Goal: Information Seeking & Learning: Learn about a topic

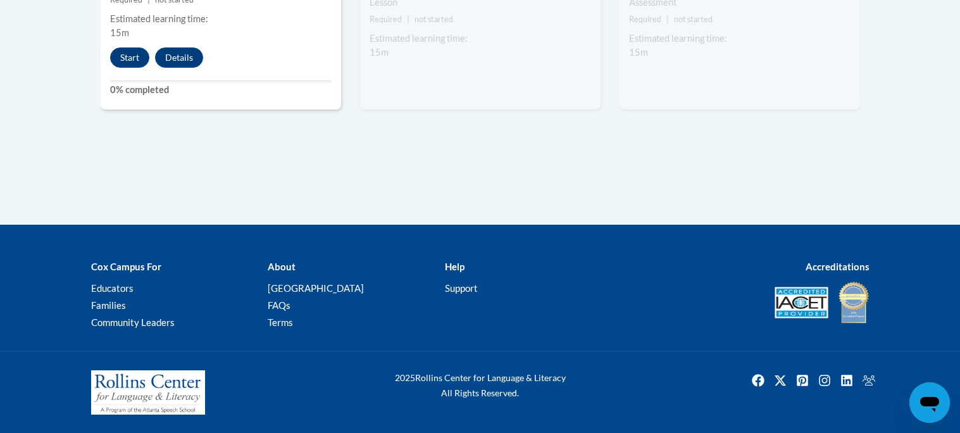
scroll to position [1431, 0]
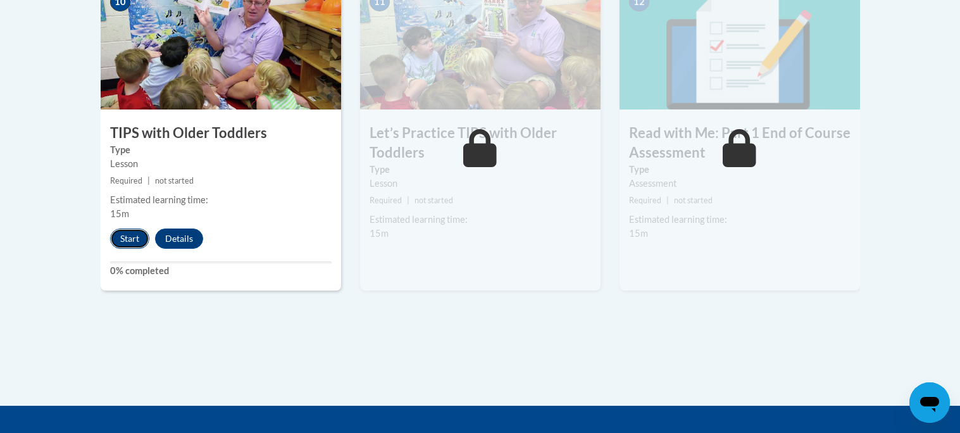
click at [137, 239] on button "Start" at bounding box center [129, 238] width 39 height 20
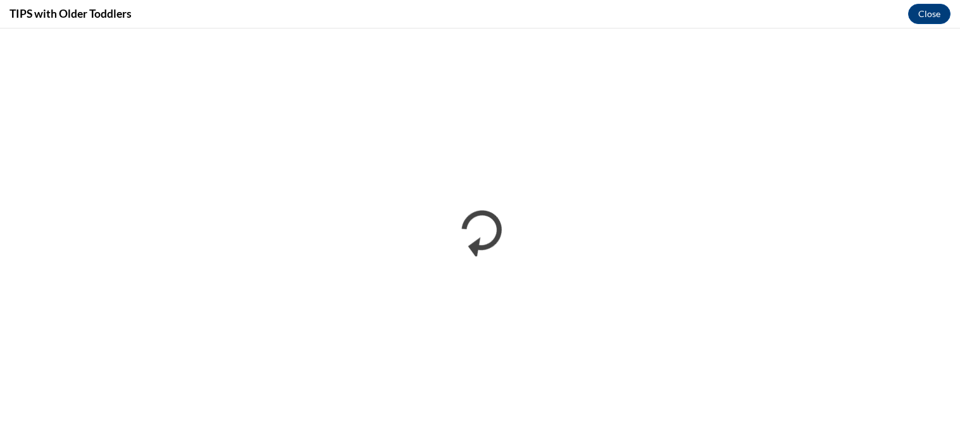
scroll to position [0, 0]
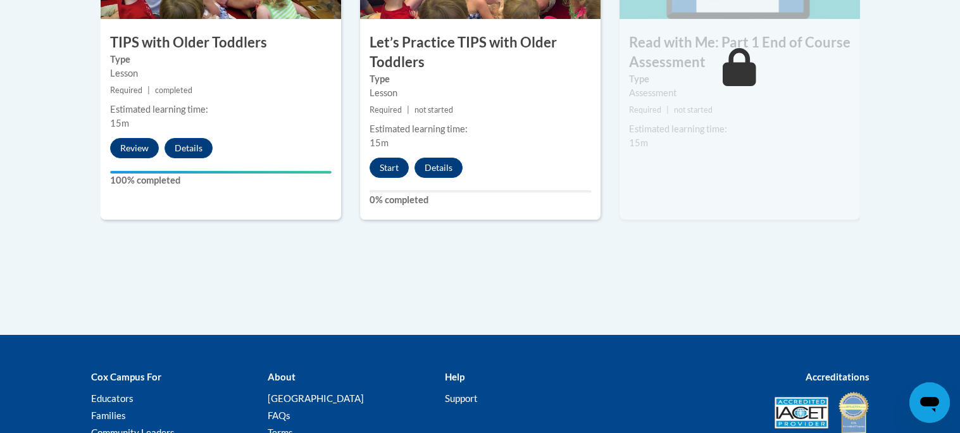
scroll to position [1527, 0]
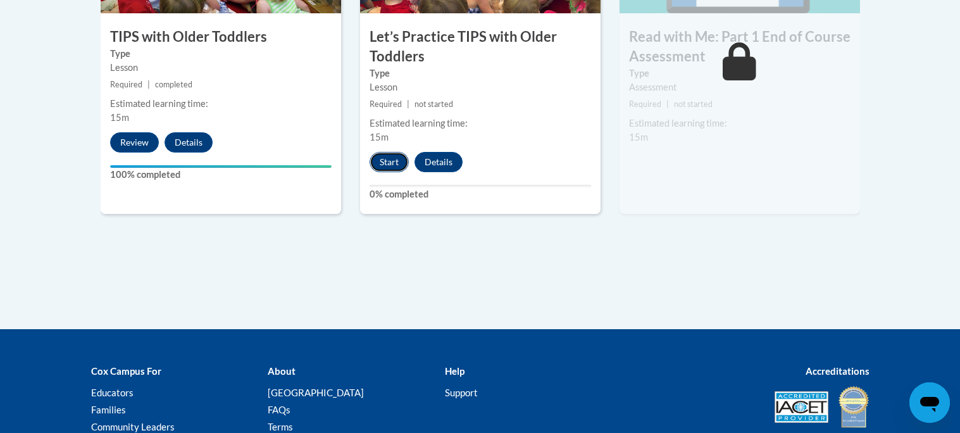
click at [392, 165] on button "Start" at bounding box center [388, 162] width 39 height 20
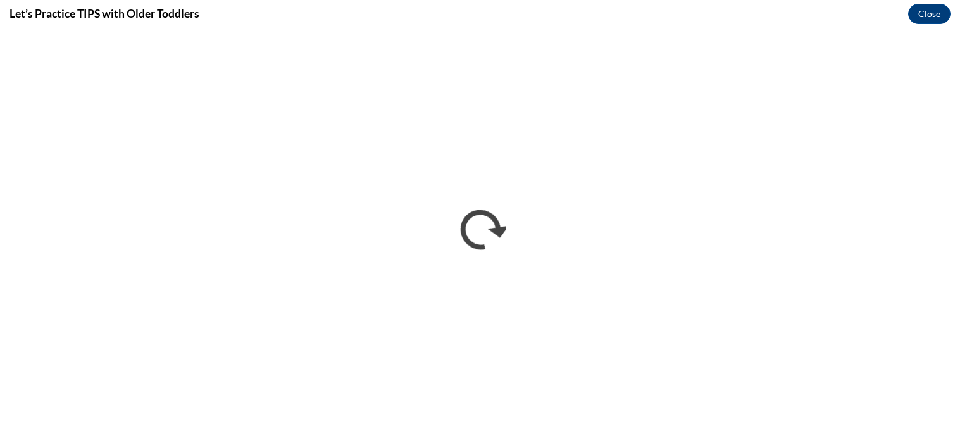
scroll to position [0, 0]
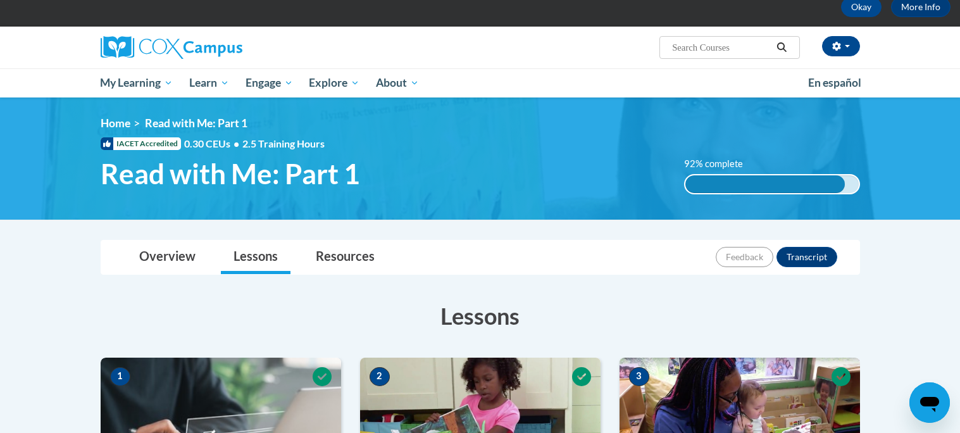
scroll to position [1632, 0]
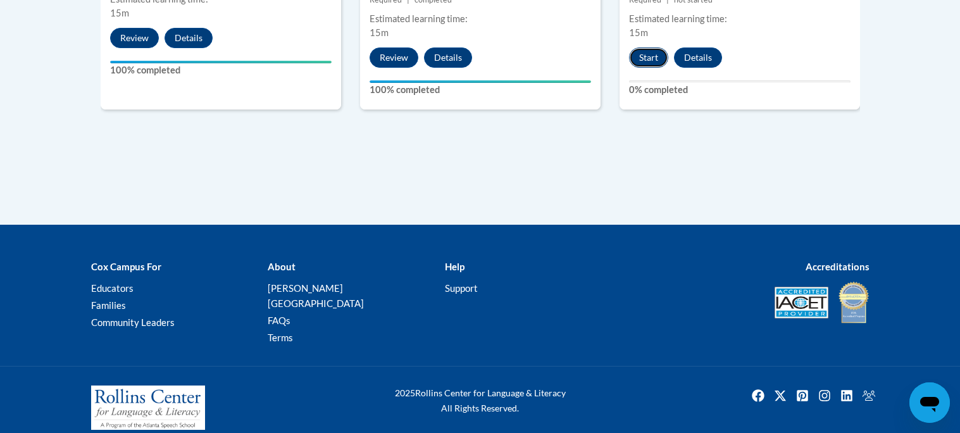
click at [653, 53] on button "Start" at bounding box center [648, 57] width 39 height 20
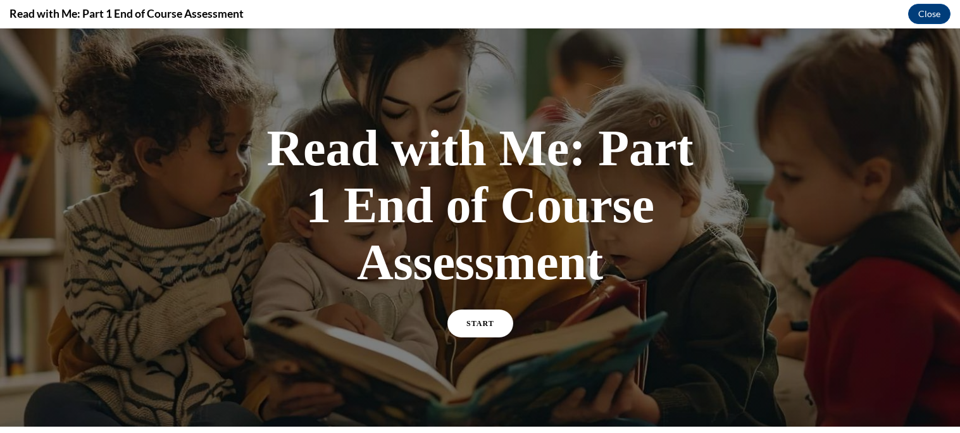
scroll to position [0, 0]
click at [479, 331] on link "START" at bounding box center [479, 323] width 69 height 29
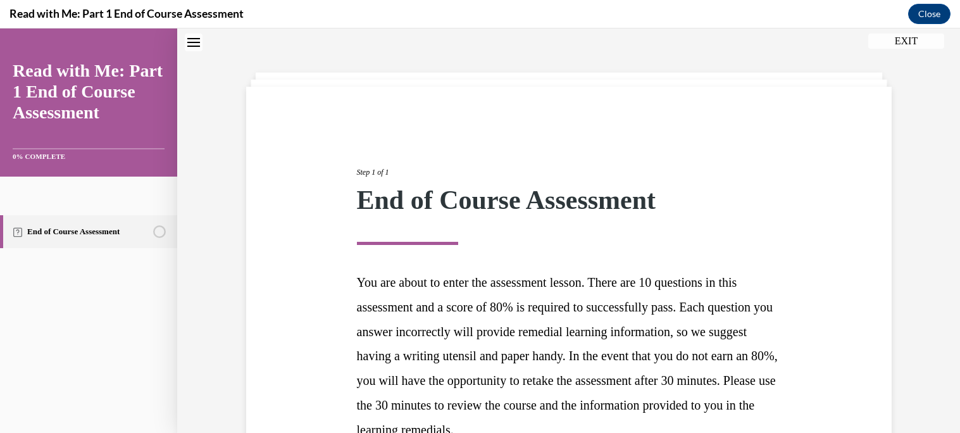
scroll to position [174, 0]
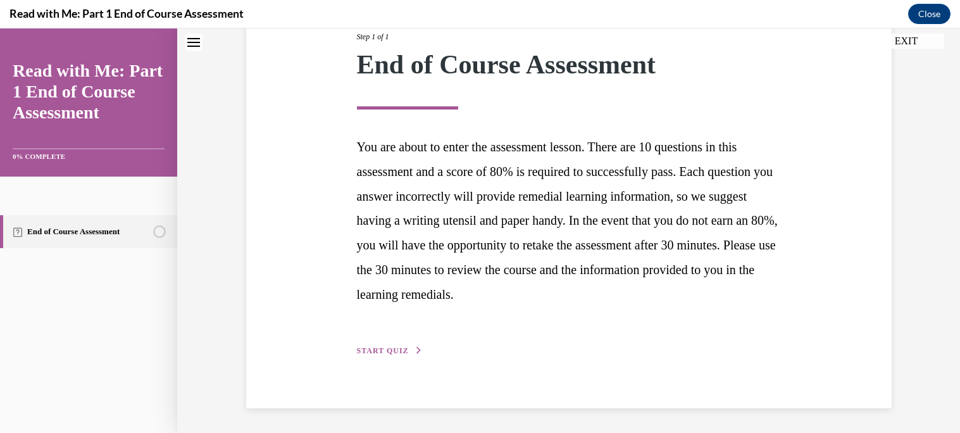
click at [409, 347] on button "START QUIZ" at bounding box center [390, 350] width 66 height 11
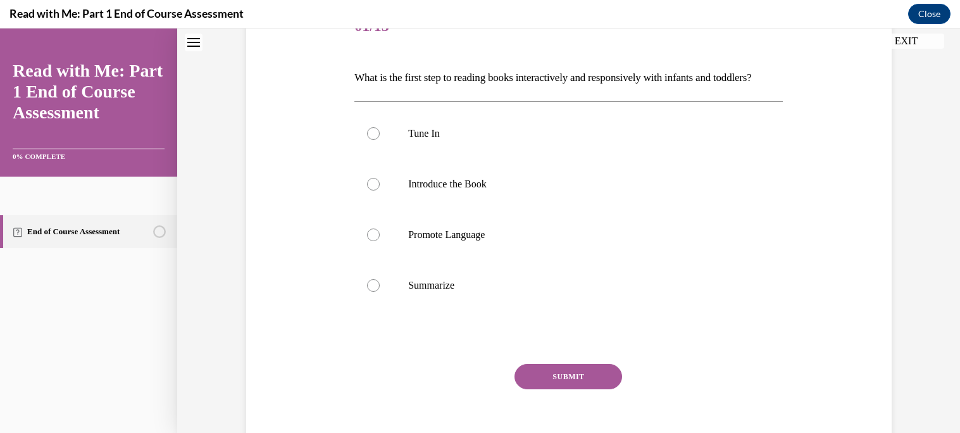
scroll to position [141, 0]
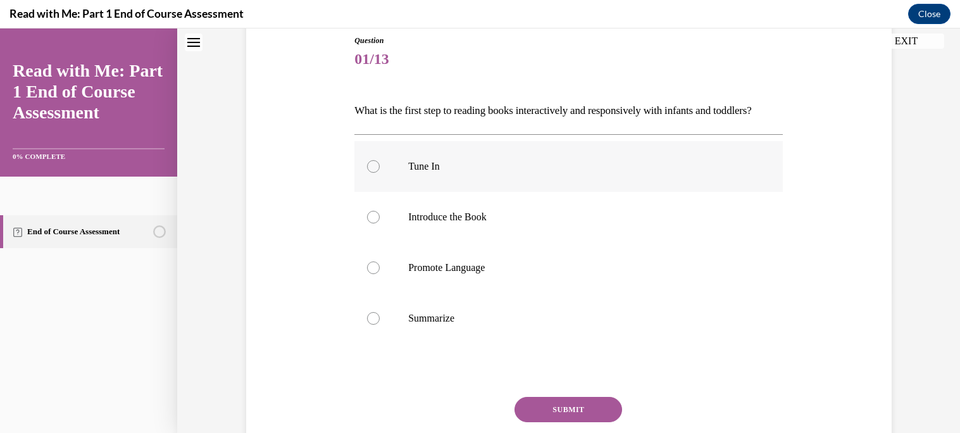
click at [432, 192] on label "Tune In" at bounding box center [568, 166] width 428 height 51
click at [380, 173] on input "Tune In" at bounding box center [373, 166] width 13 height 13
radio input "true"
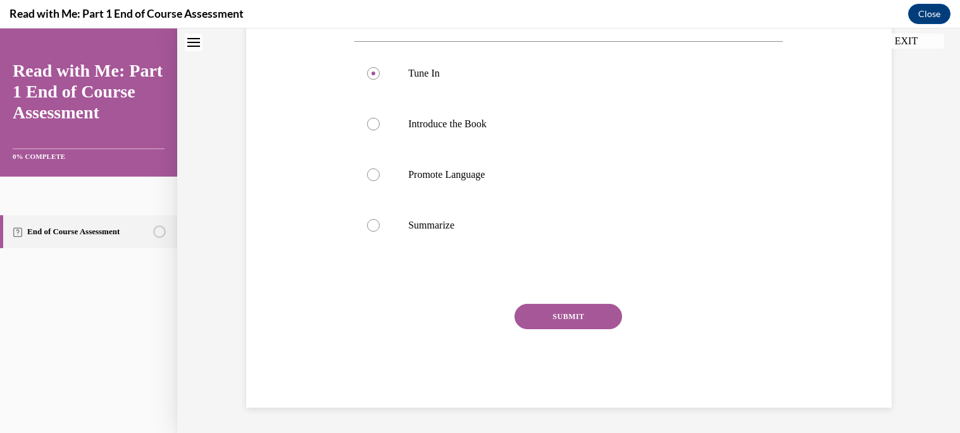
click at [575, 312] on button "SUBMIT" at bounding box center [568, 316] width 108 height 25
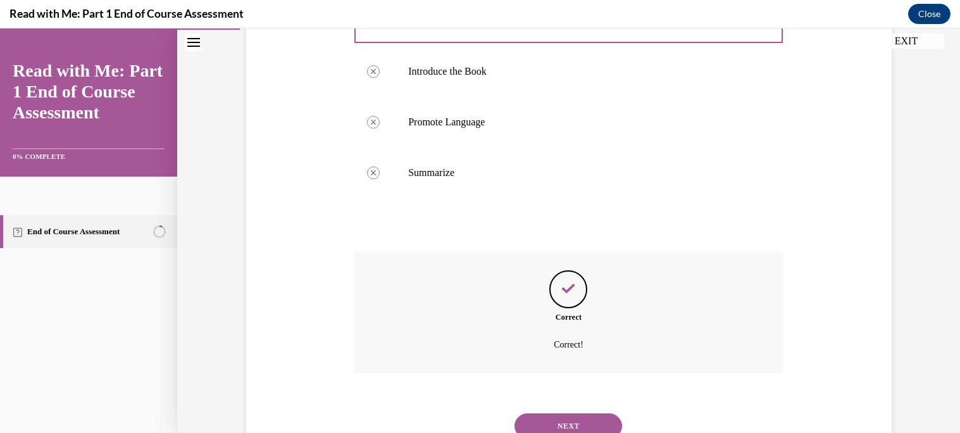
scroll to position [358, 0]
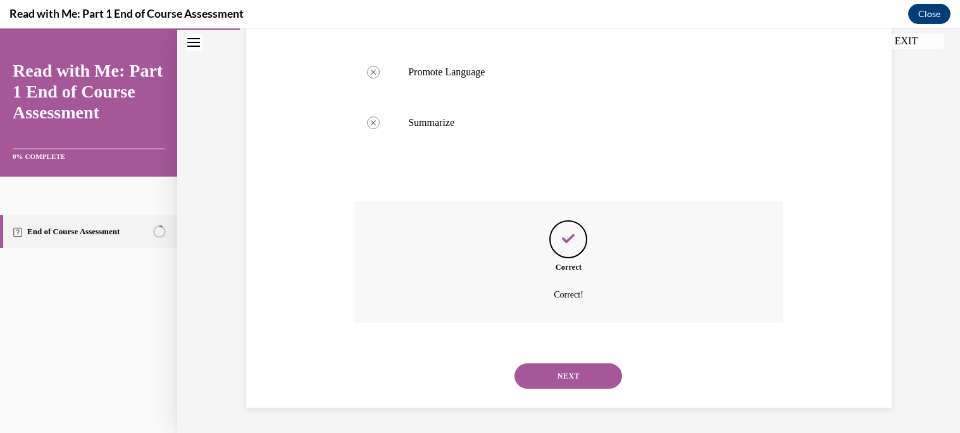
click at [585, 375] on button "NEXT" at bounding box center [568, 375] width 108 height 25
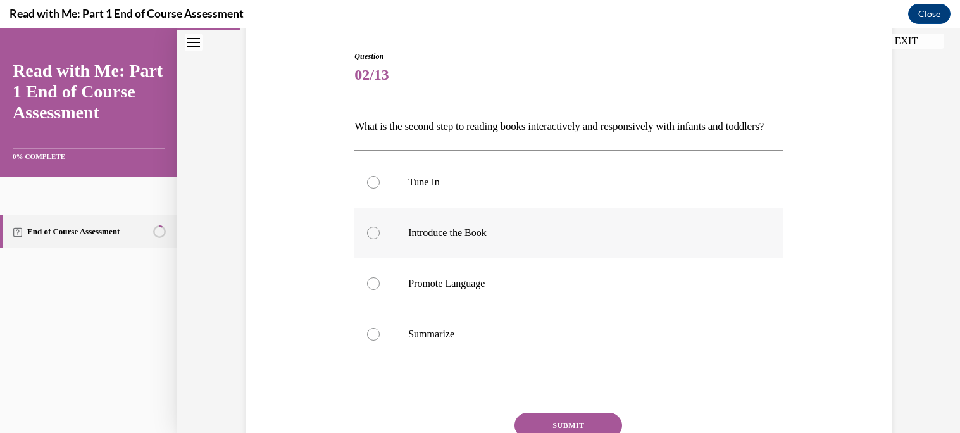
scroll to position [128, 0]
click at [498, 237] on p "Introduce the Book" at bounding box center [579, 230] width 343 height 13
click at [380, 237] on input "Introduce the Book" at bounding box center [373, 230] width 13 height 13
radio input "true"
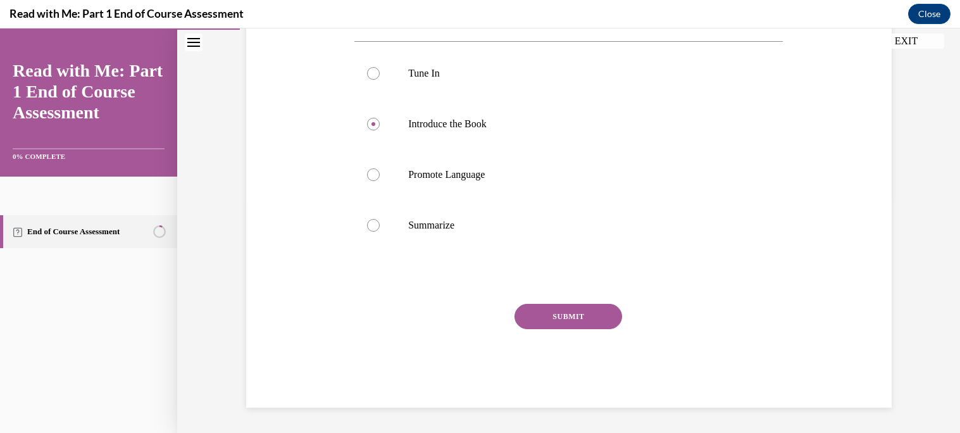
click at [590, 312] on button "SUBMIT" at bounding box center [568, 316] width 108 height 25
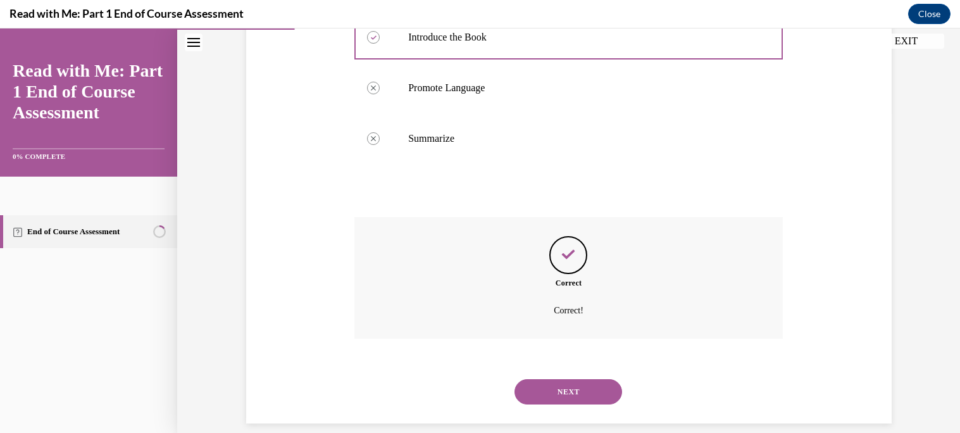
scroll to position [358, 0]
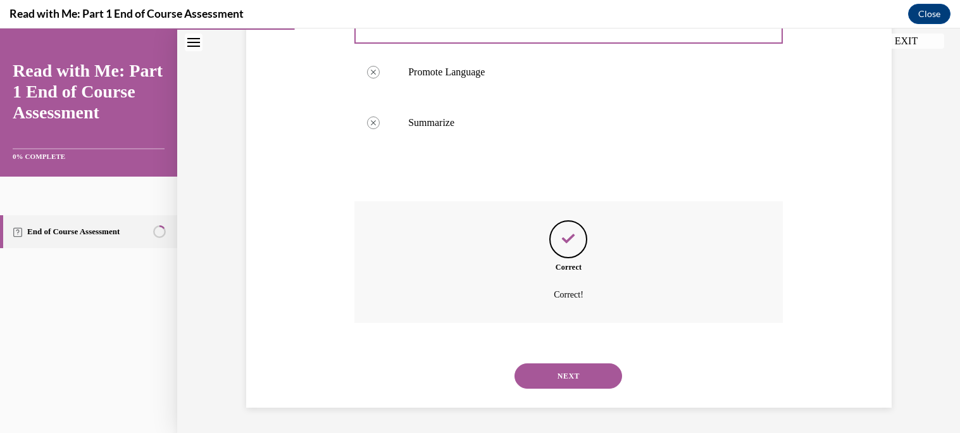
click at [574, 378] on button "NEXT" at bounding box center [568, 375] width 108 height 25
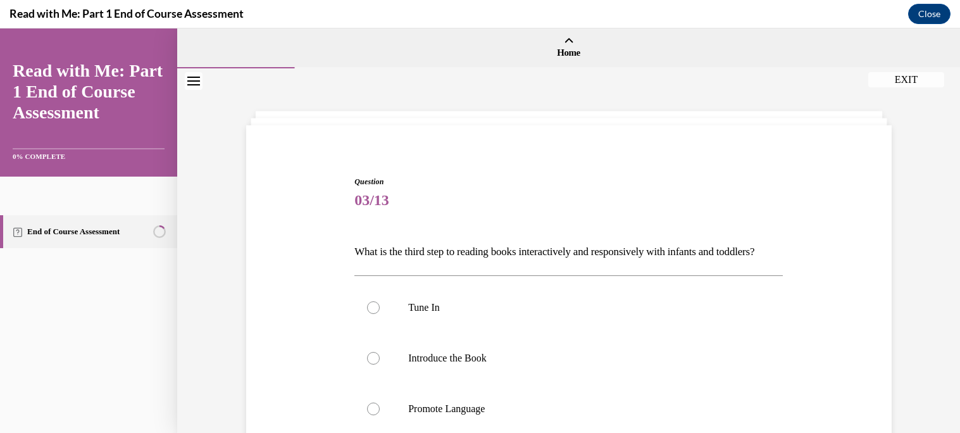
scroll to position [47, 0]
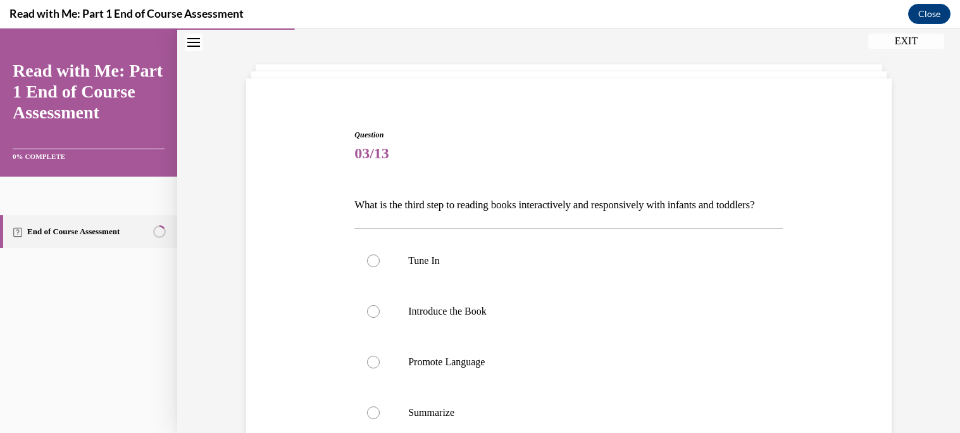
click at [574, 368] on p "Promote Language" at bounding box center [579, 362] width 343 height 13
click at [380, 368] on input "Promote Language" at bounding box center [373, 362] width 13 height 13
radio input "true"
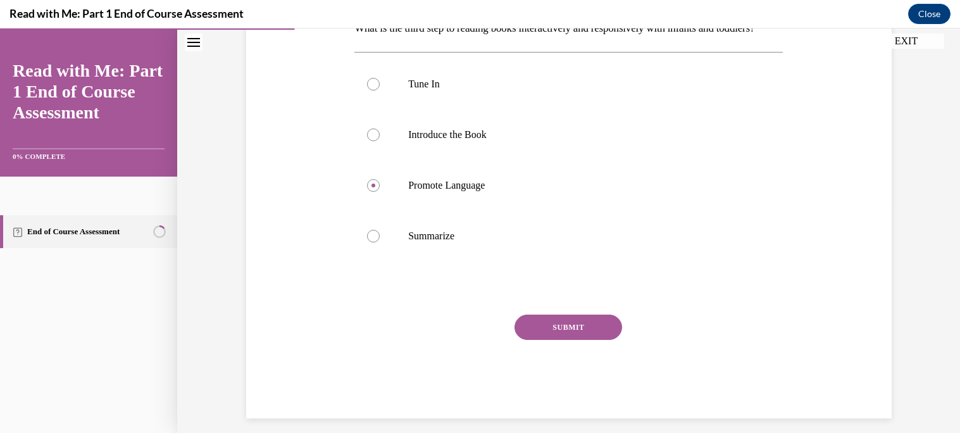
click at [569, 340] on button "SUBMIT" at bounding box center [568, 326] width 108 height 25
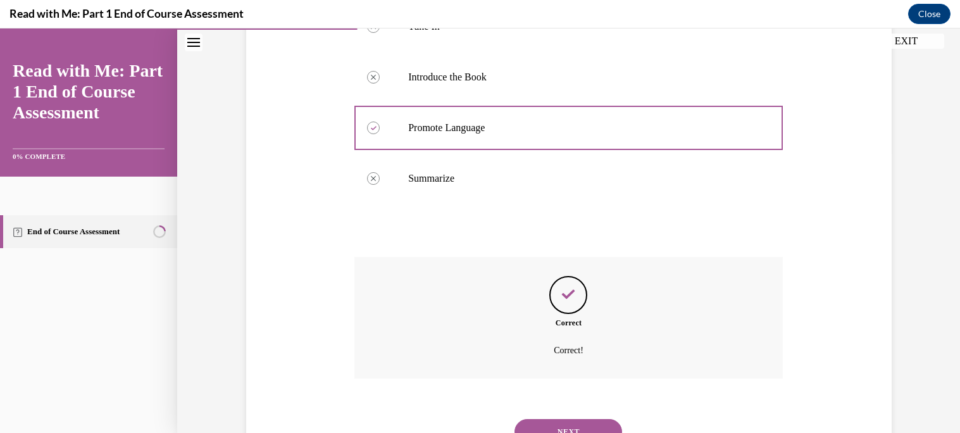
scroll to position [358, 0]
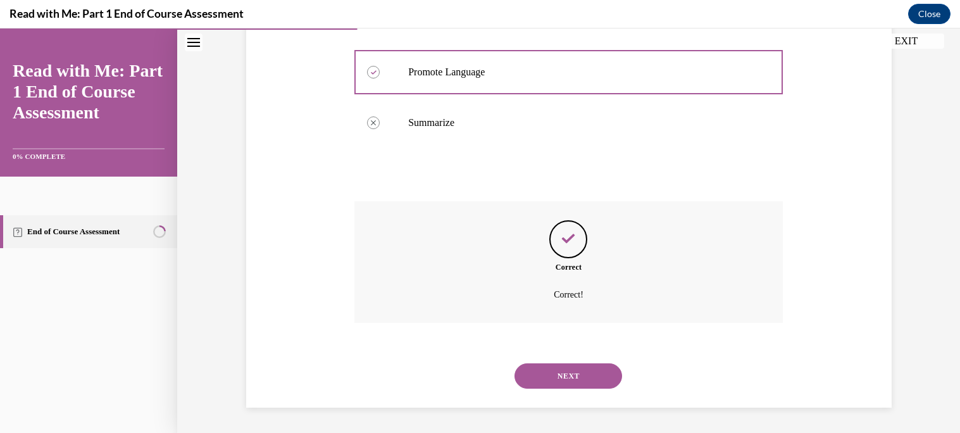
click at [573, 373] on button "NEXT" at bounding box center [568, 375] width 108 height 25
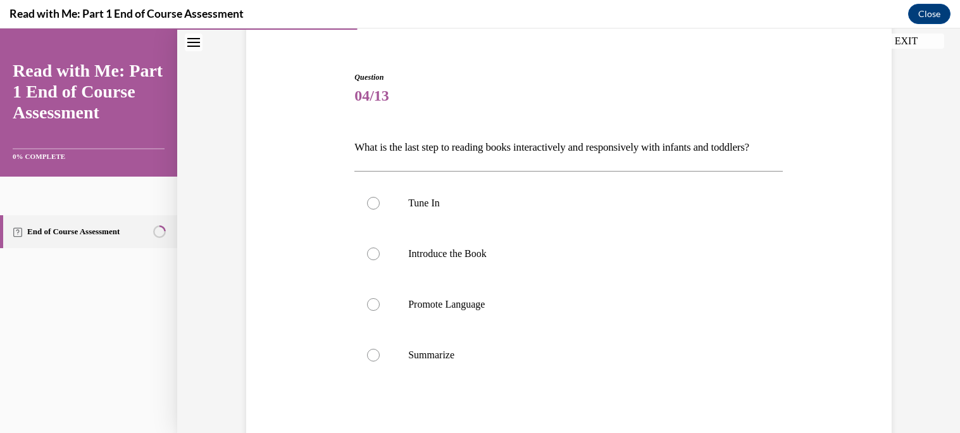
scroll to position [113, 0]
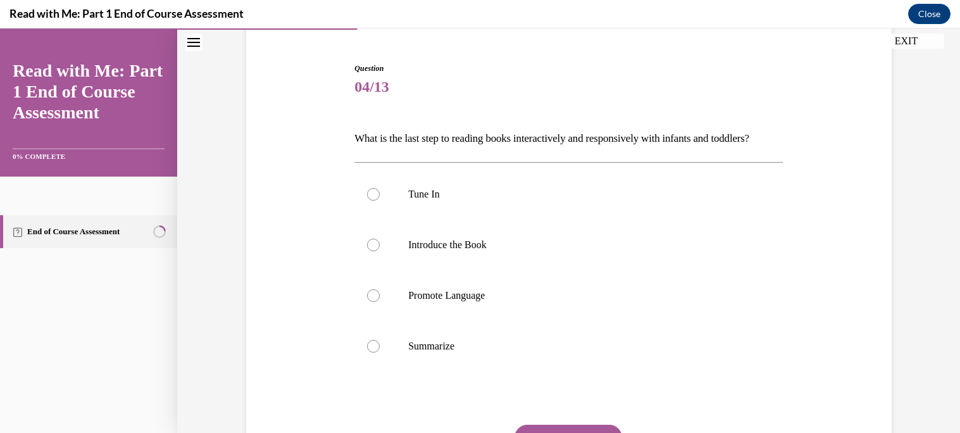
click at [573, 352] on p "Summarize" at bounding box center [579, 346] width 343 height 13
click at [380, 352] on input "Summarize" at bounding box center [373, 346] width 13 height 13
radio input "true"
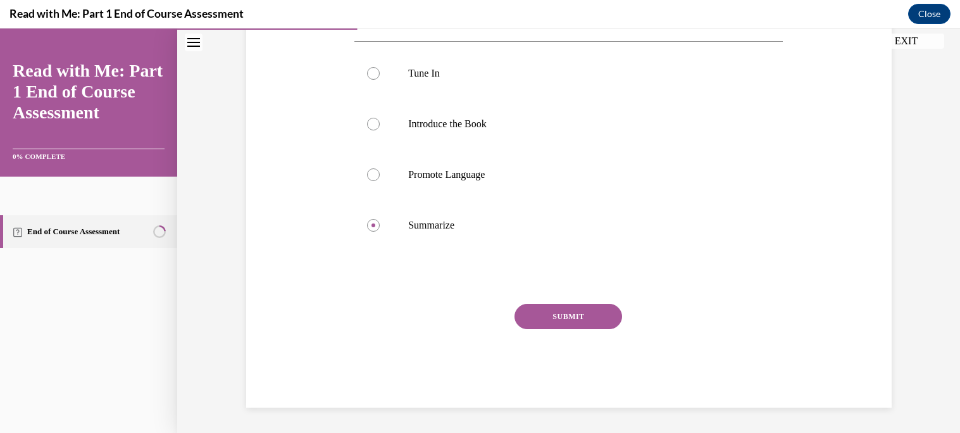
click at [561, 311] on button "SUBMIT" at bounding box center [568, 316] width 108 height 25
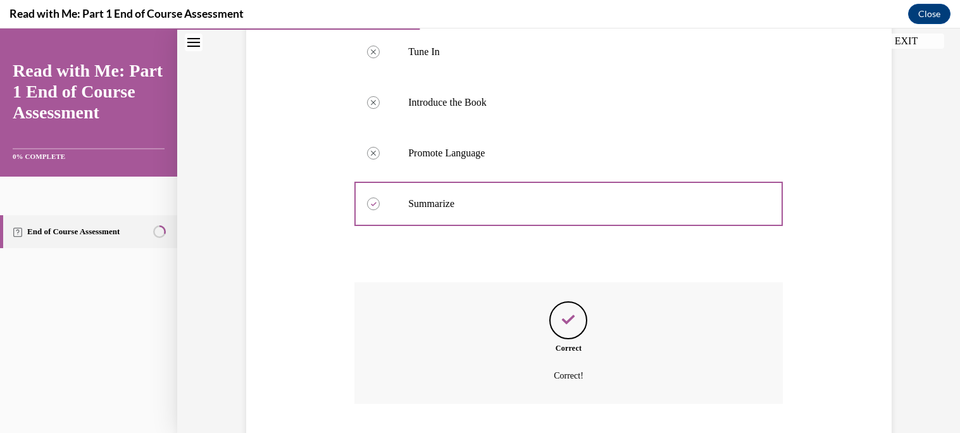
scroll to position [358, 0]
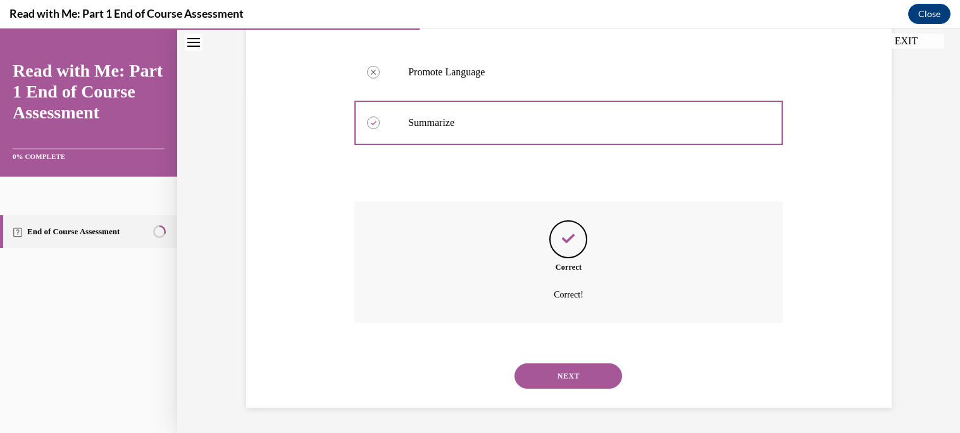
click at [583, 374] on button "NEXT" at bounding box center [568, 375] width 108 height 25
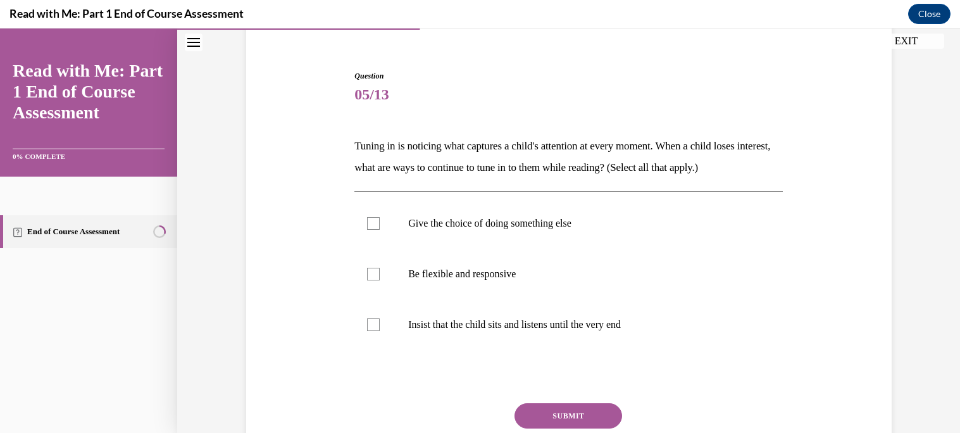
scroll to position [111, 0]
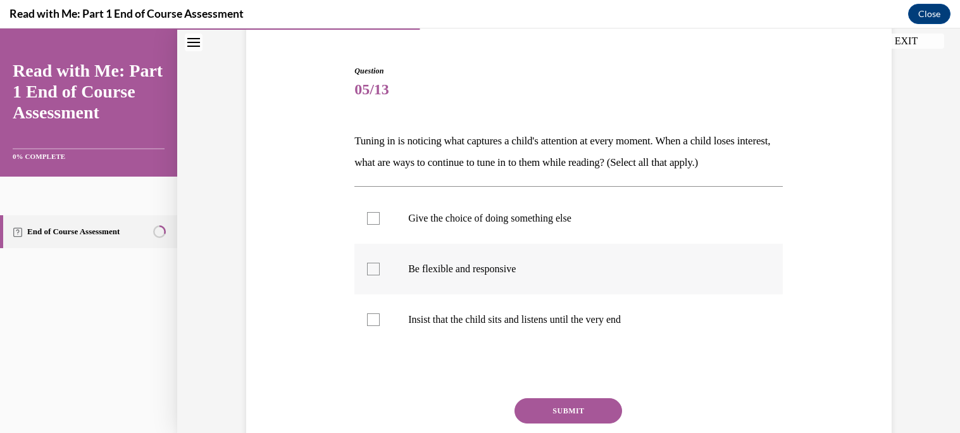
click at [544, 273] on p "Be flexible and responsive" at bounding box center [579, 269] width 343 height 13
click at [380, 273] on input "Be flexible and responsive" at bounding box center [373, 269] width 13 height 13
checkbox input "true"
click at [620, 309] on label "Insist that the child sits and listens until the very end" at bounding box center [568, 319] width 428 height 51
click at [380, 313] on input "Insist that the child sits and listens until the very end" at bounding box center [373, 319] width 13 height 13
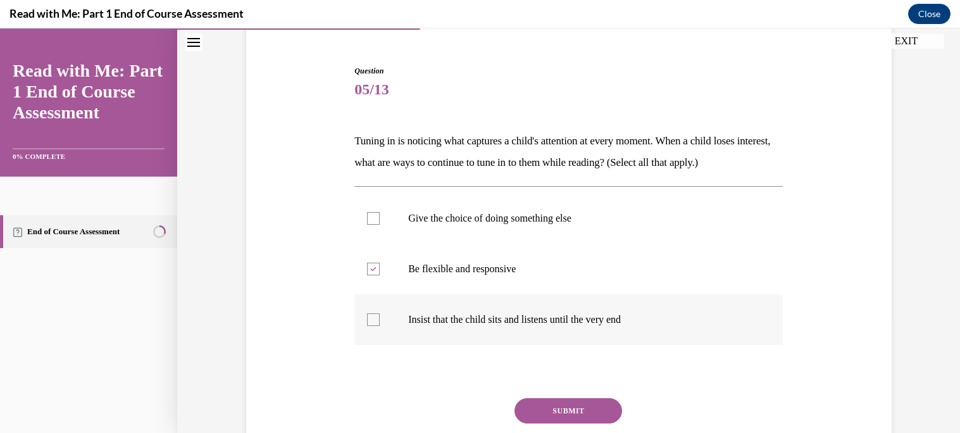
checkbox input "true"
click at [590, 393] on div "Question 05/13 Tuning in is noticing what captures a child's attention at every…" at bounding box center [568, 283] width 428 height 437
click at [597, 407] on button "SUBMIT" at bounding box center [568, 410] width 108 height 25
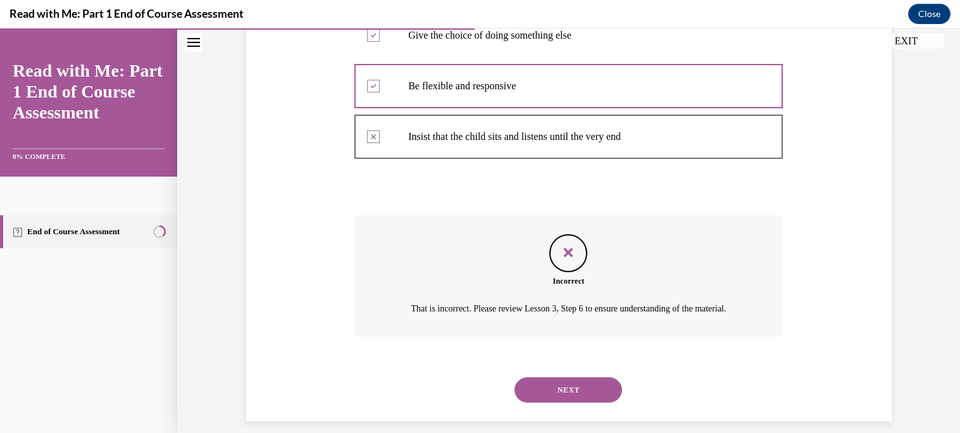
scroll to position [322, 0]
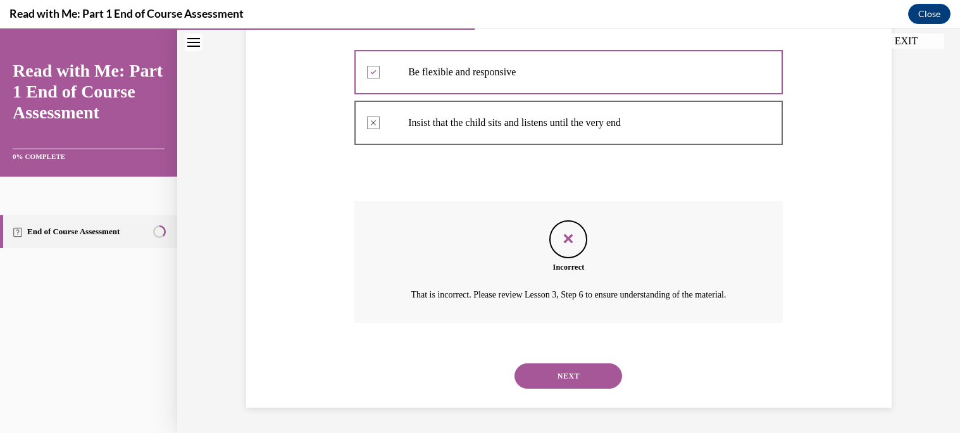
click at [582, 373] on button "NEXT" at bounding box center [568, 375] width 108 height 25
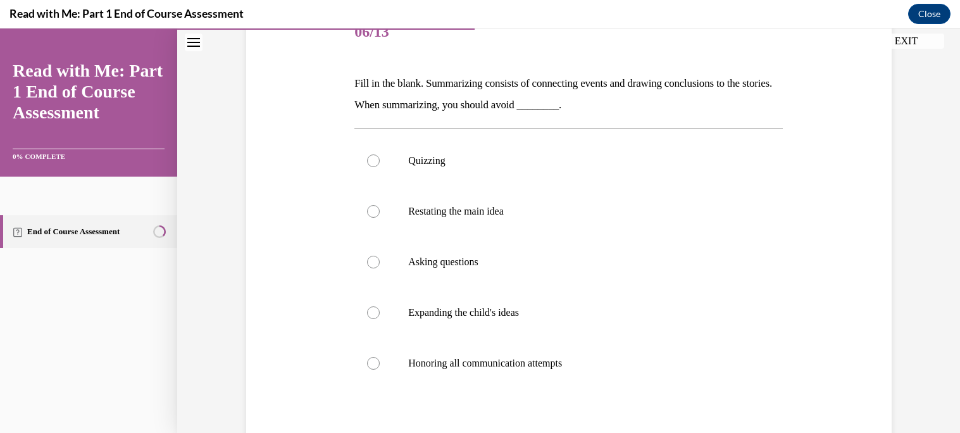
scroll to position [166, 0]
click at [663, 240] on label "Asking questions" at bounding box center [568, 264] width 428 height 51
click at [380, 257] on input "Asking questions" at bounding box center [373, 263] width 13 height 13
radio input "true"
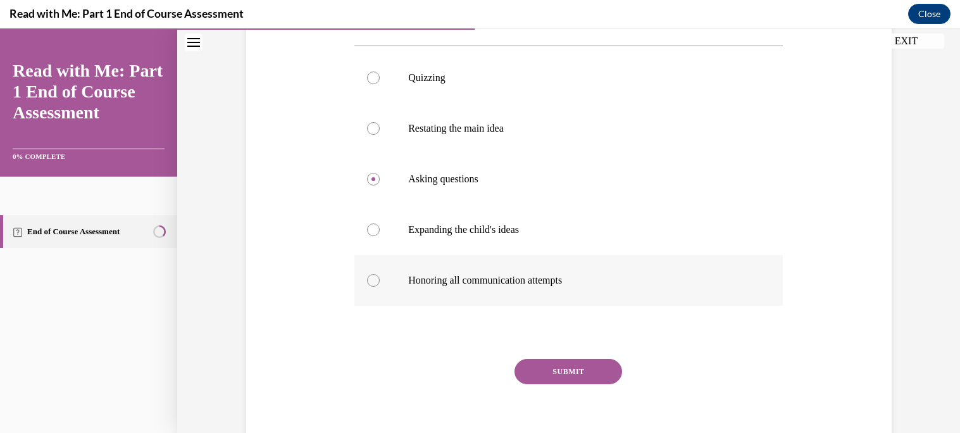
scroll to position [254, 0]
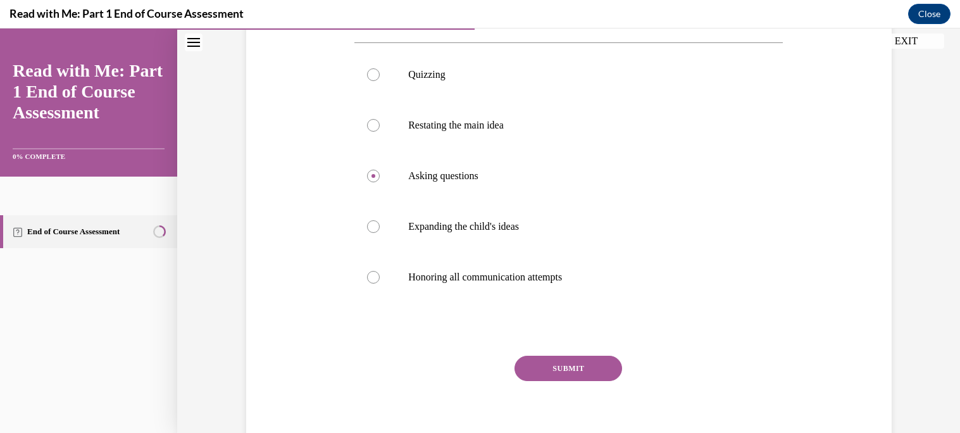
click at [592, 371] on button "SUBMIT" at bounding box center [568, 368] width 108 height 25
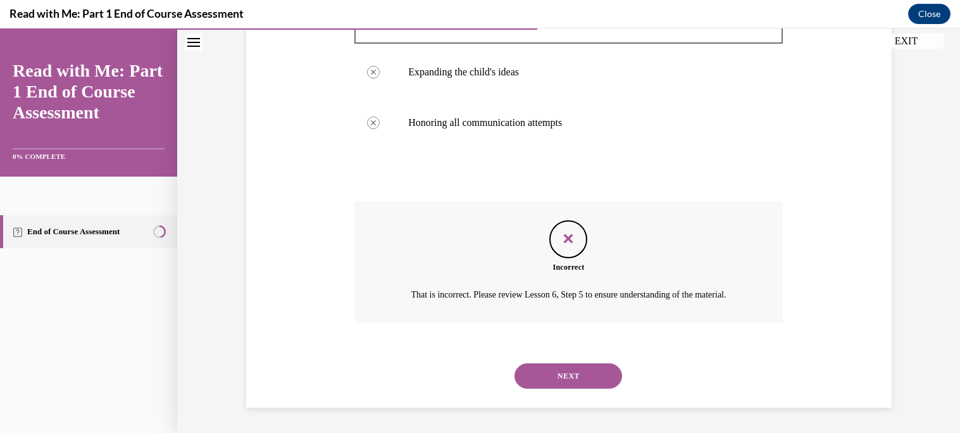
scroll to position [423, 0]
click at [592, 371] on button "NEXT" at bounding box center [568, 375] width 108 height 25
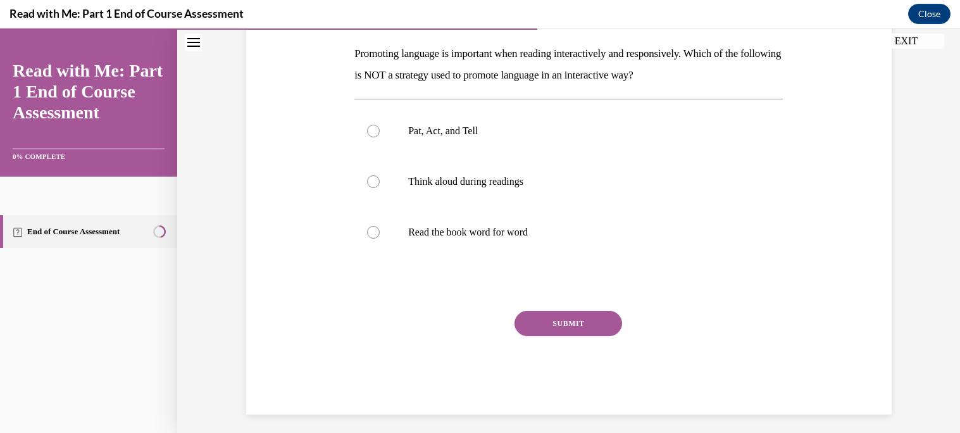
scroll to position [199, 0]
click at [584, 232] on p "Read the book word for word" at bounding box center [579, 231] width 343 height 13
click at [380, 232] on input "Read the book word for word" at bounding box center [373, 231] width 13 height 13
radio input "true"
click at [583, 316] on button "SUBMIT" at bounding box center [568, 321] width 108 height 25
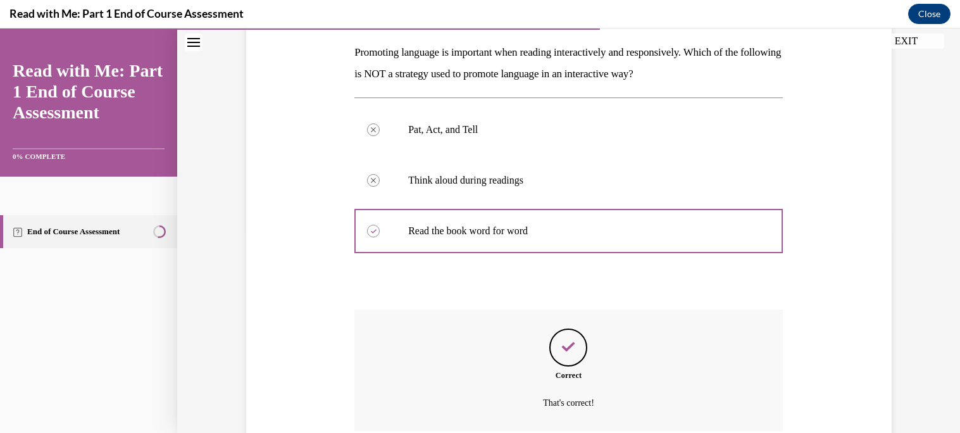
scroll to position [307, 0]
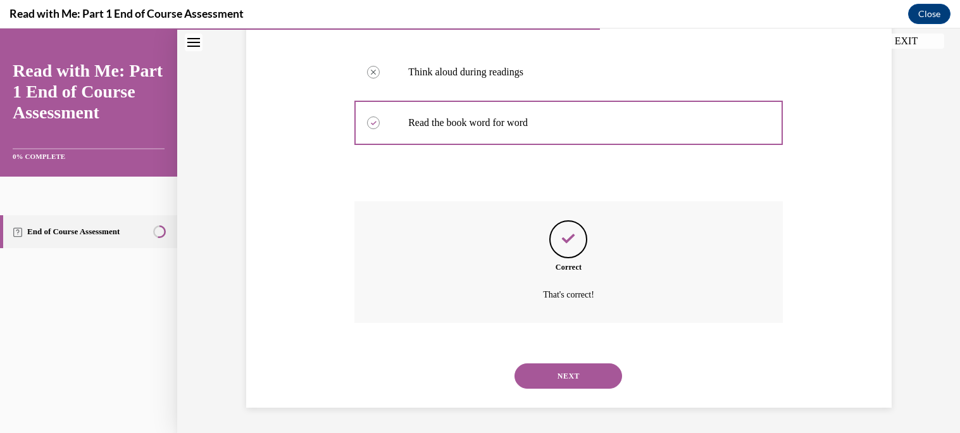
click at [573, 369] on button "NEXT" at bounding box center [568, 375] width 108 height 25
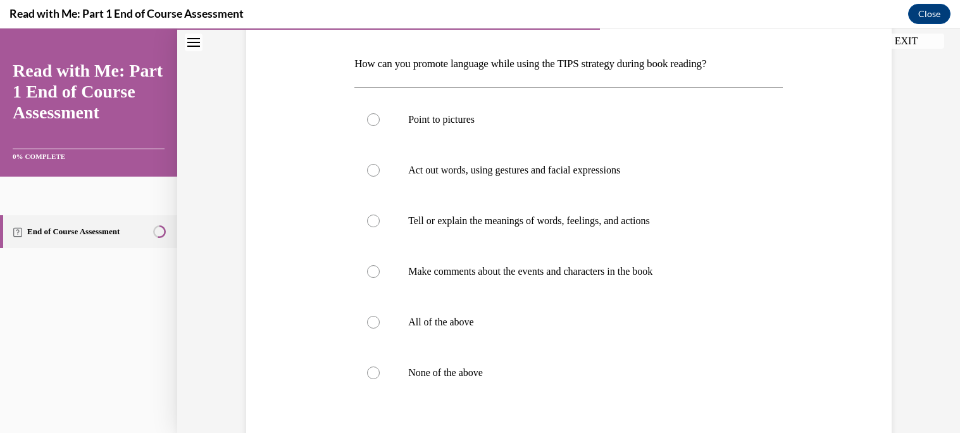
scroll to position [190, 0]
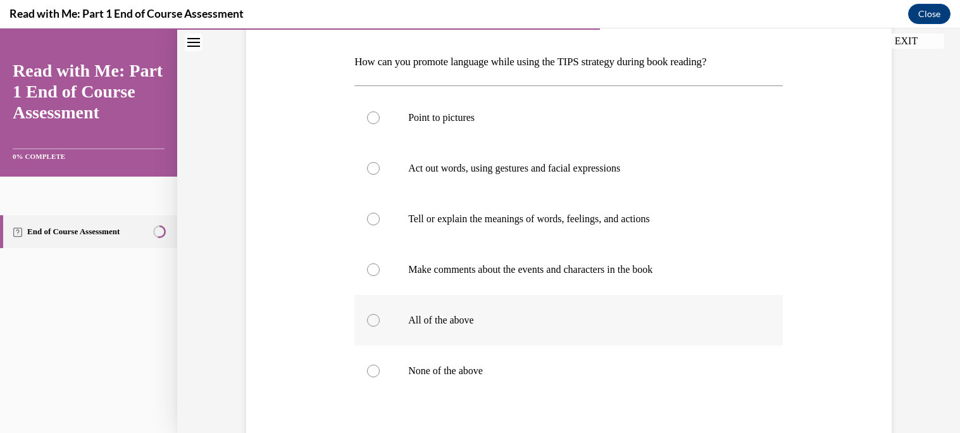
click at [561, 326] on label "All of the above" at bounding box center [568, 320] width 428 height 51
click at [380, 326] on input "All of the above" at bounding box center [373, 320] width 13 height 13
radio input "true"
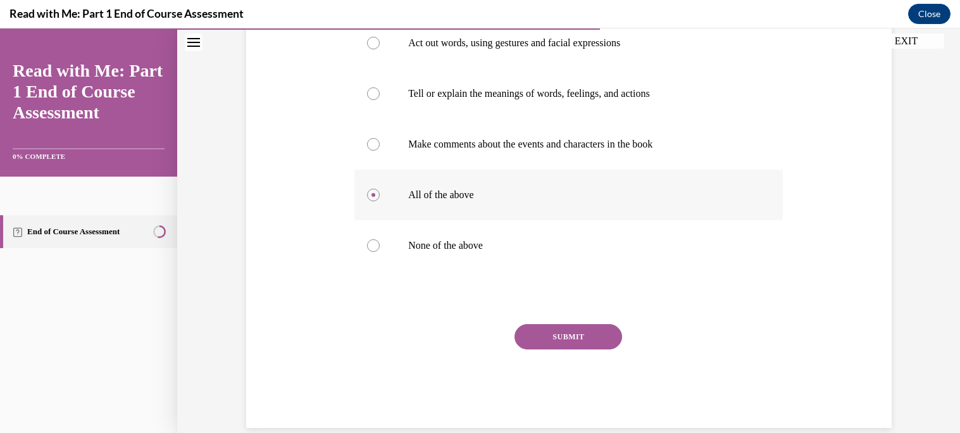
click at [561, 326] on button "SUBMIT" at bounding box center [568, 336] width 108 height 25
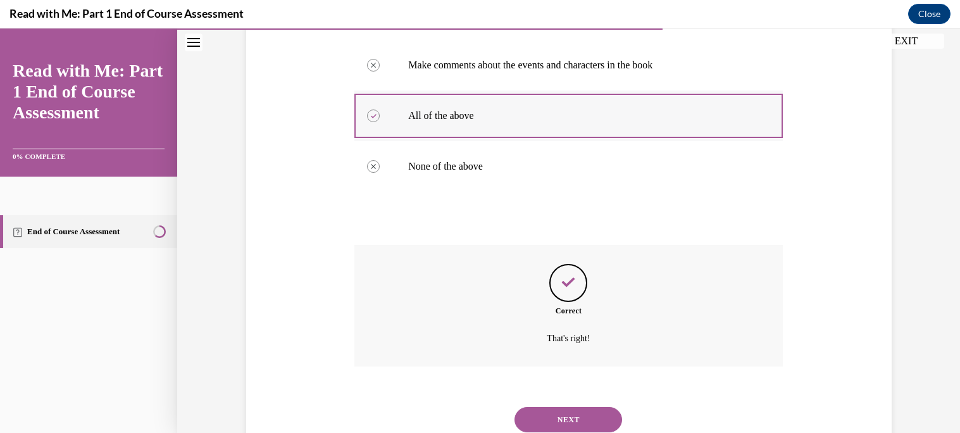
scroll to position [437, 0]
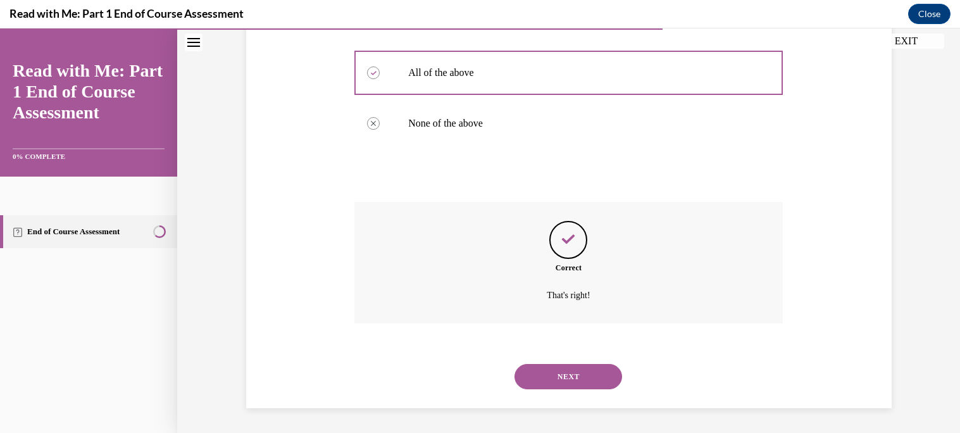
click at [569, 371] on button "NEXT" at bounding box center [568, 376] width 108 height 25
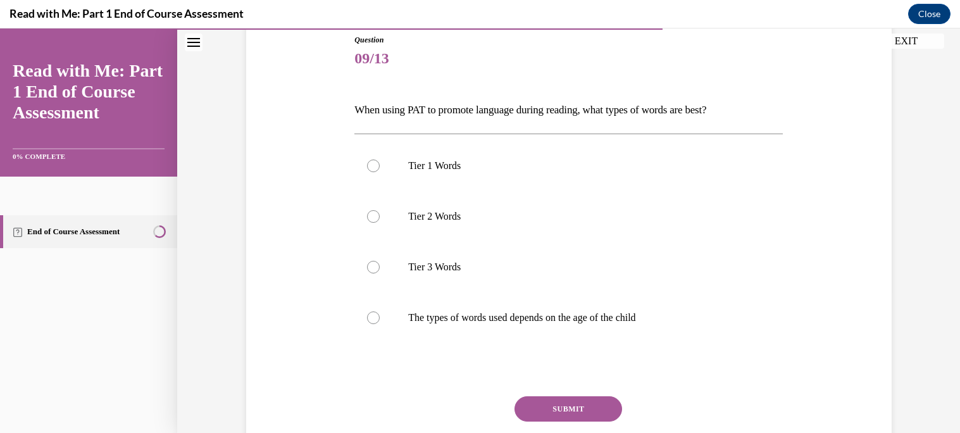
scroll to position [148, 0]
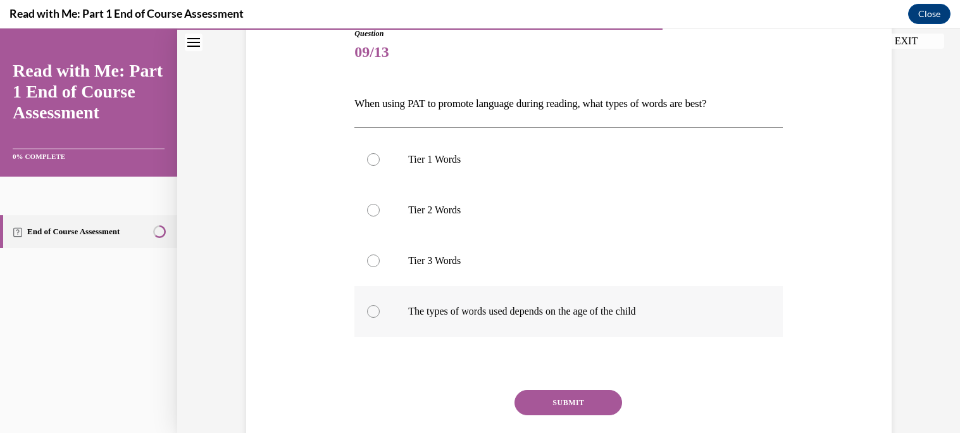
click at [583, 317] on label "The types of words used depends on the age of the child" at bounding box center [568, 311] width 428 height 51
click at [380, 317] on input "The types of words used depends on the age of the child" at bounding box center [373, 311] width 13 height 13
radio input "true"
click at [601, 404] on button "SUBMIT" at bounding box center [568, 402] width 108 height 25
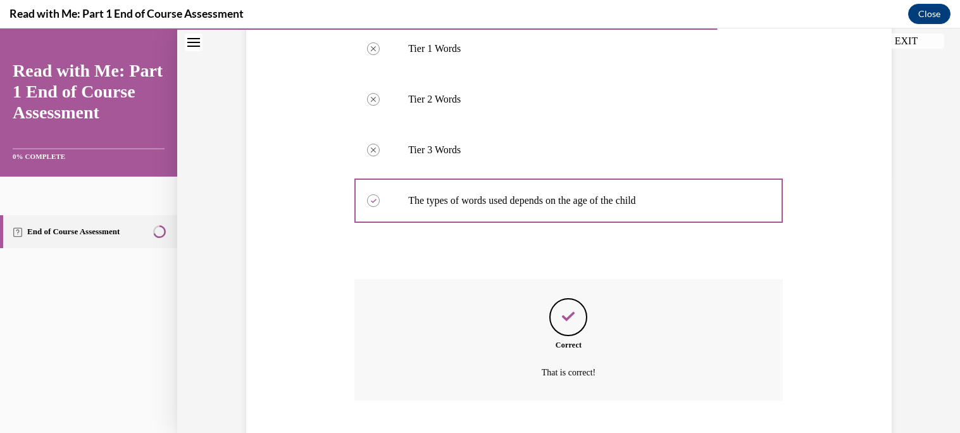
scroll to position [336, 0]
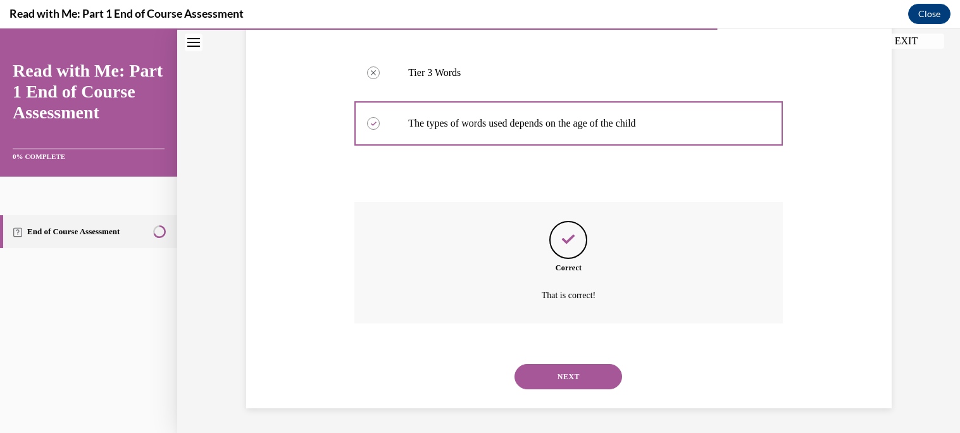
click at [590, 381] on button "NEXT" at bounding box center [568, 376] width 108 height 25
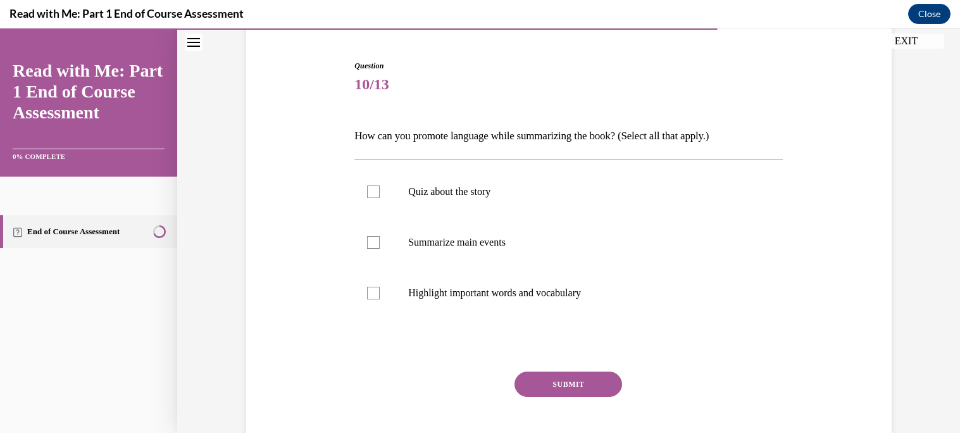
scroll to position [104, 0]
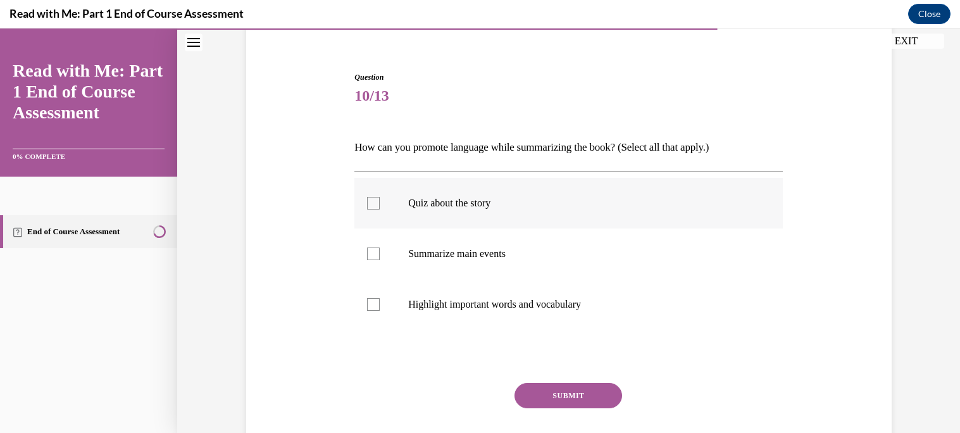
click at [519, 221] on label "Quiz about the story" at bounding box center [568, 203] width 428 height 51
click at [380, 209] on input "Quiz about the story" at bounding box center [373, 203] width 13 height 13
checkbox input "true"
click at [530, 257] on p "Summarize main events" at bounding box center [579, 253] width 343 height 13
click at [380, 257] on input "Summarize main events" at bounding box center [373, 253] width 13 height 13
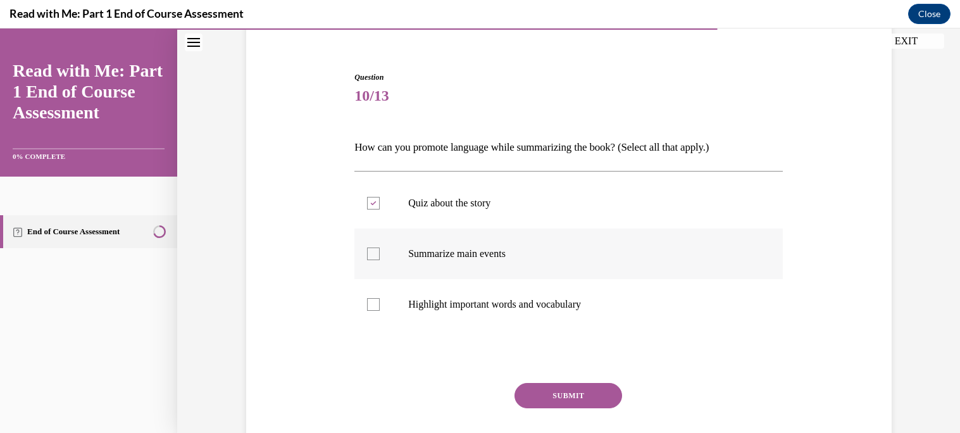
checkbox input "true"
click at [552, 308] on p "Highlight important words and vocabulary" at bounding box center [579, 304] width 343 height 13
click at [380, 308] on input "Highlight important words and vocabulary" at bounding box center [373, 304] width 13 height 13
checkbox input "true"
click at [569, 399] on button "SUBMIT" at bounding box center [568, 395] width 108 height 25
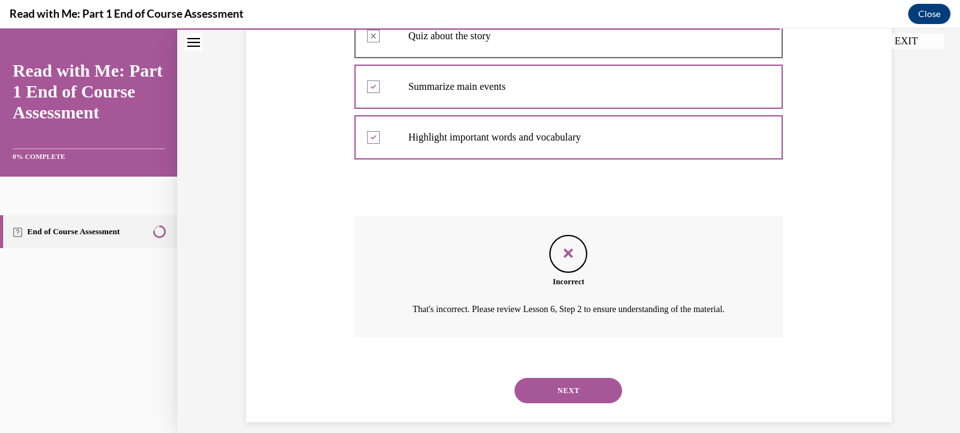
scroll to position [301, 0]
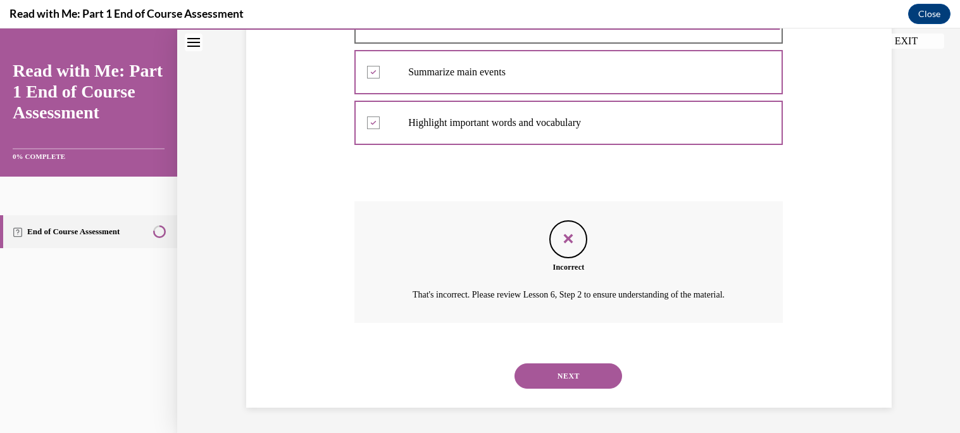
click at [571, 369] on button "NEXT" at bounding box center [568, 375] width 108 height 25
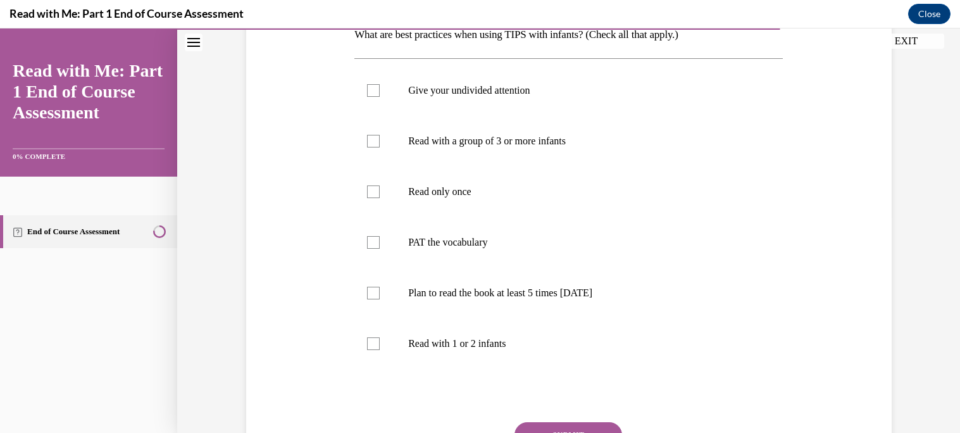
scroll to position [194, 0]
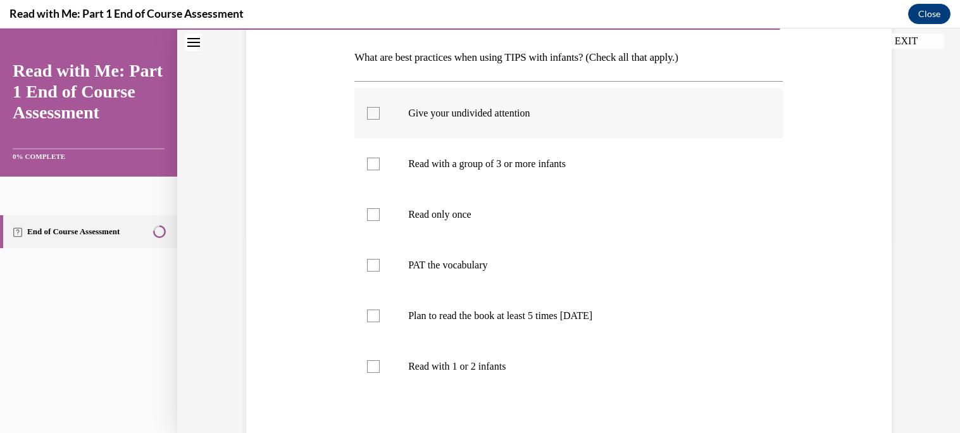
click at [507, 107] on p "Give your undivided attention" at bounding box center [579, 113] width 343 height 13
click at [380, 107] on input "Give your undivided attention" at bounding box center [373, 113] width 13 height 13
checkbox input "true"
click at [555, 276] on label "PAT the vocabulary" at bounding box center [568, 265] width 428 height 51
click at [380, 271] on input "PAT the vocabulary" at bounding box center [373, 265] width 13 height 13
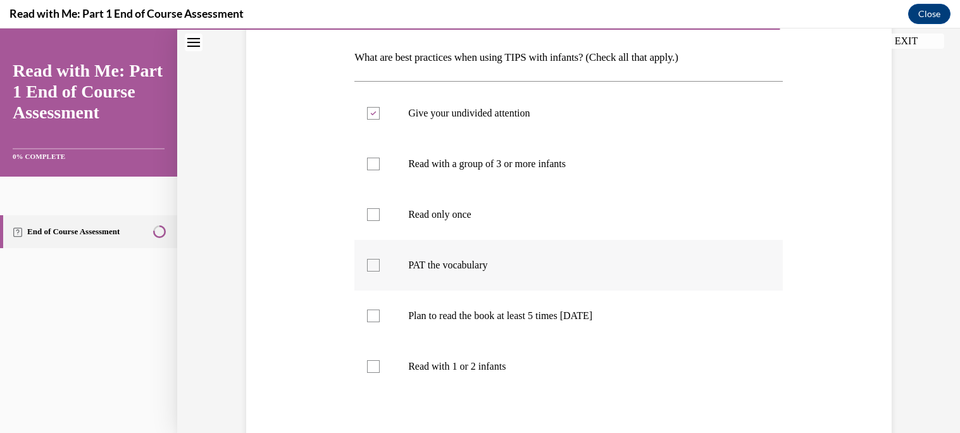
checkbox input "true"
click at [571, 332] on label "Plan to read the book at least 5 times in 2 weeks" at bounding box center [568, 315] width 428 height 51
click at [380, 322] on input "Plan to read the book at least 5 times in 2 weeks" at bounding box center [373, 315] width 13 height 13
checkbox input "true"
click at [573, 363] on p "Read with 1 or 2 infants" at bounding box center [579, 366] width 343 height 13
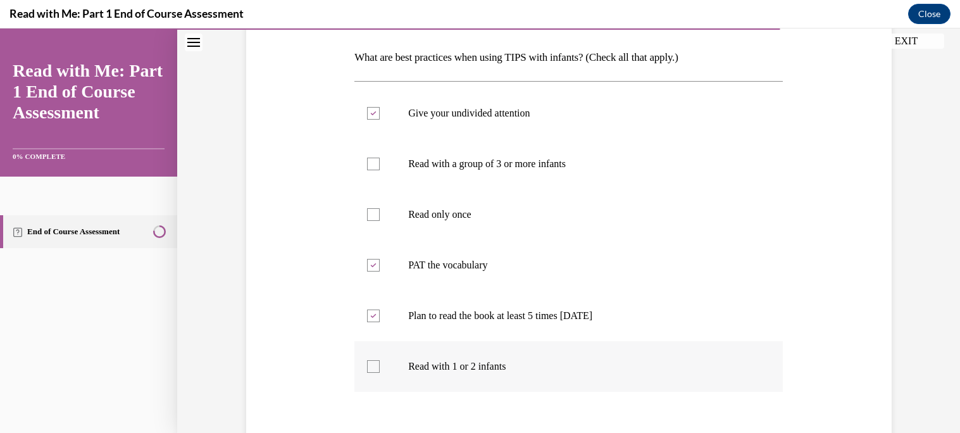
click at [380, 363] on input "Read with 1 or 2 infants" at bounding box center [373, 366] width 13 height 13
checkbox input "true"
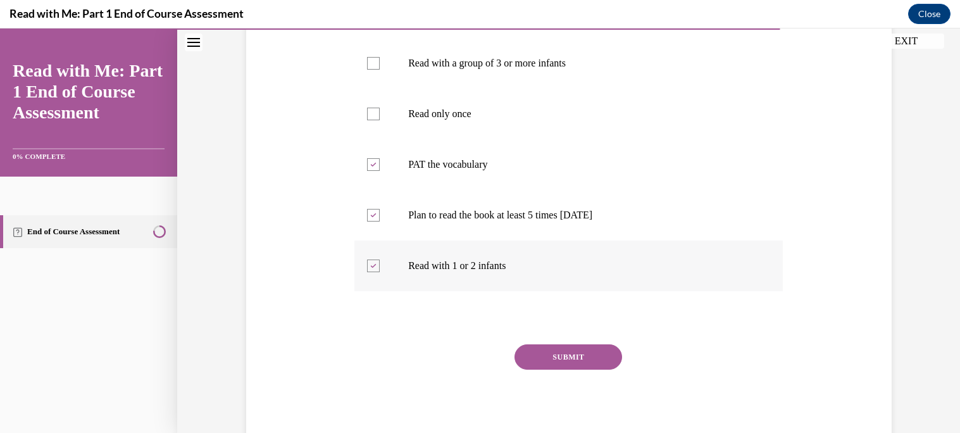
click at [573, 363] on button "SUBMIT" at bounding box center [568, 356] width 108 height 25
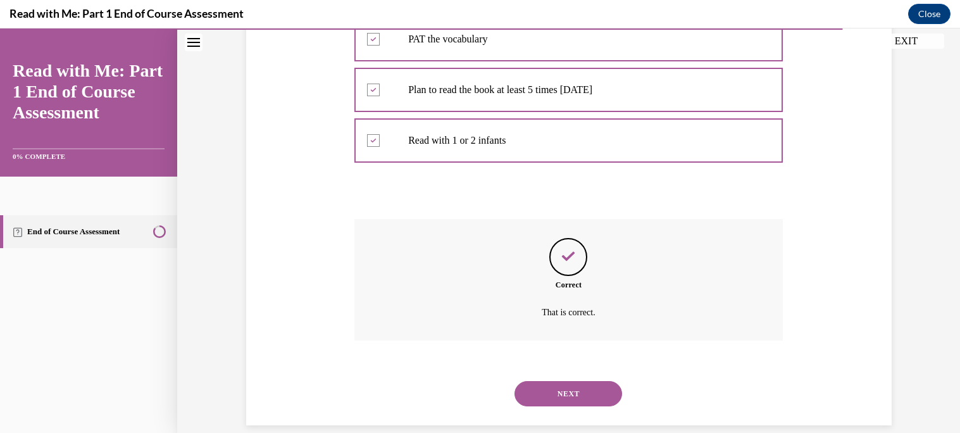
scroll to position [437, 0]
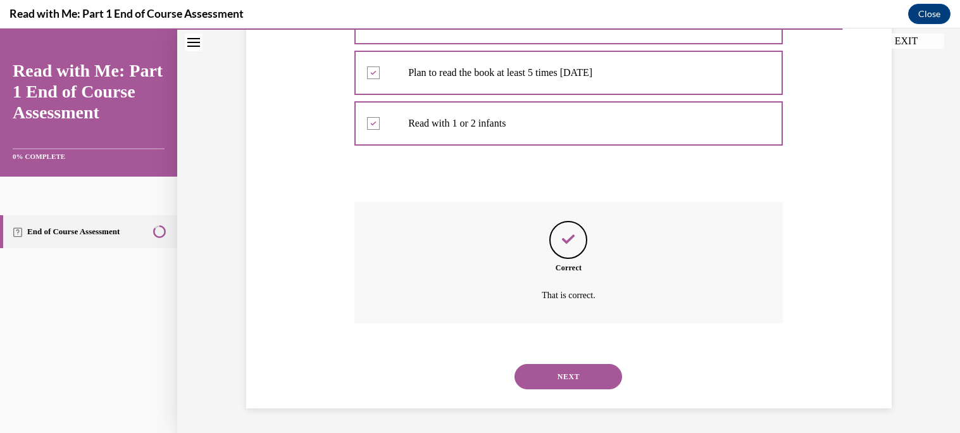
click at [578, 372] on button "NEXT" at bounding box center [568, 376] width 108 height 25
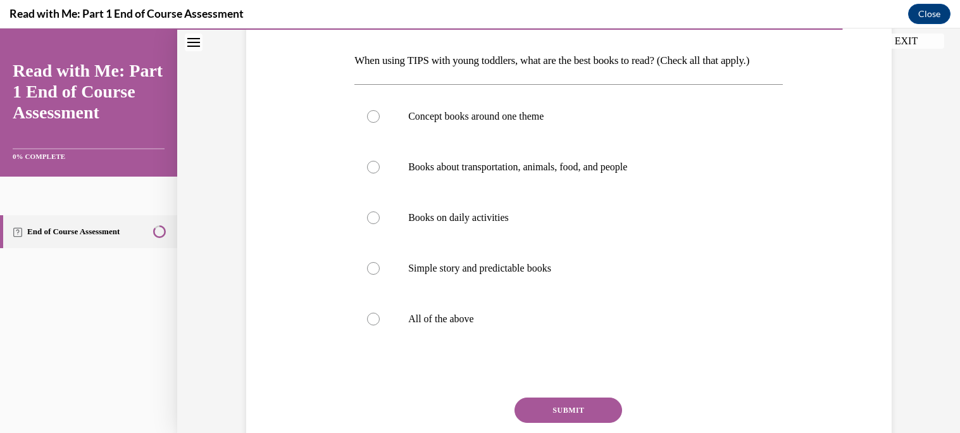
scroll to position [192, 0]
click at [583, 326] on label "All of the above" at bounding box center [568, 317] width 428 height 51
click at [380, 324] on input "All of the above" at bounding box center [373, 317] width 13 height 13
radio input "true"
click at [585, 413] on button "SUBMIT" at bounding box center [568, 408] width 108 height 25
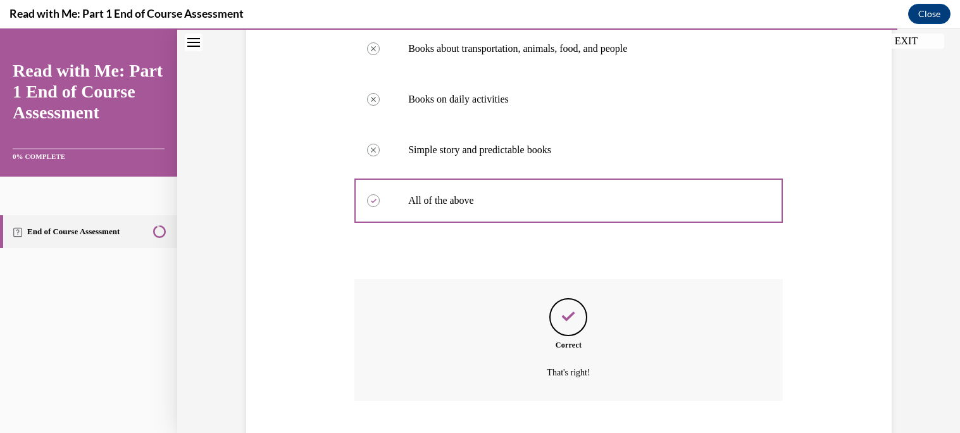
scroll to position [387, 0]
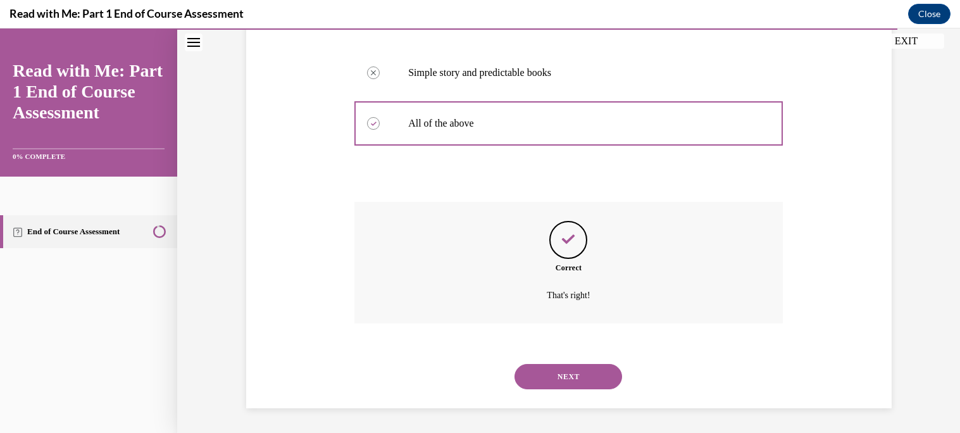
click at [578, 381] on button "NEXT" at bounding box center [568, 376] width 108 height 25
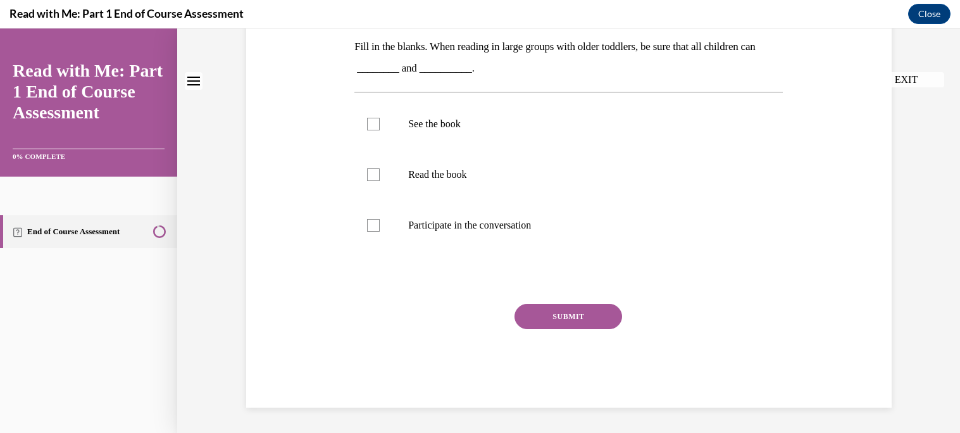
scroll to position [0, 0]
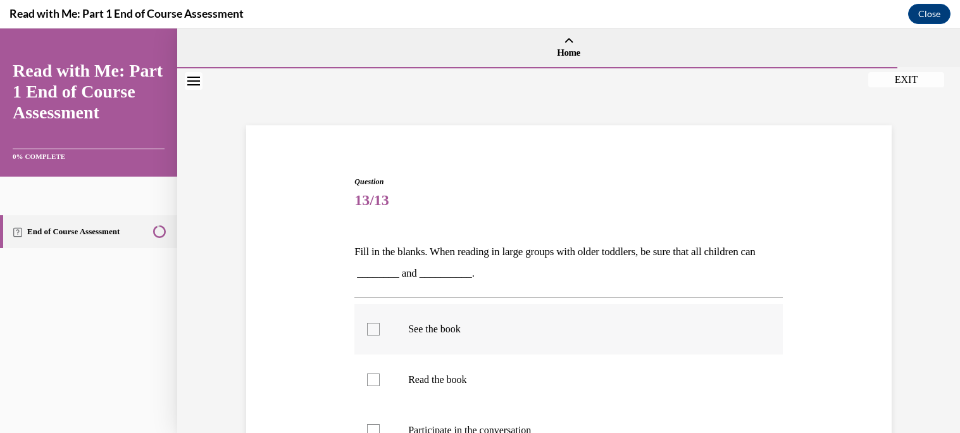
click at [557, 337] on label "See the book" at bounding box center [568, 329] width 428 height 51
click at [380, 335] on input "See the book" at bounding box center [373, 329] width 13 height 13
checkbox input "true"
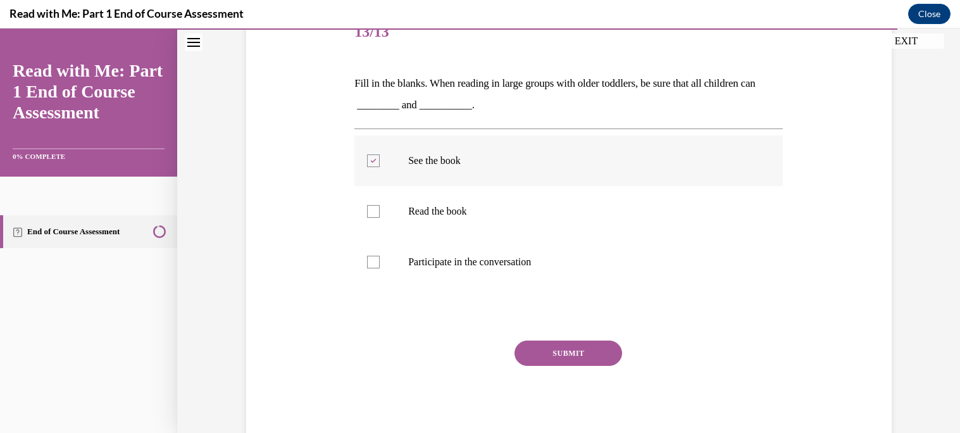
scroll to position [171, 0]
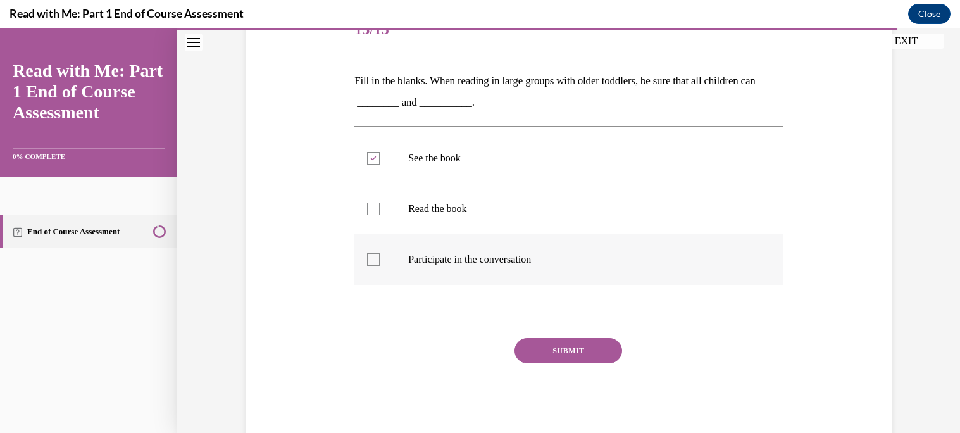
click at [562, 262] on p "Participate in the conversation" at bounding box center [579, 259] width 343 height 13
click at [380, 262] on input "Participate in the conversation" at bounding box center [373, 259] width 13 height 13
checkbox input "true"
click at [583, 352] on button "SUBMIT" at bounding box center [568, 350] width 108 height 25
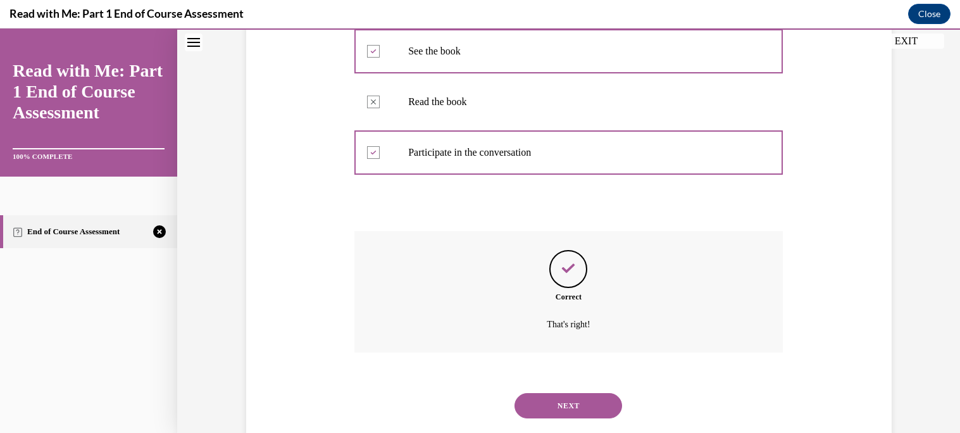
scroll to position [307, 0]
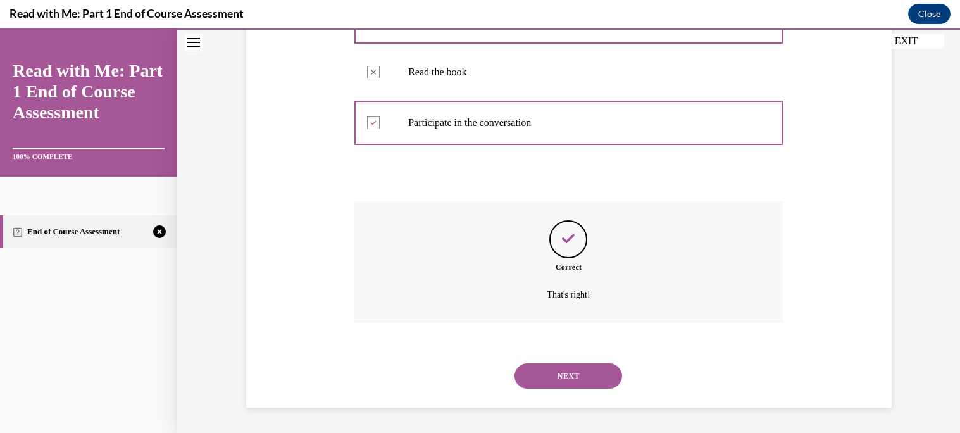
click at [590, 379] on button "NEXT" at bounding box center [568, 375] width 108 height 25
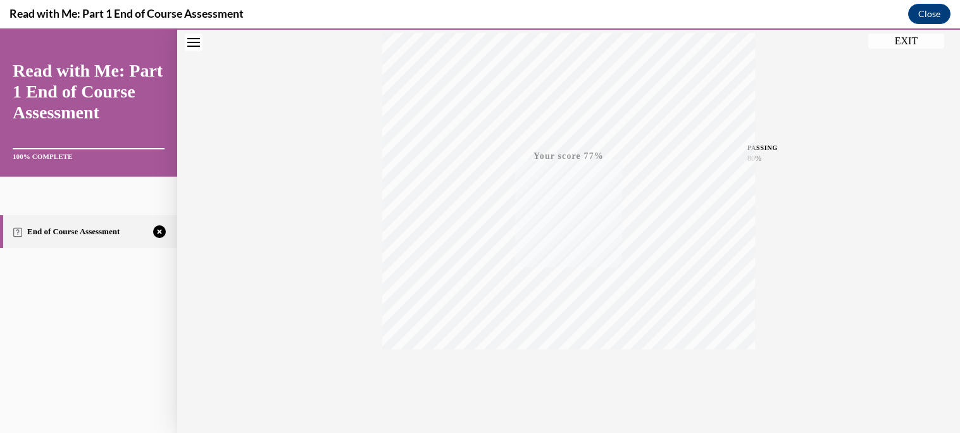
scroll to position [244, 0]
click at [561, 340] on div "TAKE AGAIN" at bounding box center [568, 348] width 45 height 30
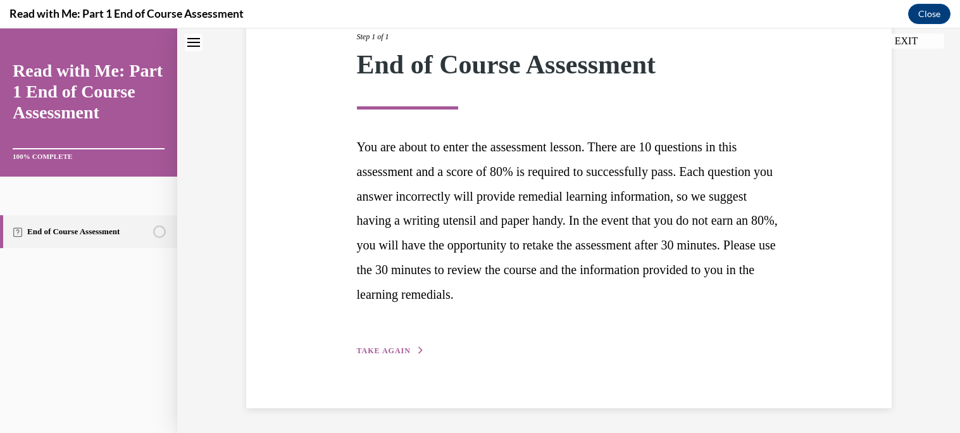
click at [394, 347] on span "TAKE AGAIN" at bounding box center [384, 350] width 54 height 9
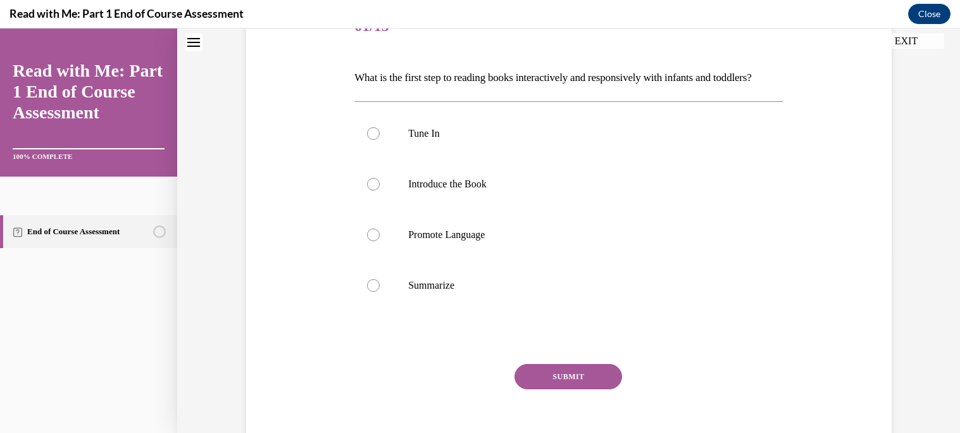
scroll to position [141, 0]
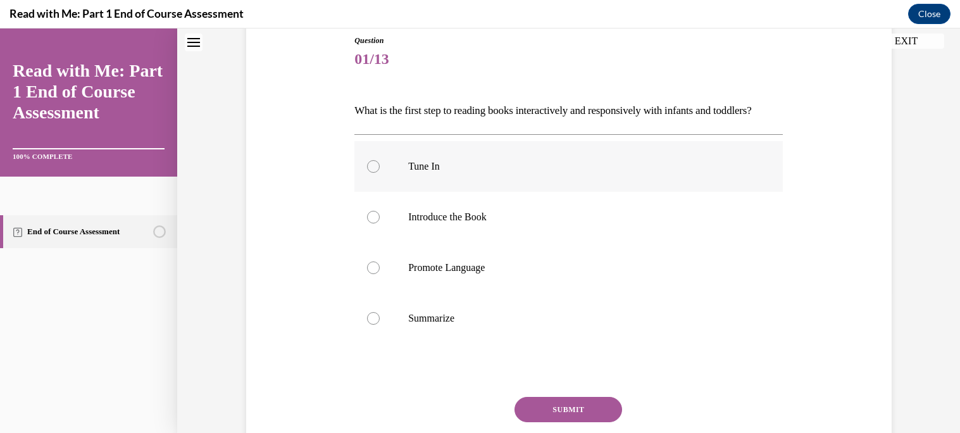
click at [451, 192] on label "Tune In" at bounding box center [568, 166] width 428 height 51
click at [380, 173] on input "Tune In" at bounding box center [373, 166] width 13 height 13
radio input "true"
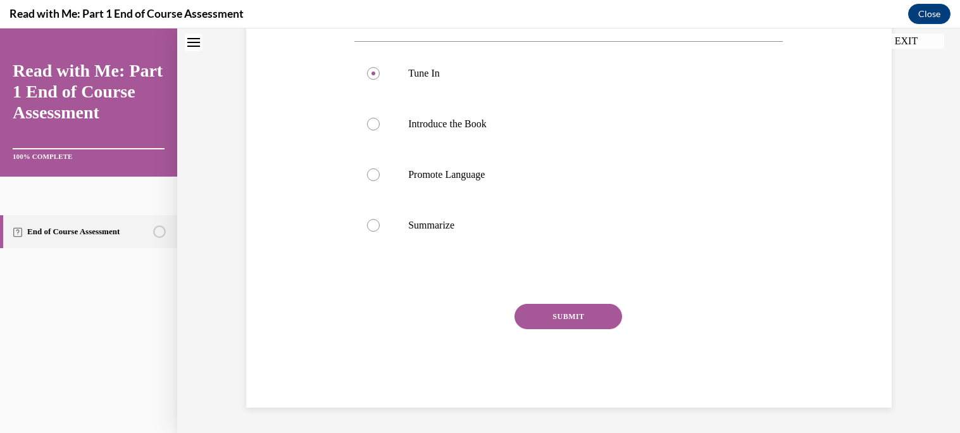
click at [581, 316] on button "SUBMIT" at bounding box center [568, 316] width 108 height 25
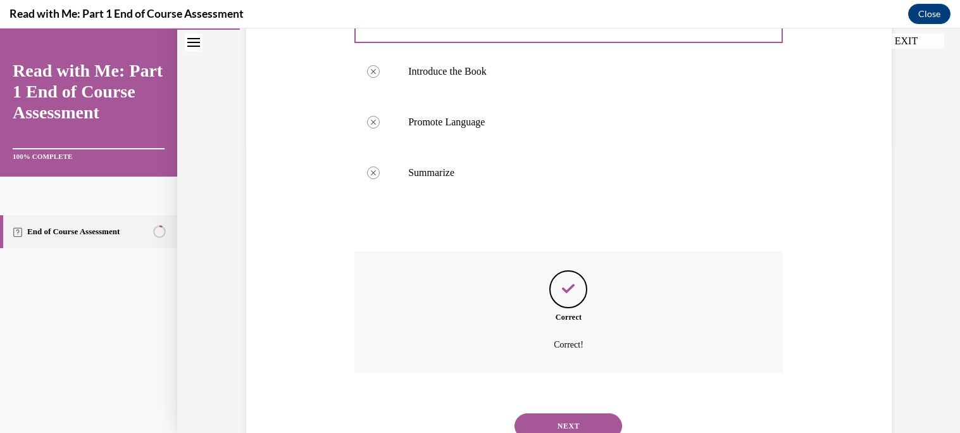
scroll to position [358, 0]
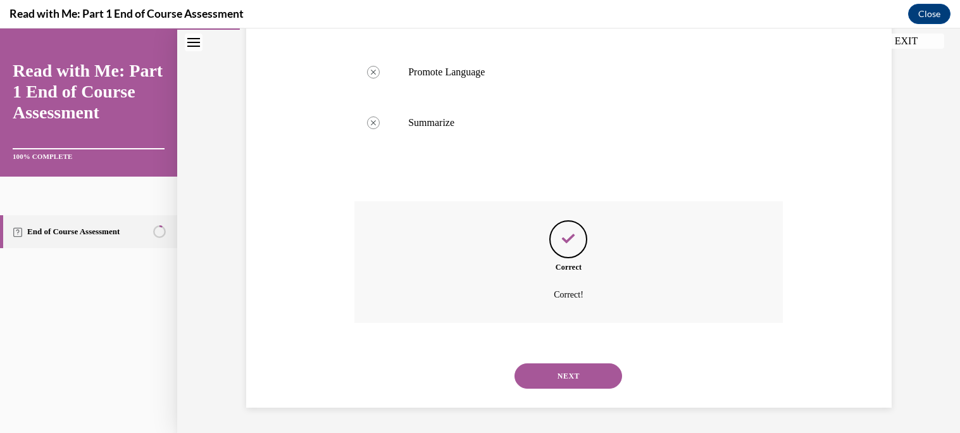
click at [581, 377] on button "NEXT" at bounding box center [568, 375] width 108 height 25
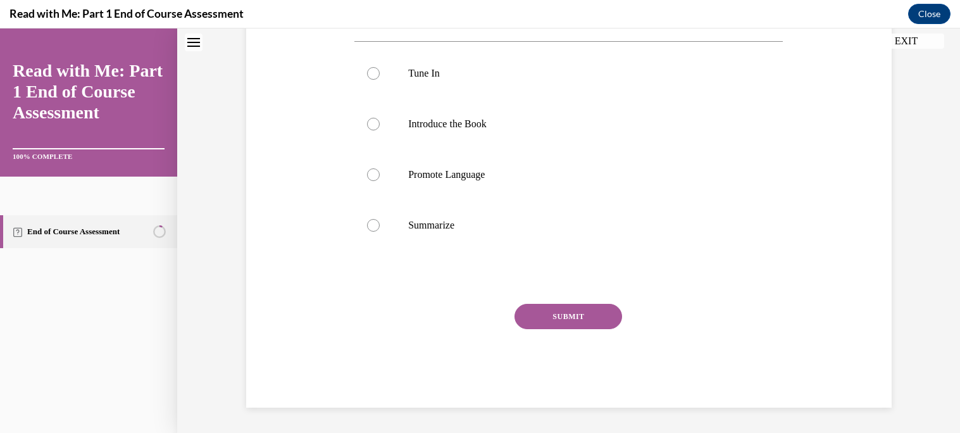
scroll to position [0, 0]
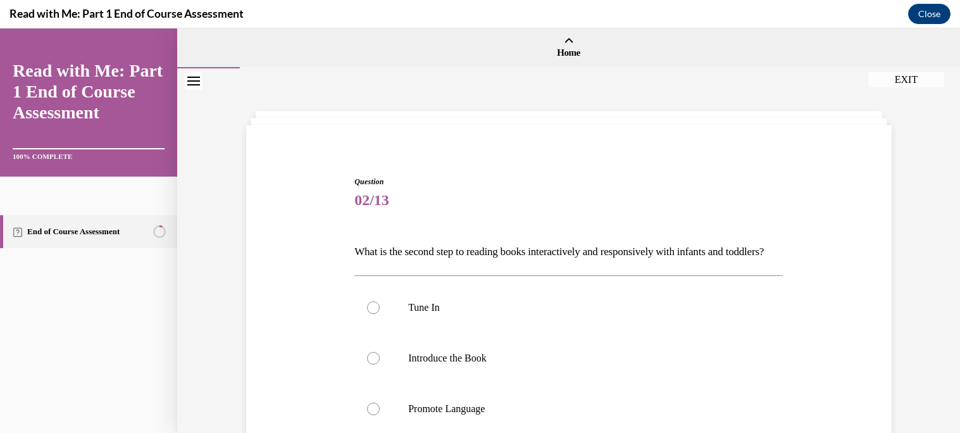
click at [581, 364] on p "Introduce the Book" at bounding box center [579, 358] width 343 height 13
click at [380, 364] on input "Introduce the Book" at bounding box center [373, 358] width 13 height 13
radio input "true"
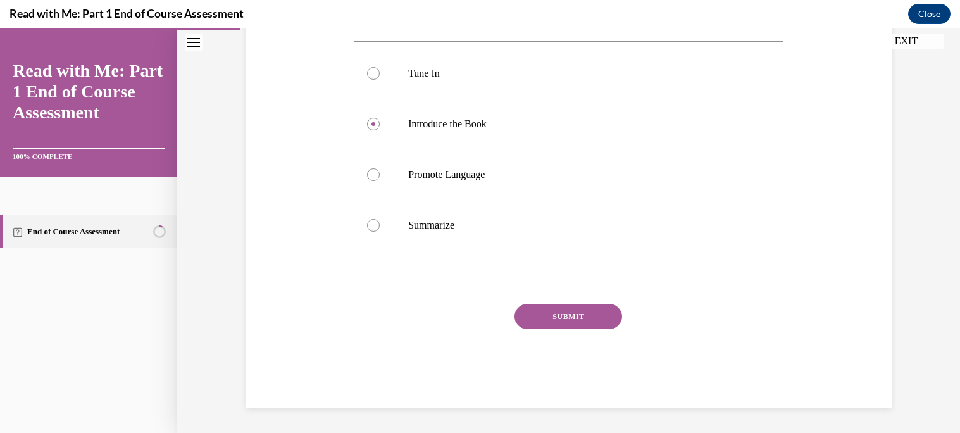
click at [566, 311] on button "SUBMIT" at bounding box center [568, 316] width 108 height 25
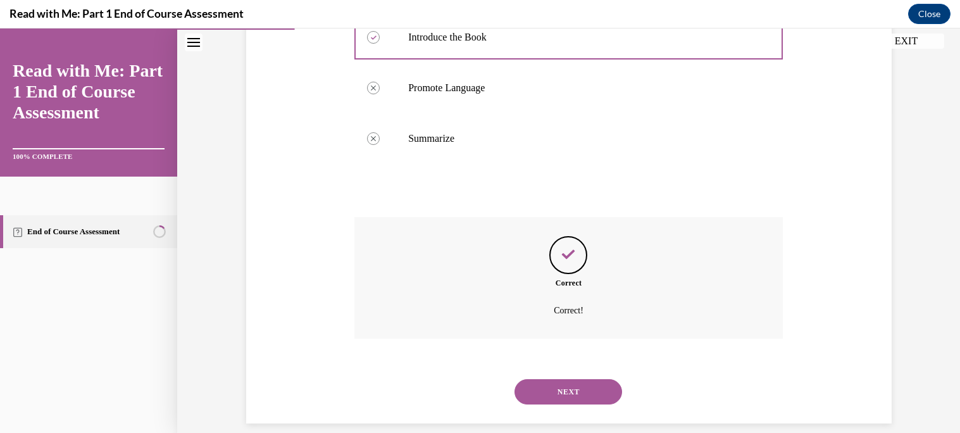
scroll to position [358, 0]
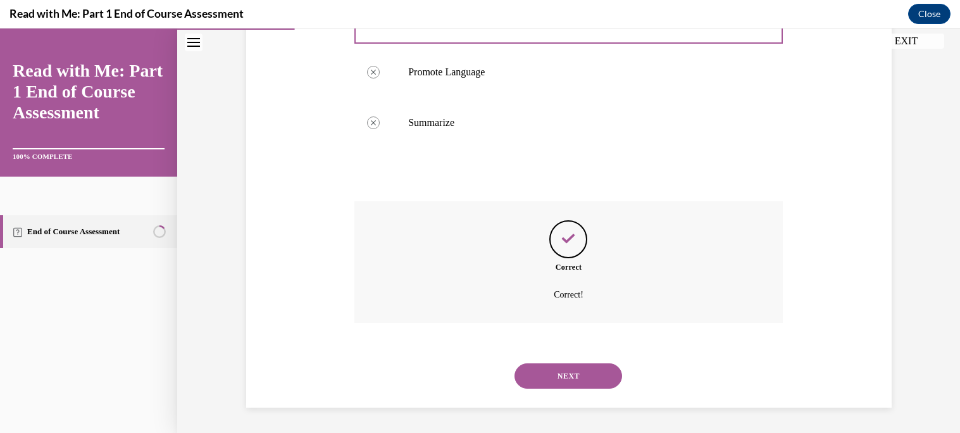
click at [561, 383] on button "NEXT" at bounding box center [568, 375] width 108 height 25
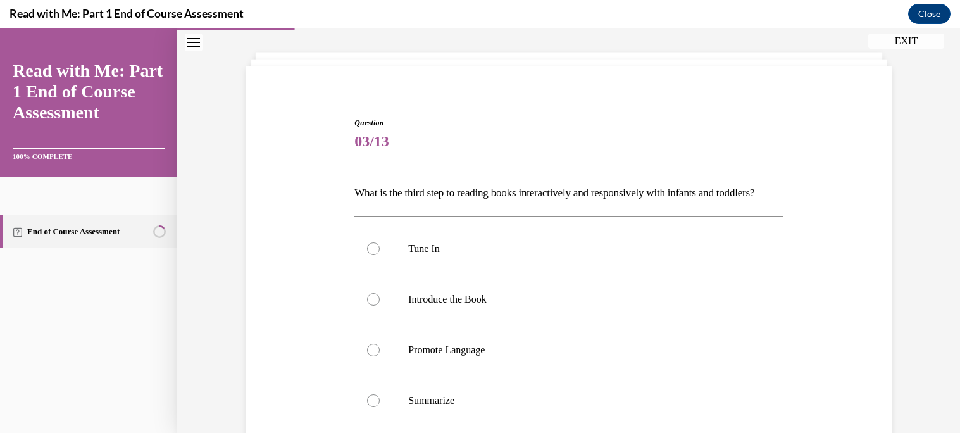
scroll to position [61, 0]
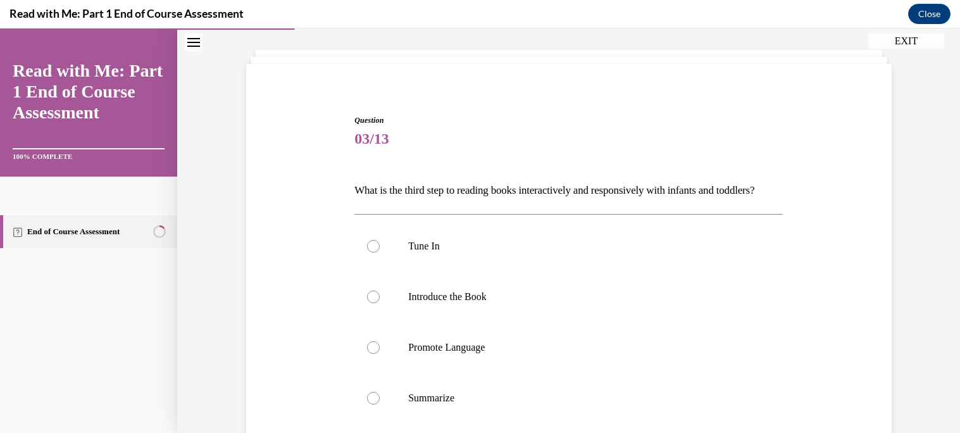
click at [561, 373] on label "Promote Language" at bounding box center [568, 347] width 428 height 51
click at [380, 354] on input "Promote Language" at bounding box center [373, 347] width 13 height 13
radio input "true"
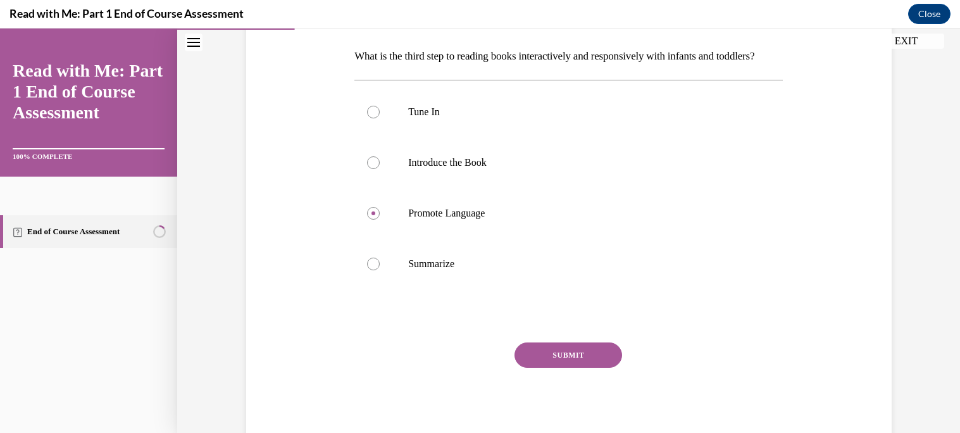
click at [561, 366] on button "SUBMIT" at bounding box center [568, 354] width 108 height 25
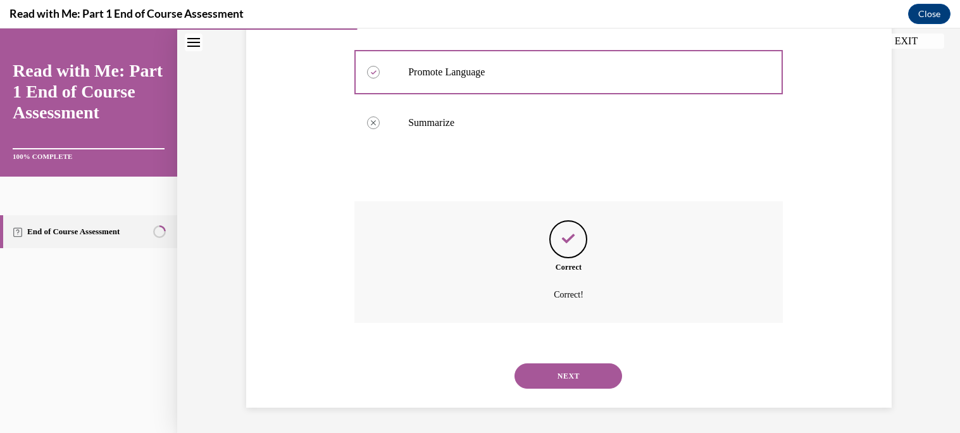
scroll to position [358, 0]
click at [571, 373] on button "NEXT" at bounding box center [568, 375] width 108 height 25
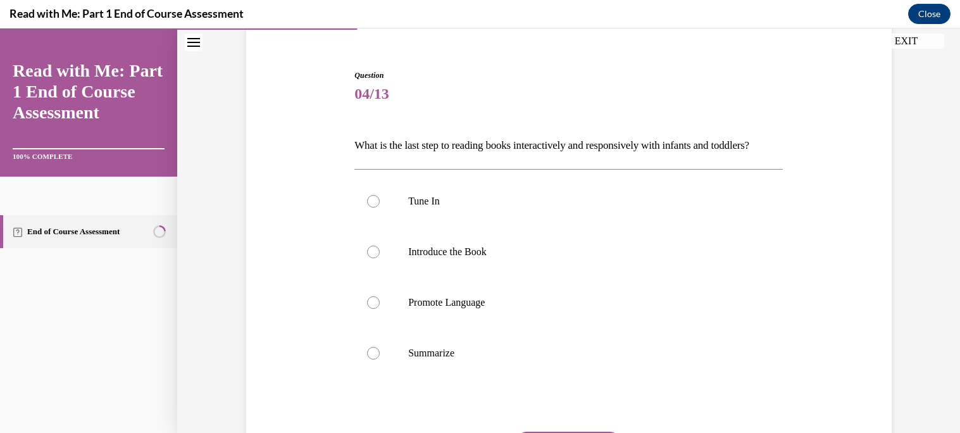
scroll to position [109, 0]
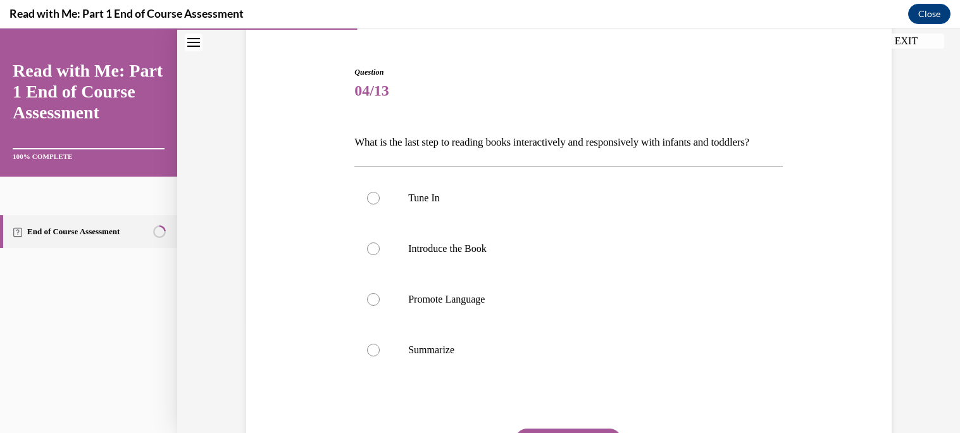
click at [571, 356] on p "Summarize" at bounding box center [579, 350] width 343 height 13
click at [380, 356] on input "Summarize" at bounding box center [373, 350] width 13 height 13
radio input "true"
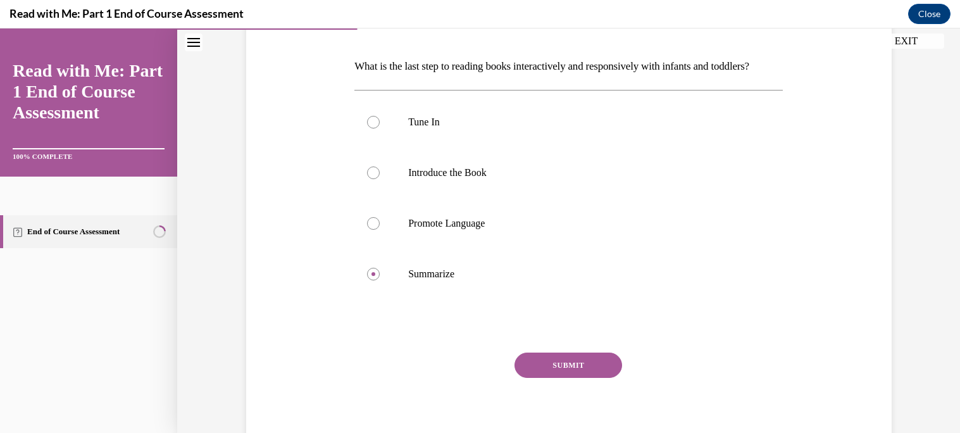
scroll to position [181, 0]
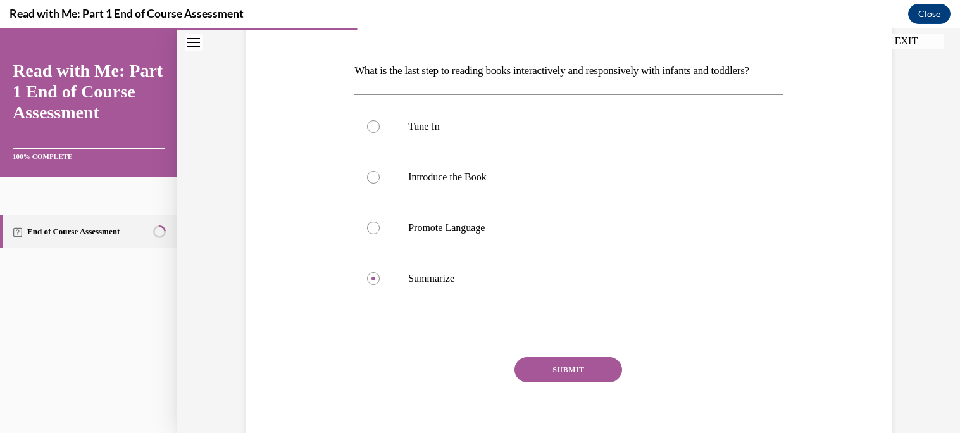
click at [571, 373] on div "Question 04/13 What is the last step to reading books interactively and respons…" at bounding box center [568, 228] width 428 height 466
click at [573, 381] on button "SUBMIT" at bounding box center [568, 369] width 108 height 25
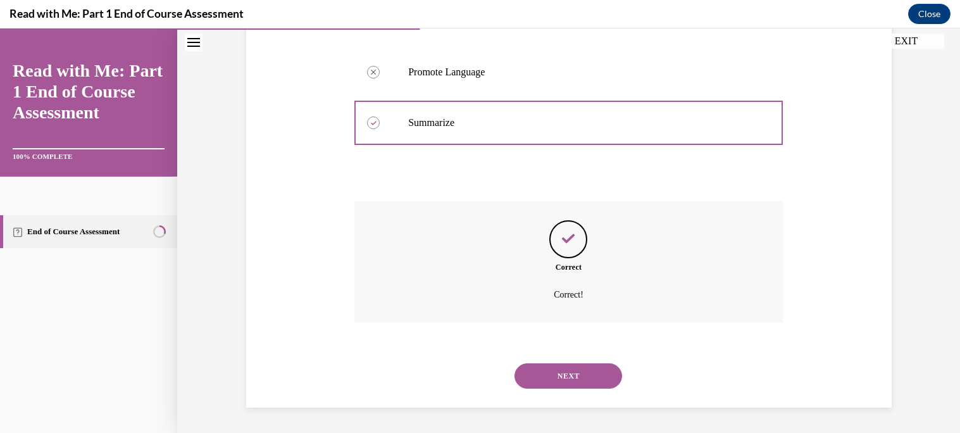
scroll to position [358, 0]
click at [573, 381] on button "NEXT" at bounding box center [568, 375] width 108 height 25
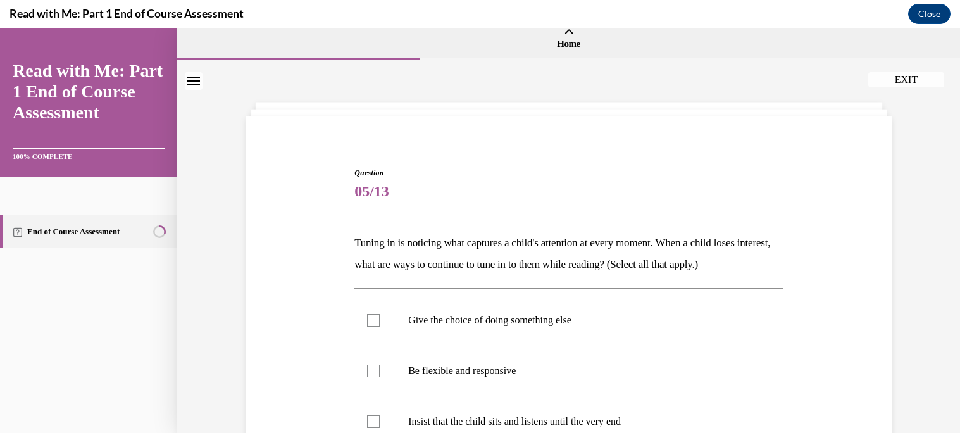
scroll to position [0, 0]
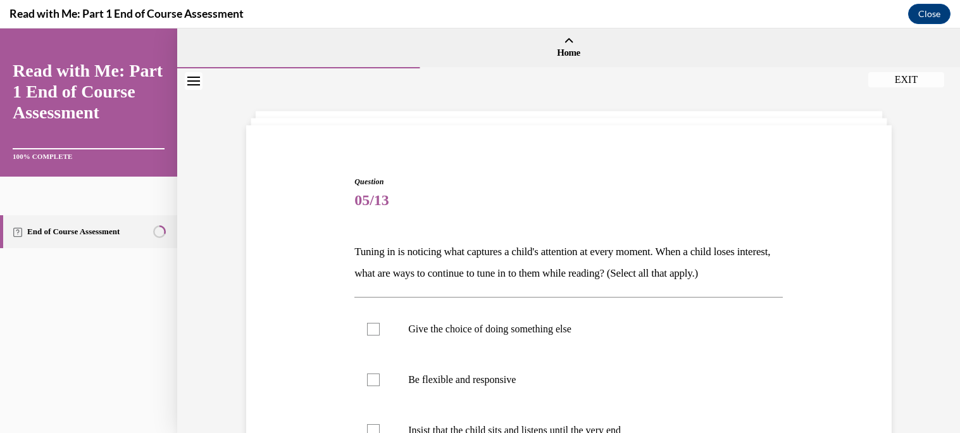
click at [573, 381] on p "Be flexible and responsive" at bounding box center [579, 379] width 343 height 13
click at [380, 381] on input "Be flexible and responsive" at bounding box center [373, 379] width 13 height 13
checkbox input "true"
click at [565, 347] on label "Give the choice of doing something else" at bounding box center [568, 329] width 428 height 51
click at [380, 335] on input "Give the choice of doing something else" at bounding box center [373, 329] width 13 height 13
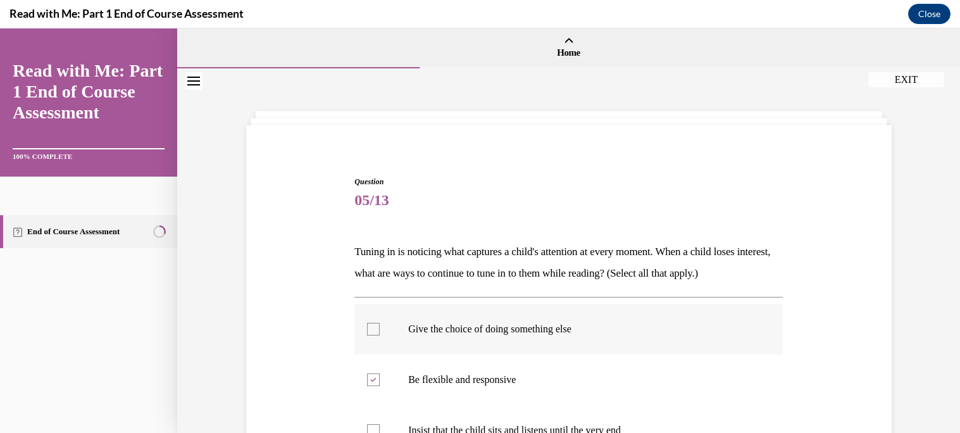
checkbox input "true"
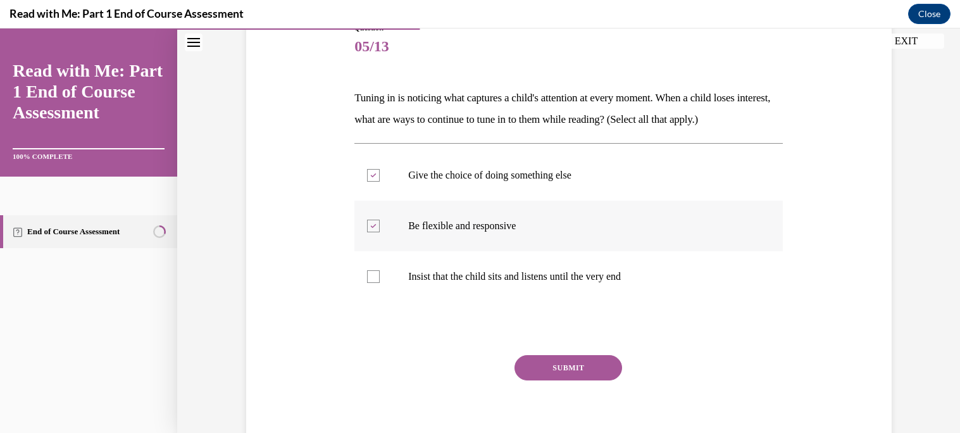
scroll to position [119, 0]
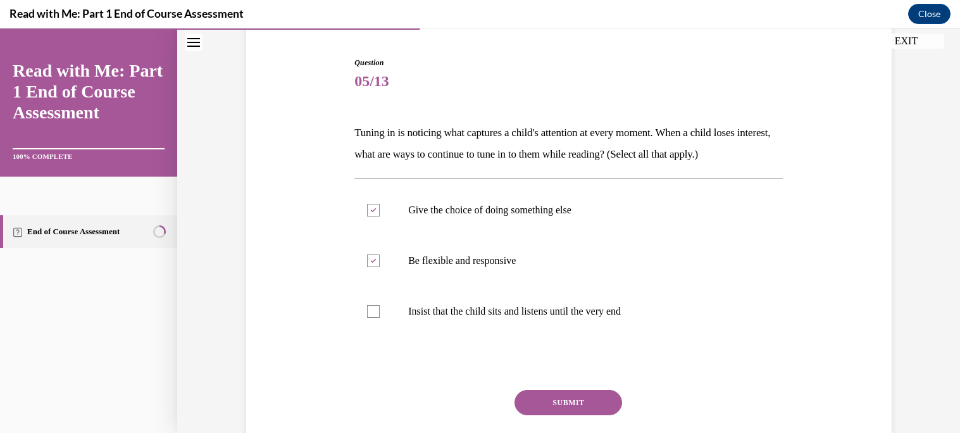
click at [575, 399] on button "SUBMIT" at bounding box center [568, 402] width 108 height 25
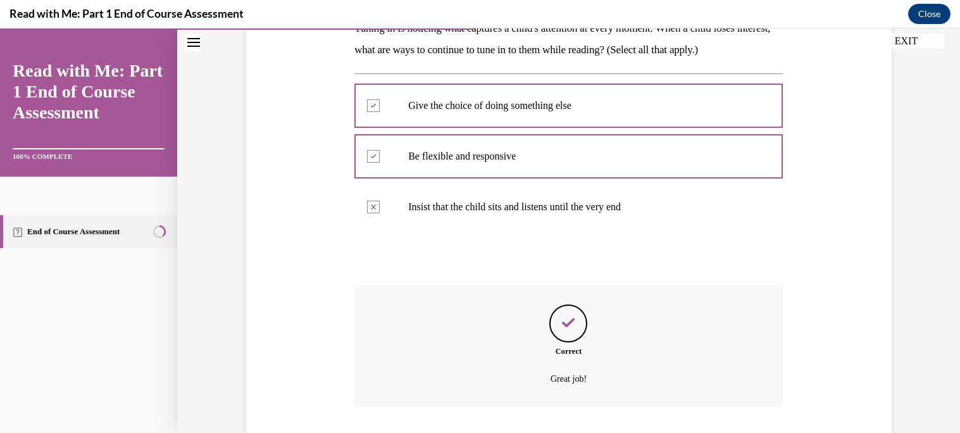
scroll to position [307, 0]
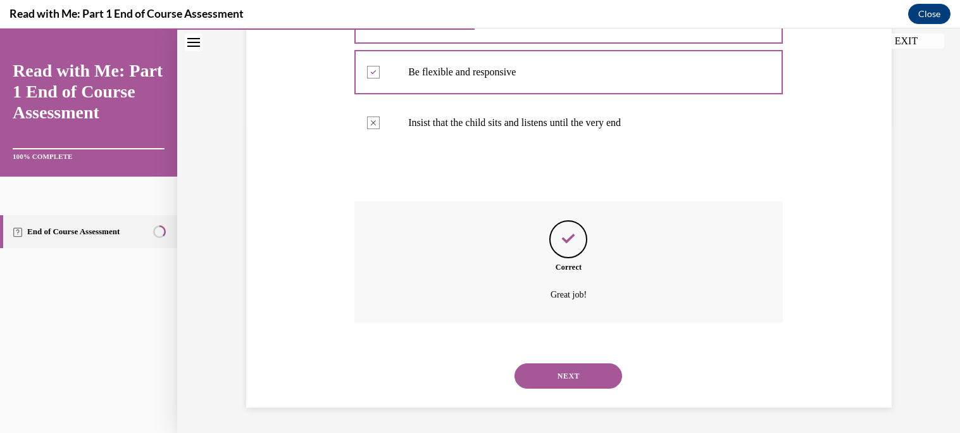
click at [568, 379] on button "NEXT" at bounding box center [568, 375] width 108 height 25
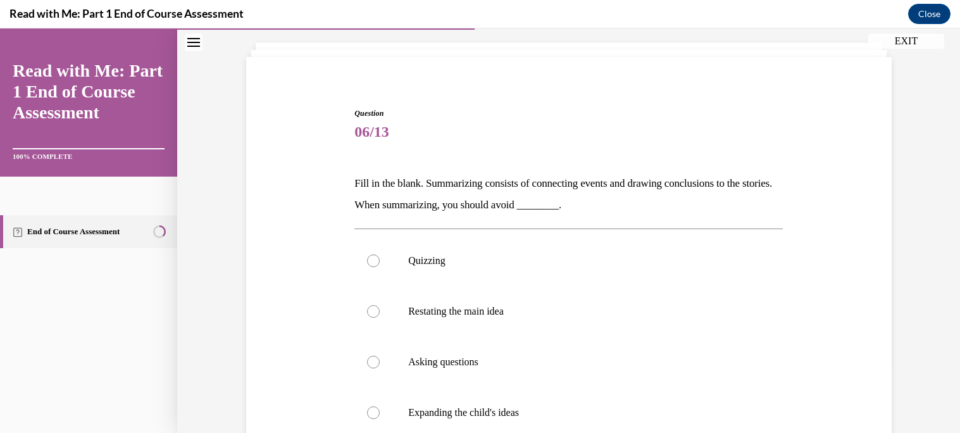
scroll to position [0, 0]
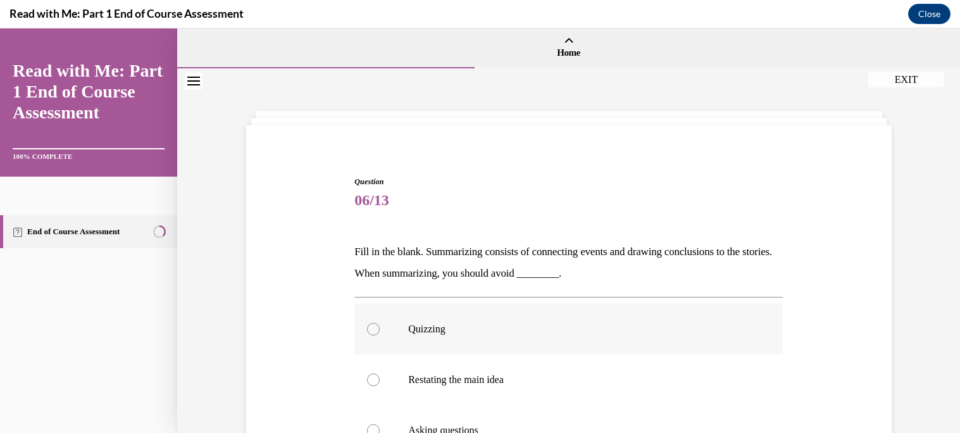
click at [554, 345] on label "Quizzing" at bounding box center [568, 329] width 428 height 51
click at [380, 335] on input "Quizzing" at bounding box center [373, 329] width 13 height 13
radio input "true"
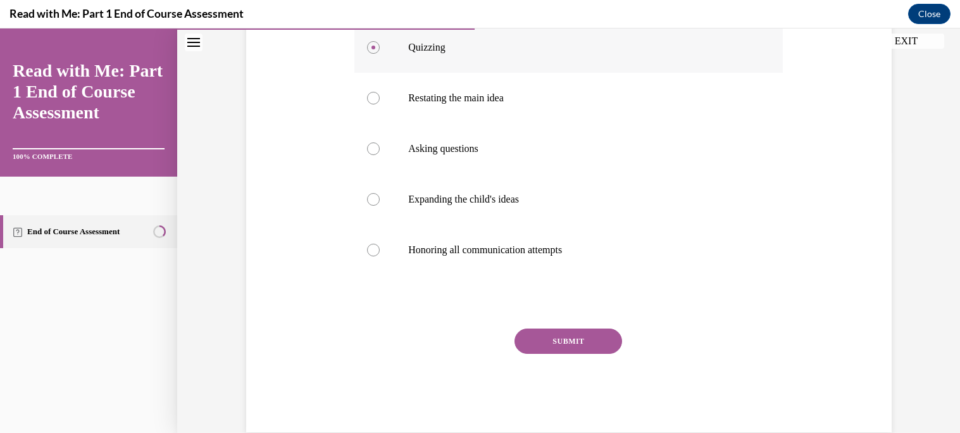
click at [554, 345] on button "SUBMIT" at bounding box center [568, 340] width 108 height 25
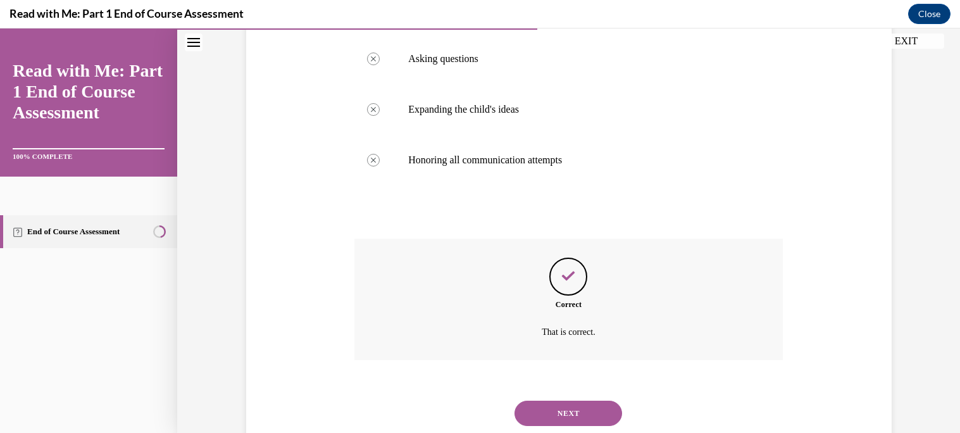
scroll to position [409, 0]
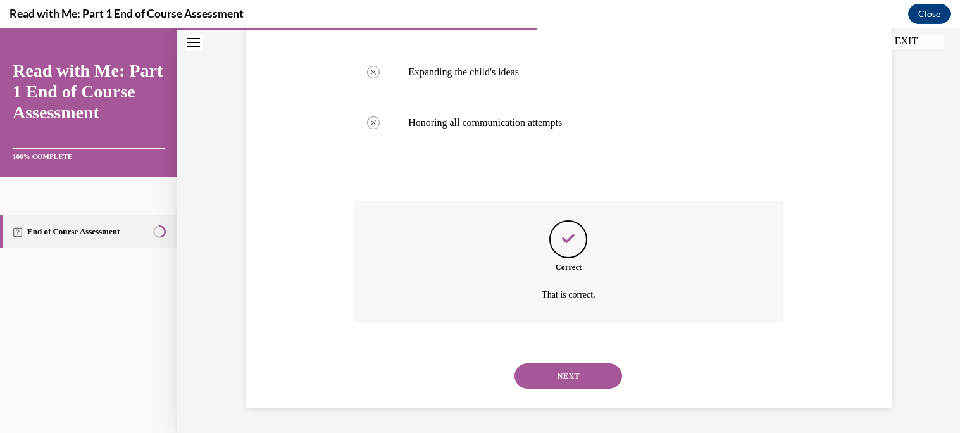
click at [566, 374] on button "NEXT" at bounding box center [568, 375] width 108 height 25
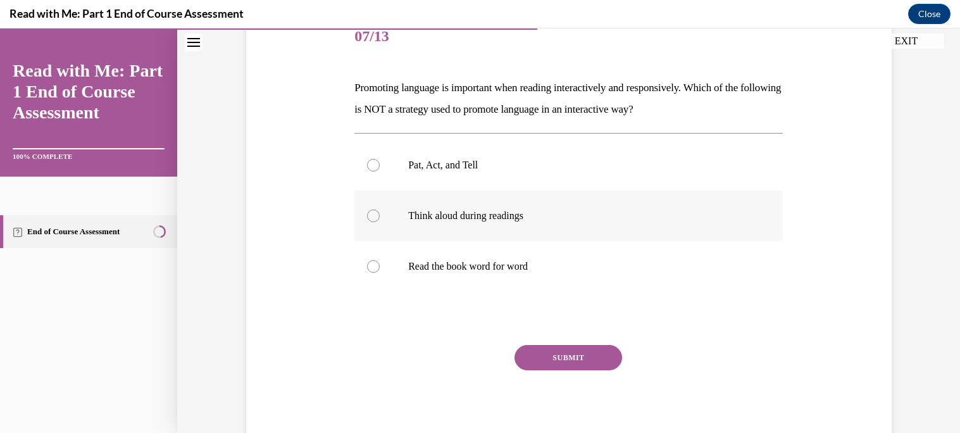
scroll to position [205, 0]
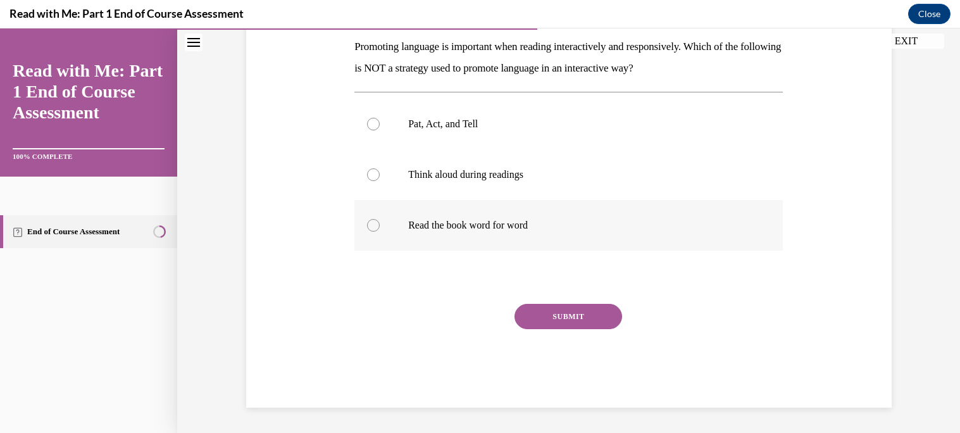
click at [593, 219] on p "Read the book word for word" at bounding box center [579, 225] width 343 height 13
click at [380, 219] on input "Read the book word for word" at bounding box center [373, 225] width 13 height 13
radio input "true"
click at [576, 319] on button "SUBMIT" at bounding box center [568, 316] width 108 height 25
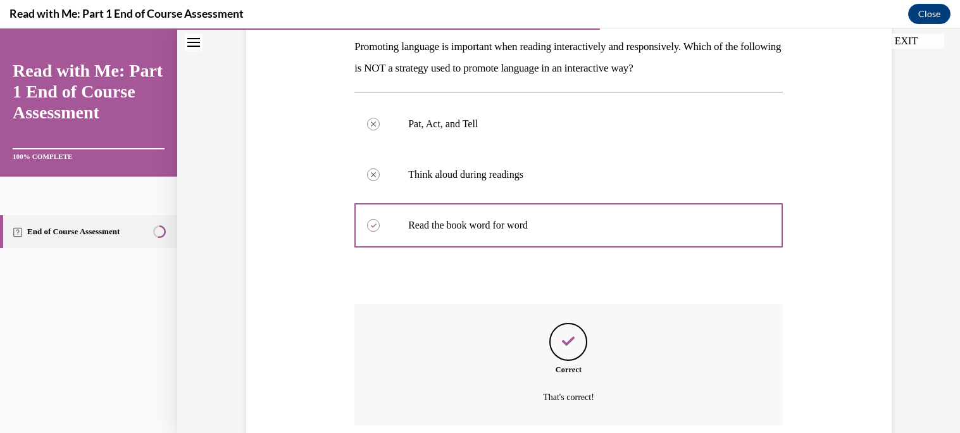
scroll to position [307, 0]
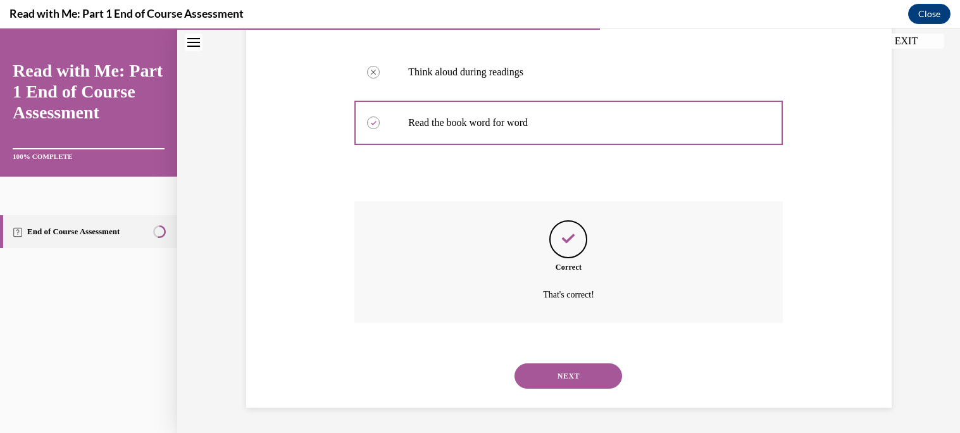
click at [579, 373] on button "NEXT" at bounding box center [568, 375] width 108 height 25
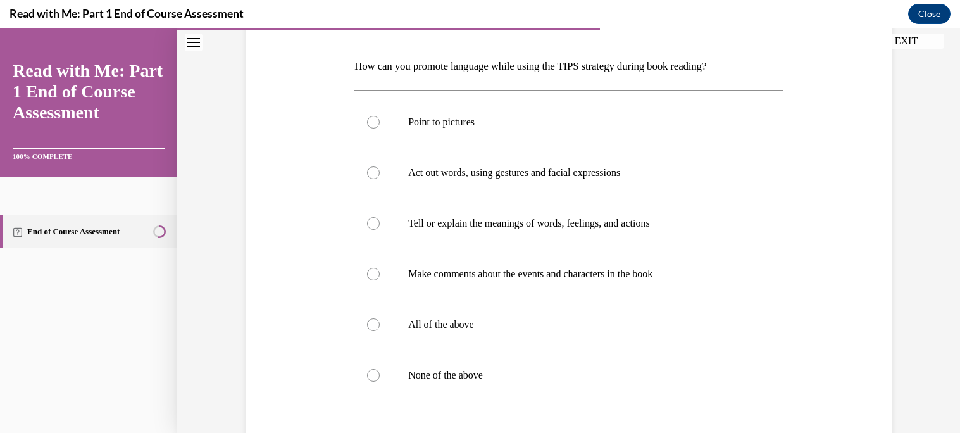
scroll to position [186, 0]
click at [534, 311] on label "All of the above" at bounding box center [568, 324] width 428 height 51
click at [380, 318] on input "All of the above" at bounding box center [373, 324] width 13 height 13
radio input "true"
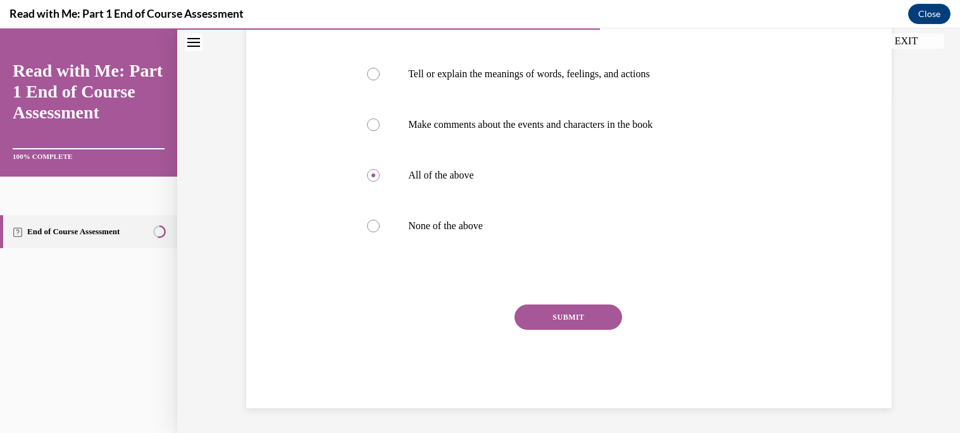
click at [535, 313] on button "SUBMIT" at bounding box center [568, 316] width 108 height 25
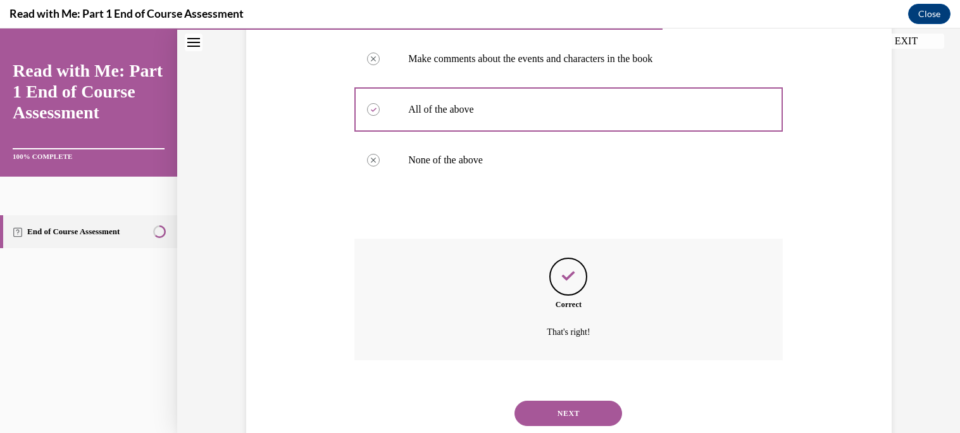
scroll to position [437, 0]
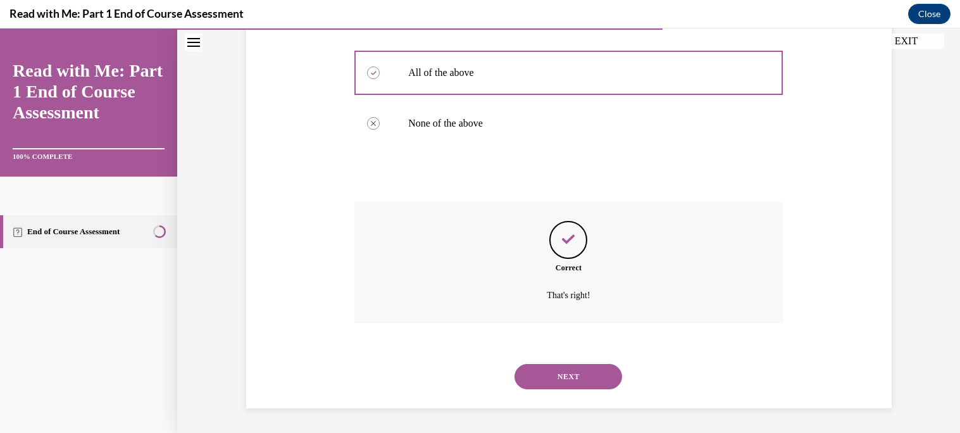
click at [557, 357] on div "NEXT" at bounding box center [568, 376] width 428 height 51
click at [565, 376] on button "NEXT" at bounding box center [568, 376] width 108 height 25
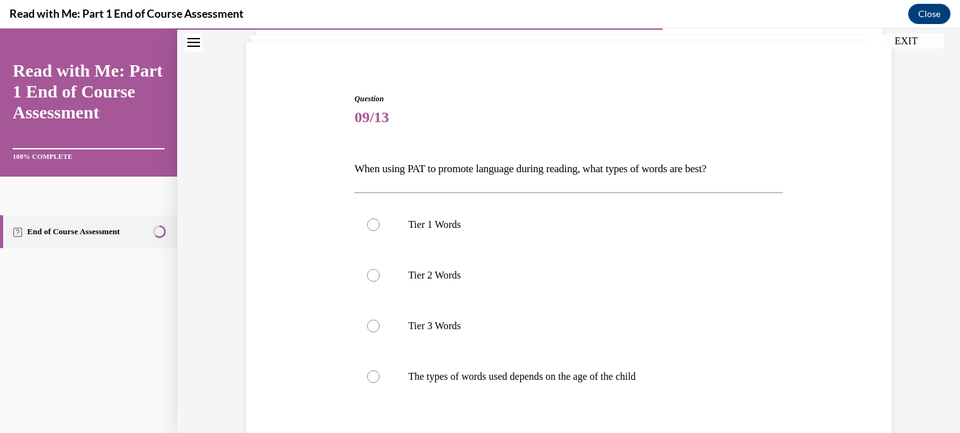
click at [565, 376] on p "The types of words used depends on the age of the child" at bounding box center [579, 376] width 343 height 13
click at [380, 376] on input "The types of words used depends on the age of the child" at bounding box center [373, 376] width 13 height 13
radio input "true"
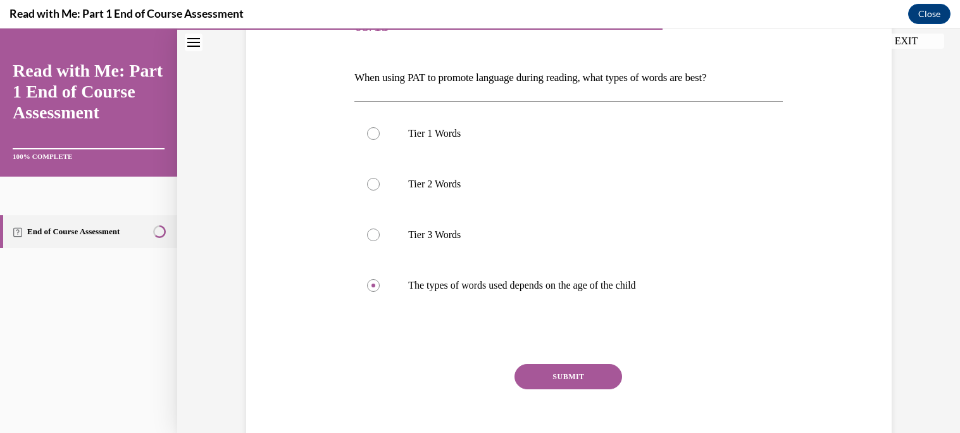
click at [565, 376] on button "SUBMIT" at bounding box center [568, 376] width 108 height 25
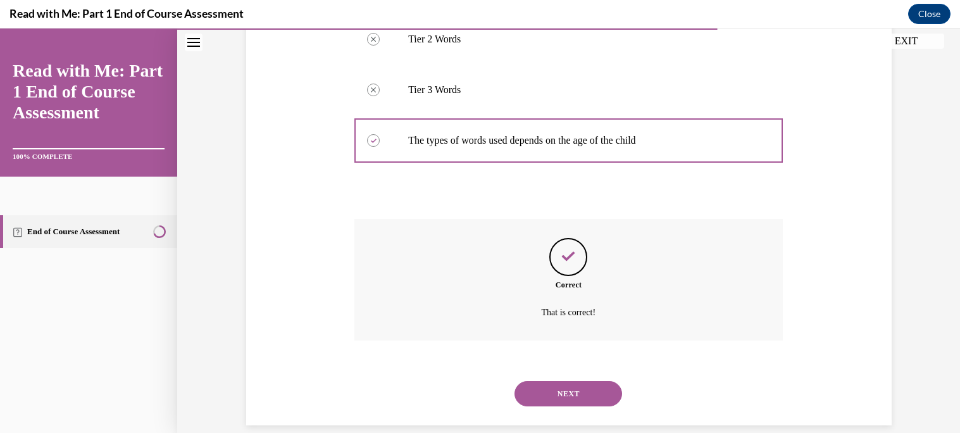
scroll to position [336, 0]
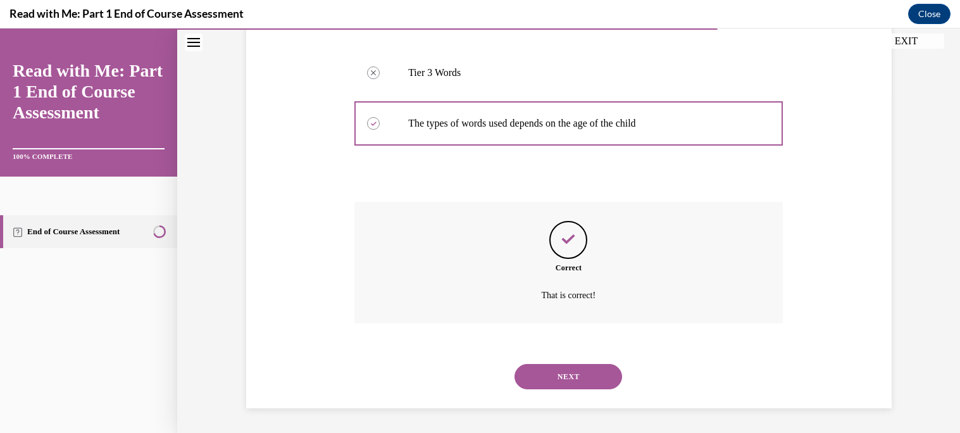
click at [565, 376] on button "NEXT" at bounding box center [568, 376] width 108 height 25
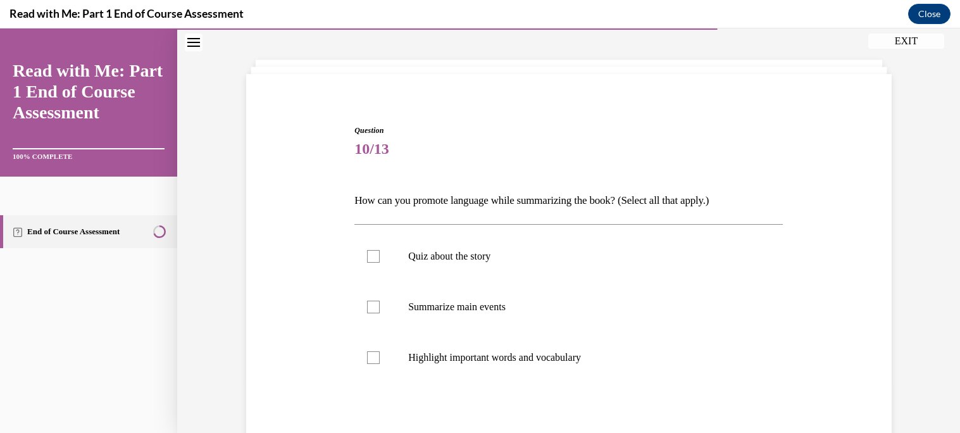
scroll to position [54, 0]
click at [565, 376] on label "Highlight important words and vocabulary" at bounding box center [568, 355] width 428 height 51
click at [380, 361] on input "Highlight important words and vocabulary" at bounding box center [373, 355] width 13 height 13
checkbox input "true"
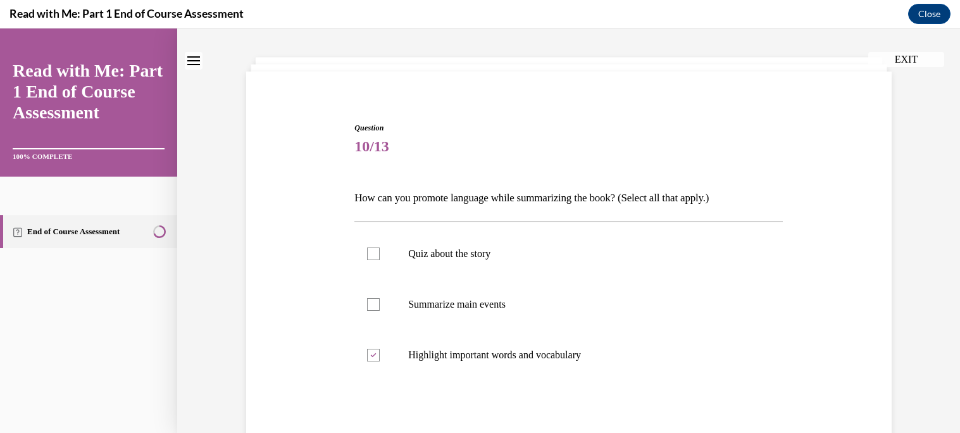
scroll to position [0, 0]
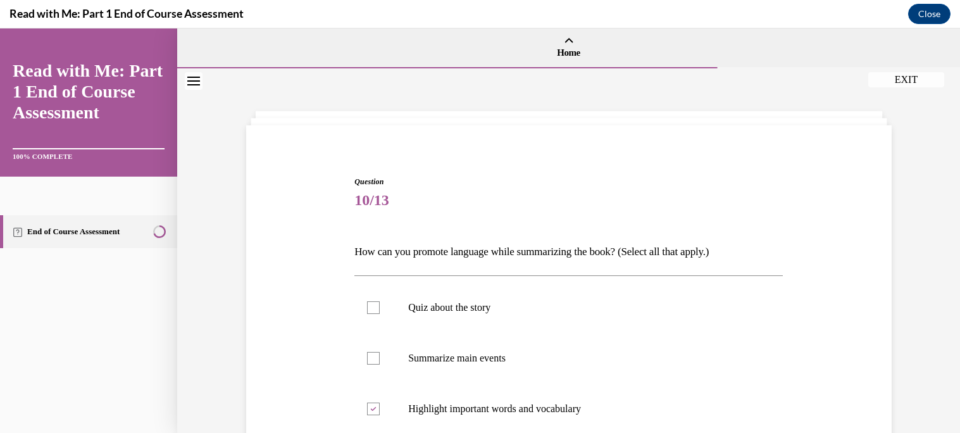
click at [565, 376] on label "Summarize main events" at bounding box center [568, 358] width 428 height 51
click at [380, 364] on input "Summarize main events" at bounding box center [373, 358] width 13 height 13
checkbox input "true"
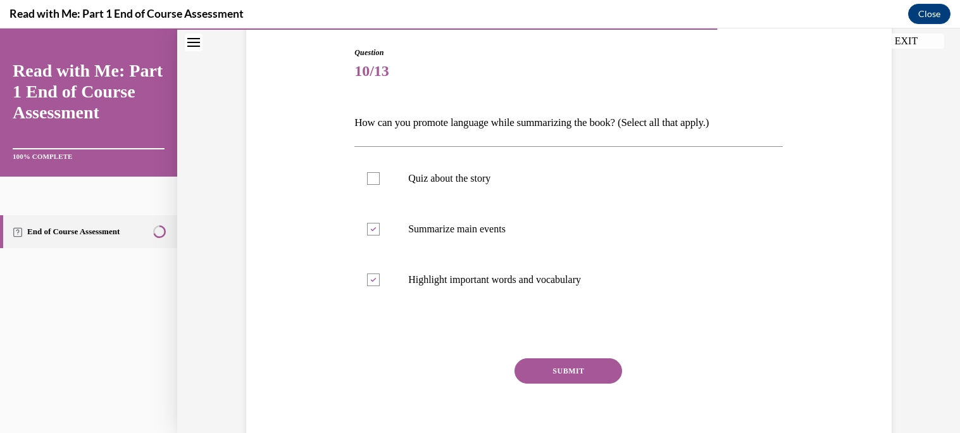
click at [565, 376] on button "SUBMIT" at bounding box center [568, 370] width 108 height 25
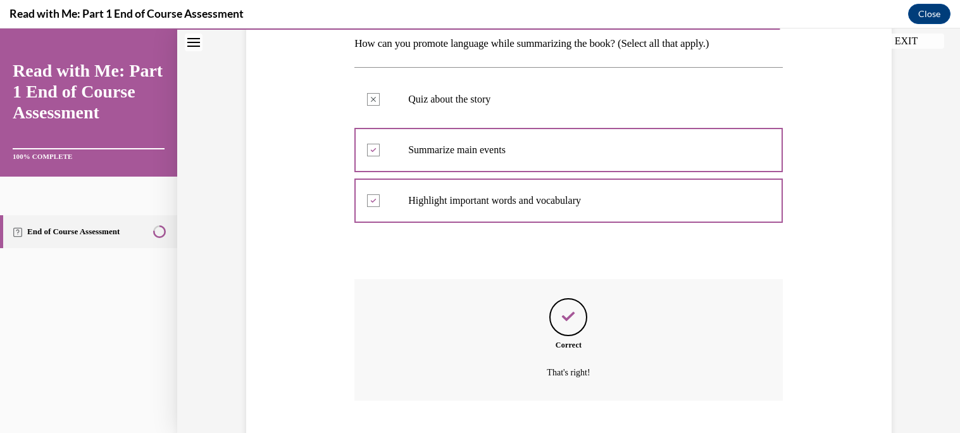
scroll to position [285, 0]
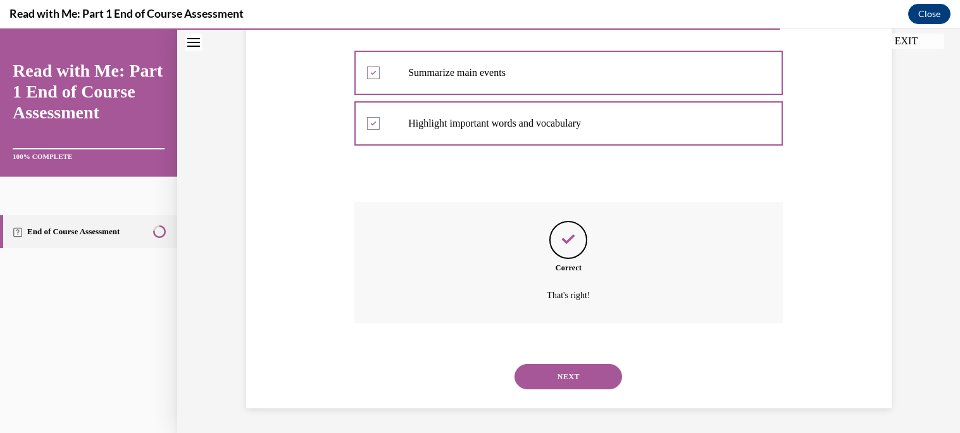
click at [565, 376] on button "NEXT" at bounding box center [568, 376] width 108 height 25
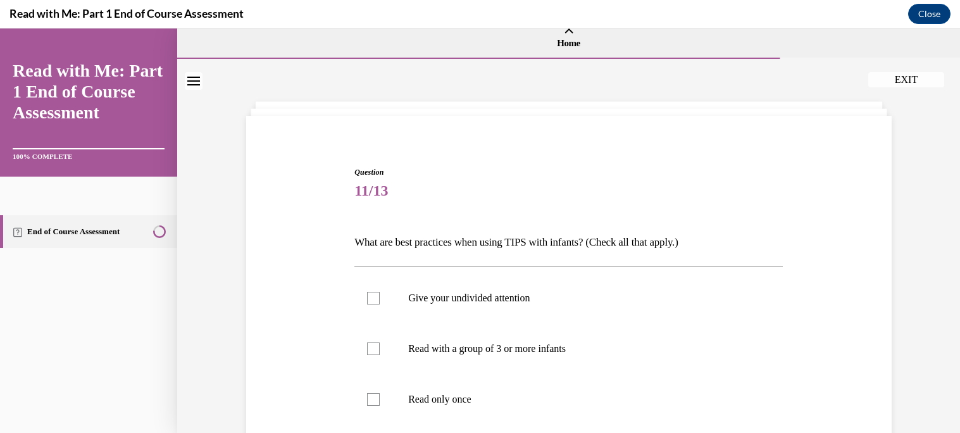
scroll to position [11, 0]
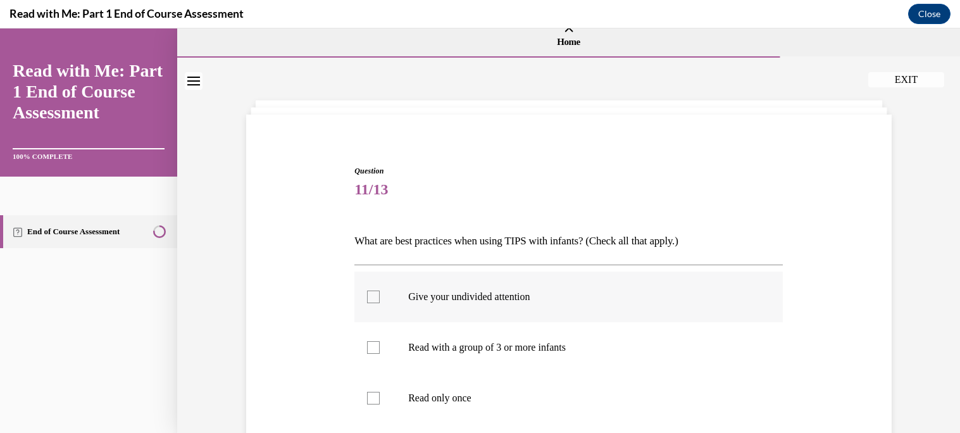
click at [547, 304] on label "Give your undivided attention" at bounding box center [568, 296] width 428 height 51
click at [380, 303] on input "Give your undivided attention" at bounding box center [373, 296] width 13 height 13
checkbox input "true"
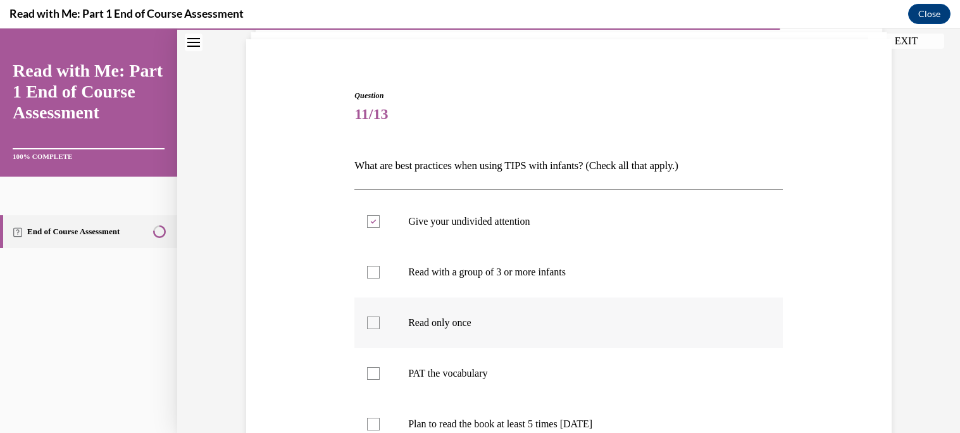
click at [562, 383] on label "PAT the vocabulary" at bounding box center [568, 373] width 428 height 51
click at [380, 380] on input "PAT the vocabulary" at bounding box center [373, 373] width 13 height 13
checkbox input "true"
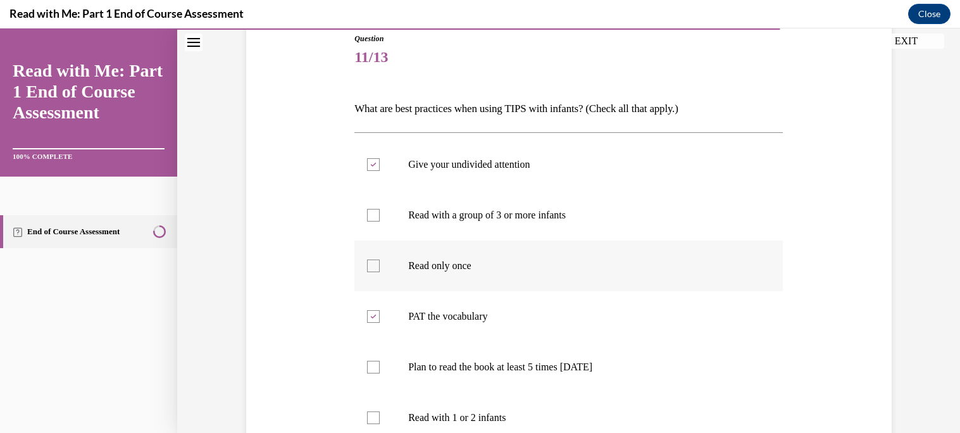
scroll to position [145, 0]
click at [562, 383] on label "Plan to read the book at least 5 times in 2 weeks" at bounding box center [568, 365] width 428 height 51
click at [380, 371] on input "Plan to read the book at least 5 times in 2 weeks" at bounding box center [373, 365] width 13 height 13
checkbox input "true"
click at [566, 398] on label "Read with 1 or 2 infants" at bounding box center [568, 415] width 428 height 51
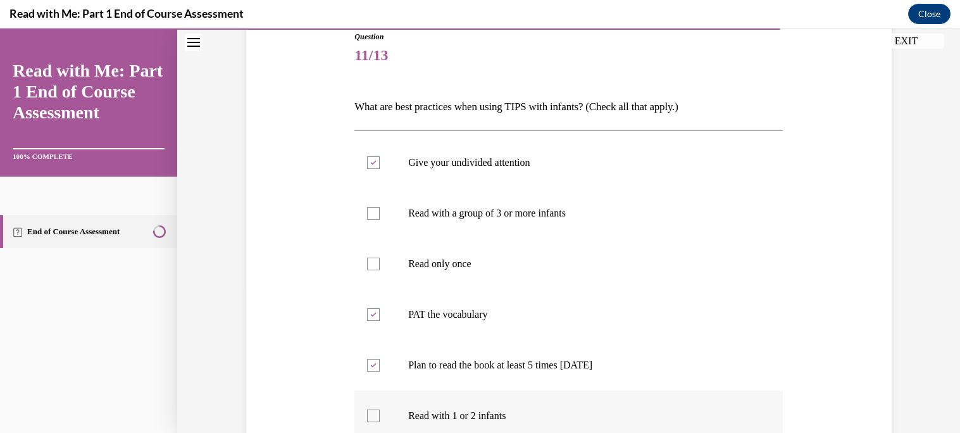
click at [380, 409] on input "Read with 1 or 2 infants" at bounding box center [373, 415] width 13 height 13
checkbox input "true"
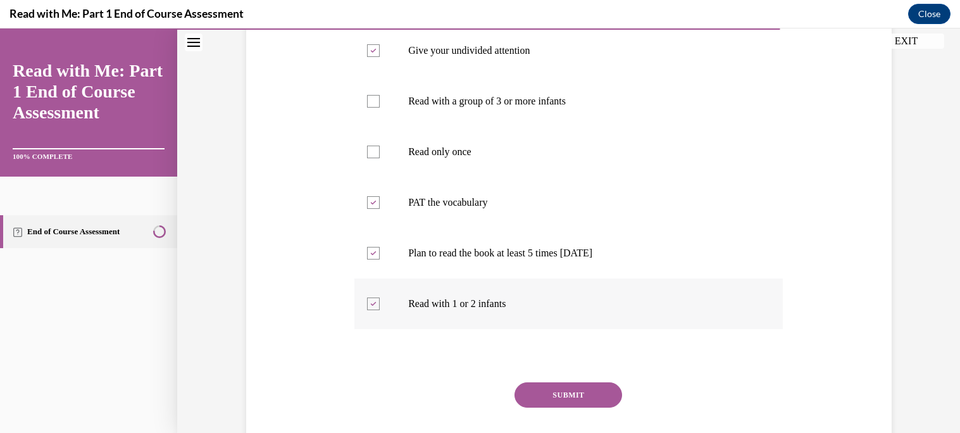
click at [566, 398] on button "SUBMIT" at bounding box center [568, 394] width 108 height 25
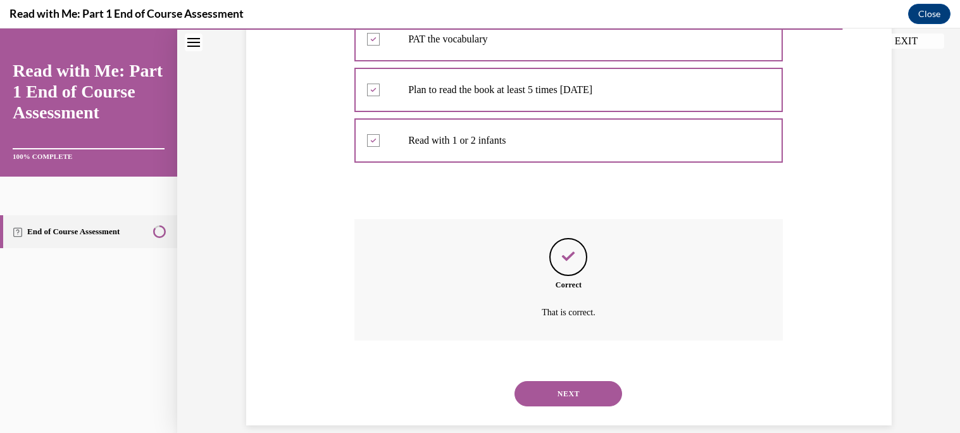
scroll to position [437, 0]
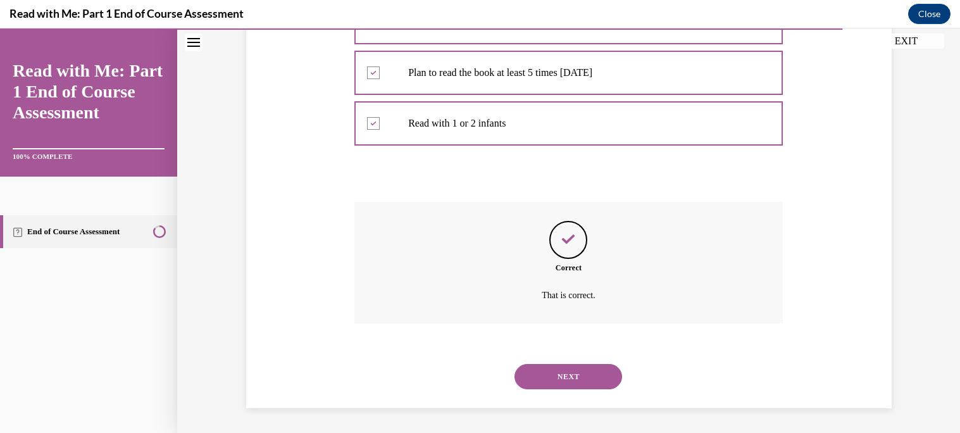
click at [571, 373] on button "NEXT" at bounding box center [568, 376] width 108 height 25
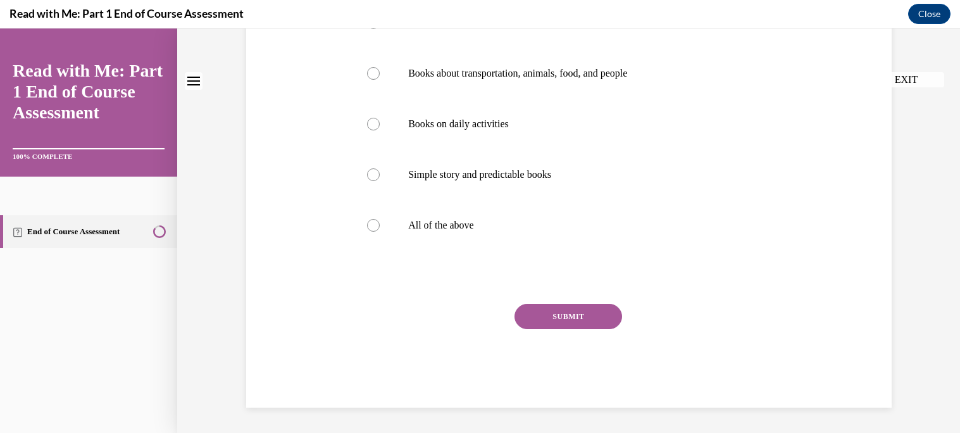
scroll to position [0, 0]
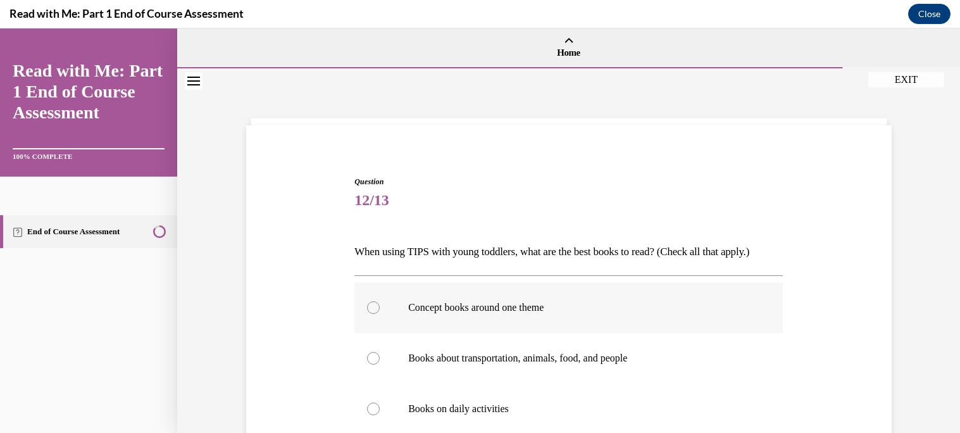
click at [561, 306] on p "Concept books around one theme" at bounding box center [579, 307] width 343 height 13
click at [380, 306] on input "Concept books around one theme" at bounding box center [373, 307] width 13 height 13
radio input "true"
click at [578, 359] on p "Books about transportation, animals, food, and people" at bounding box center [579, 358] width 343 height 13
click at [380, 359] on input "Books about transportation, animals, food, and people" at bounding box center [373, 358] width 13 height 13
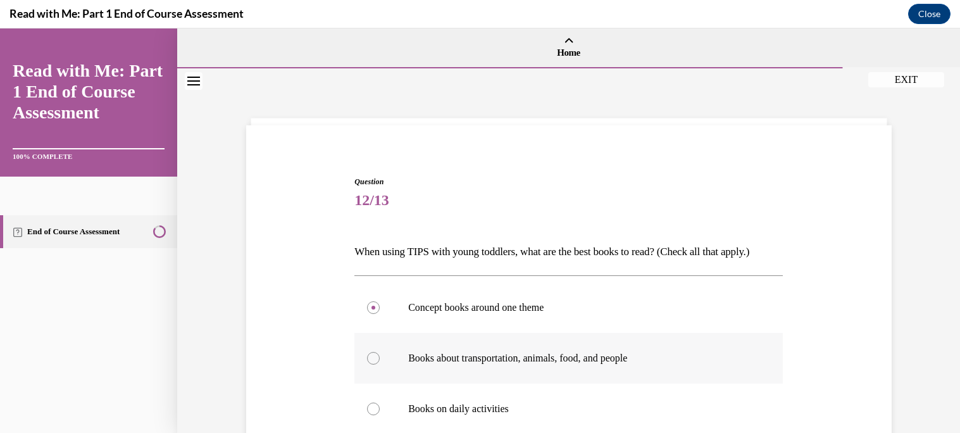
radio input "true"
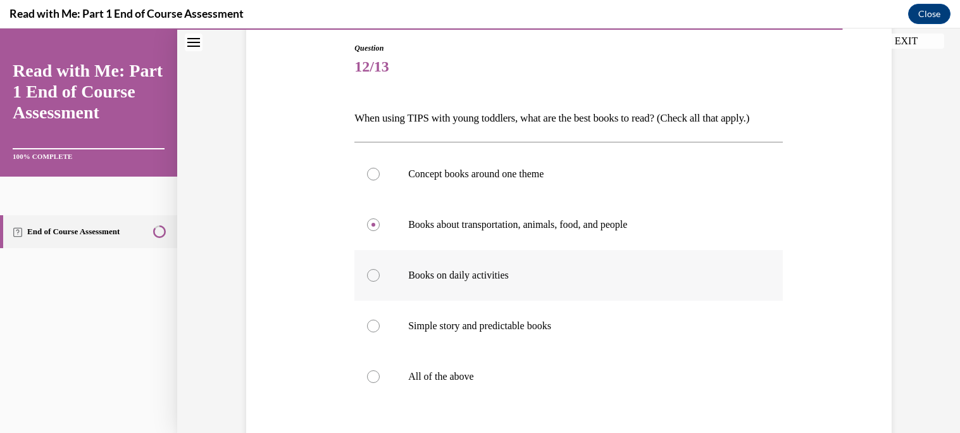
scroll to position [134, 0]
click at [586, 392] on label "All of the above" at bounding box center [568, 375] width 428 height 51
click at [380, 382] on input "All of the above" at bounding box center [373, 375] width 13 height 13
radio input "true"
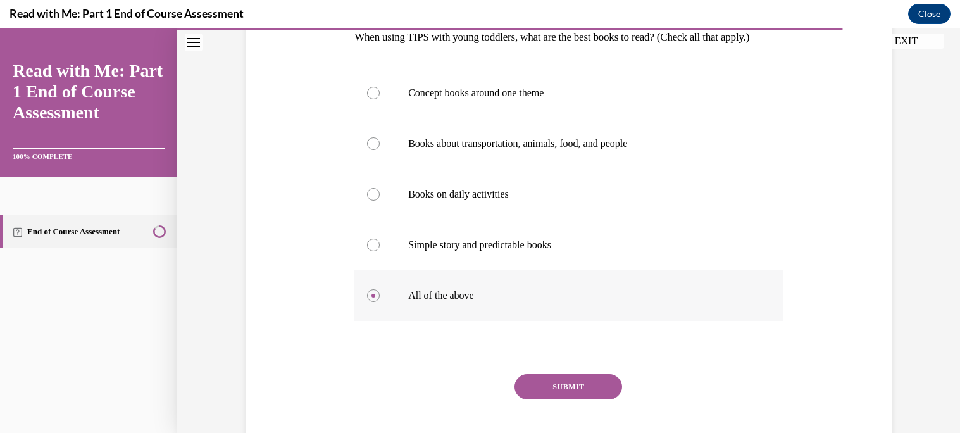
click at [538, 389] on button "SUBMIT" at bounding box center [568, 386] width 108 height 25
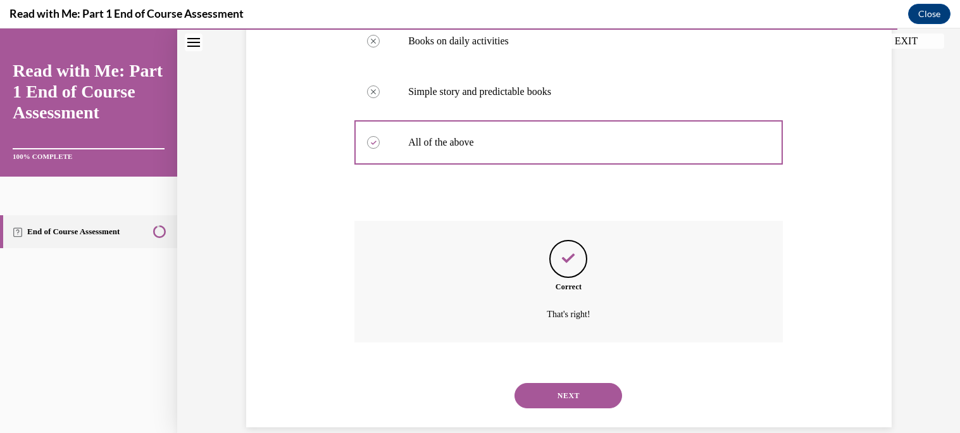
scroll to position [387, 0]
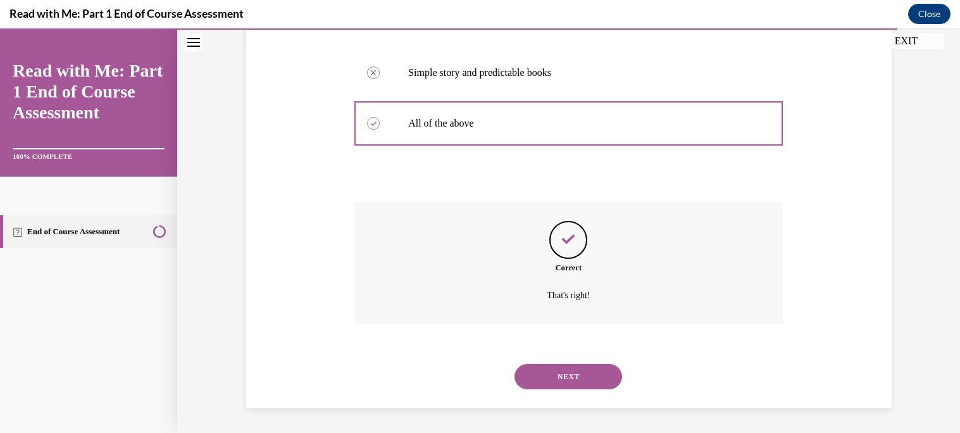
click at [556, 385] on button "NEXT" at bounding box center [568, 376] width 108 height 25
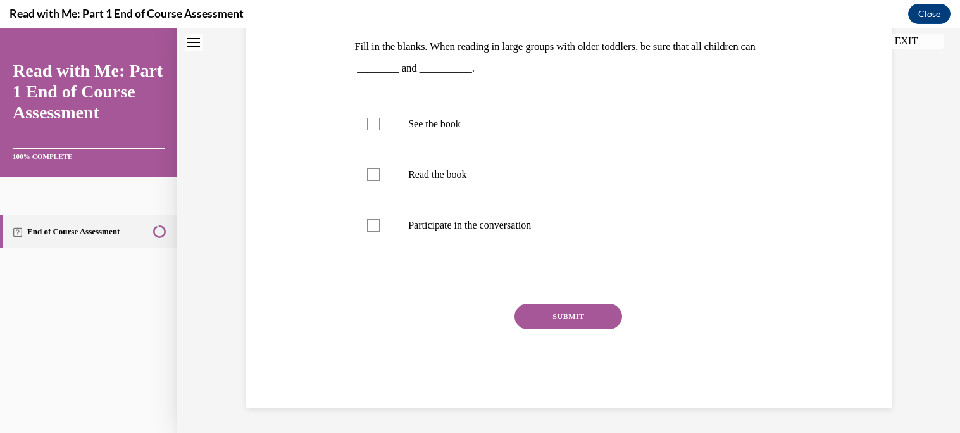
scroll to position [0, 0]
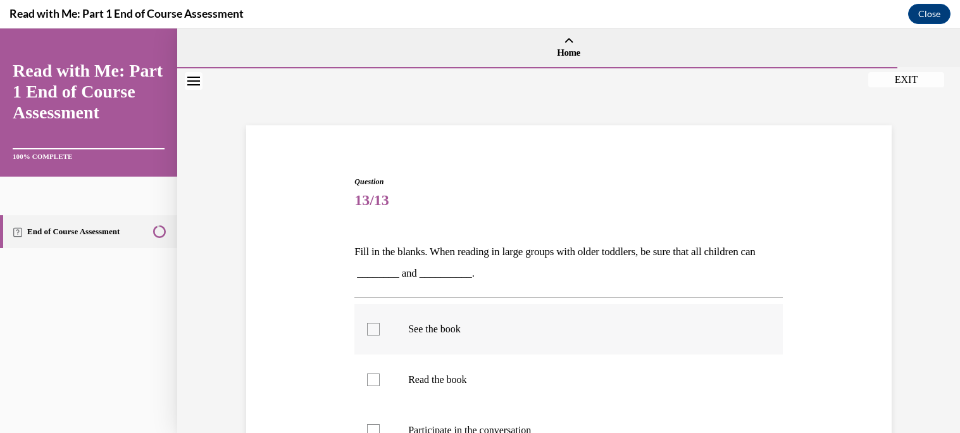
click at [549, 345] on label "See the book" at bounding box center [568, 329] width 428 height 51
click at [380, 335] on input "See the book" at bounding box center [373, 329] width 13 height 13
checkbox input "true"
click at [581, 419] on label "Participate in the conversation" at bounding box center [568, 430] width 428 height 51
click at [380, 424] on input "Participate in the conversation" at bounding box center [373, 430] width 13 height 13
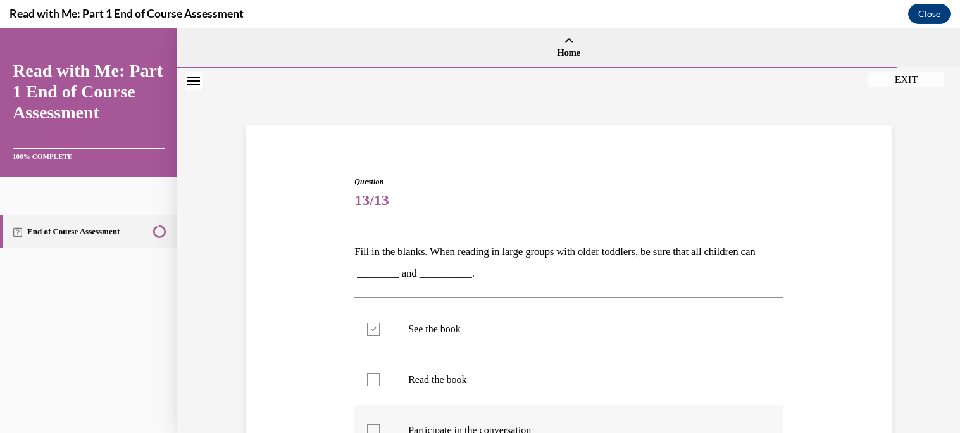
checkbox input "true"
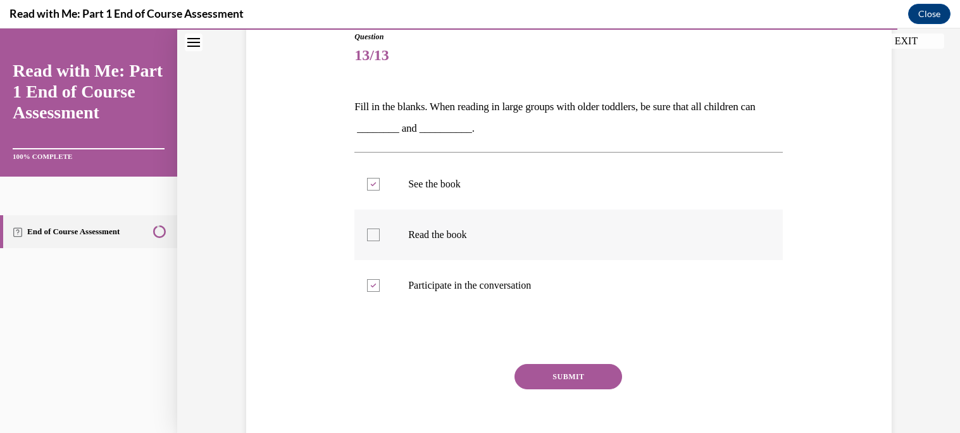
click at [556, 384] on button "SUBMIT" at bounding box center [568, 376] width 108 height 25
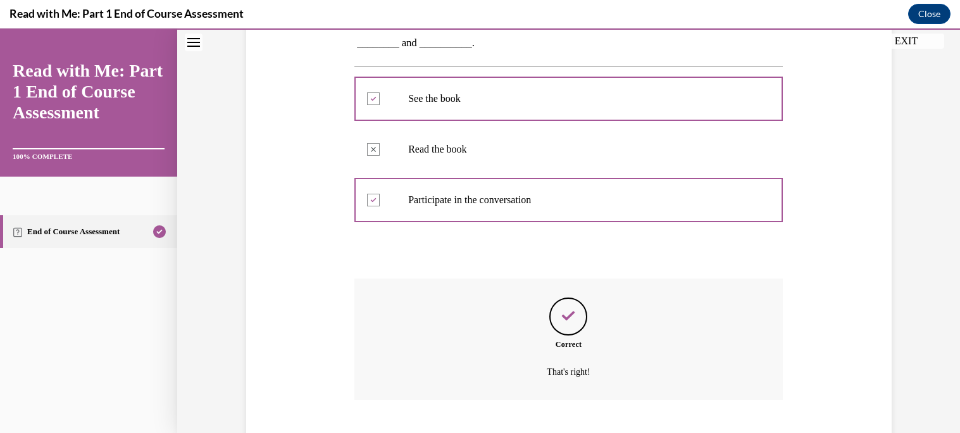
scroll to position [307, 0]
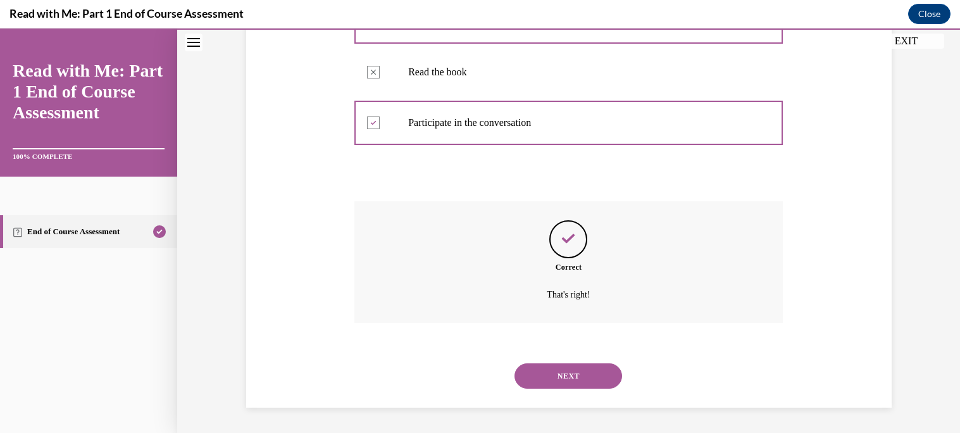
click at [556, 384] on button "NEXT" at bounding box center [568, 375] width 108 height 25
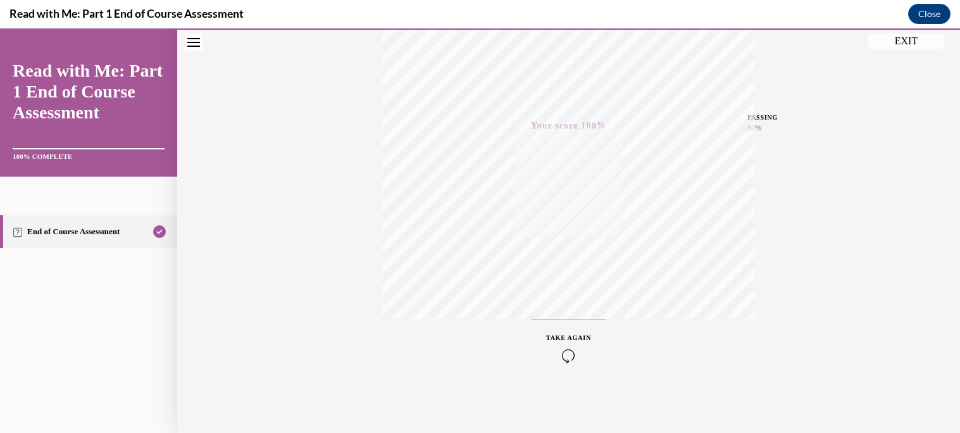
scroll to position [0, 0]
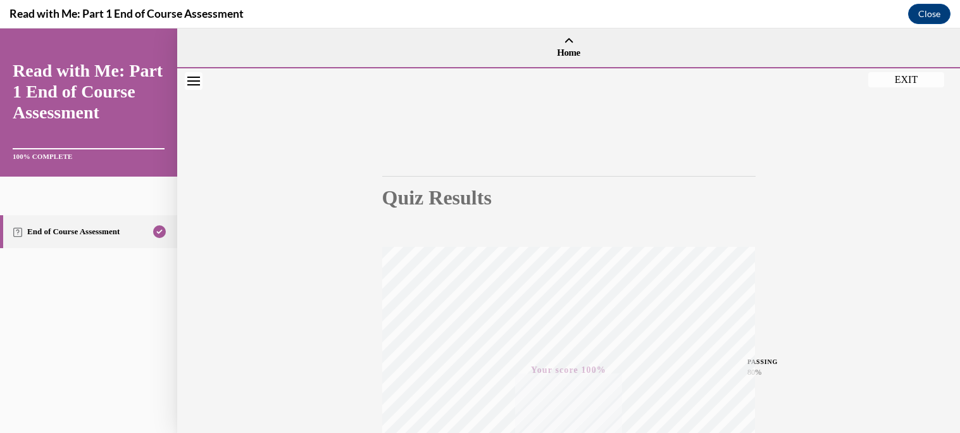
click at [916, 81] on button "EXIT" at bounding box center [906, 79] width 76 height 15
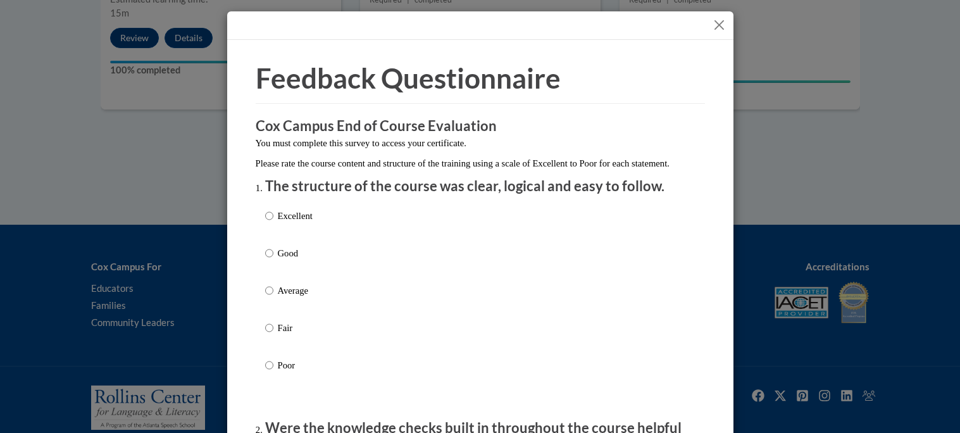
click at [721, 23] on button "Close" at bounding box center [719, 25] width 16 height 16
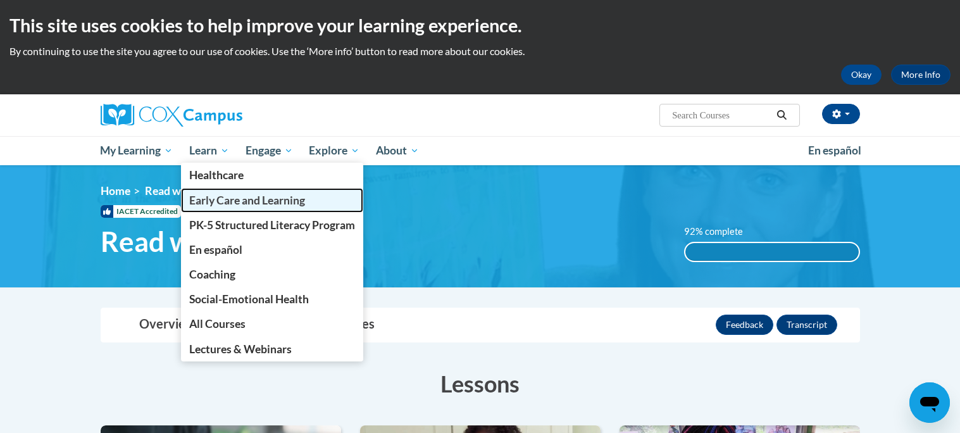
click at [247, 204] on span "Early Care and Learning" at bounding box center [247, 200] width 116 height 13
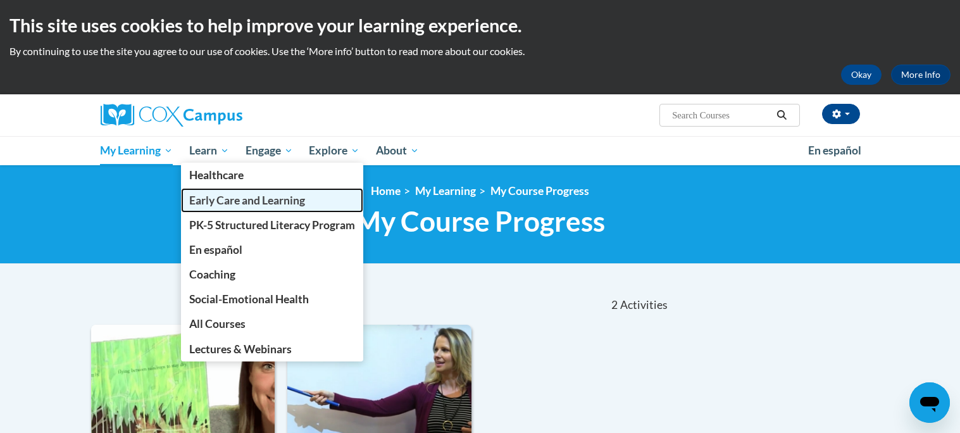
click at [232, 194] on span "Early Care and Learning" at bounding box center [247, 200] width 116 height 13
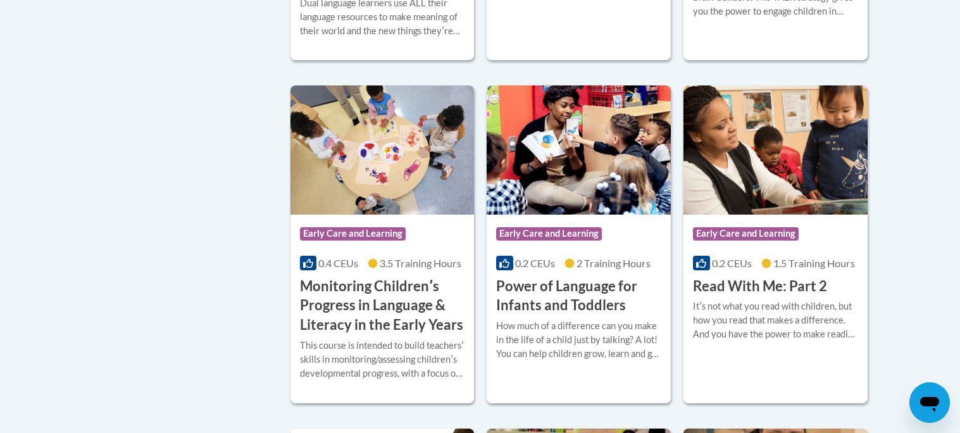
scroll to position [1132, 0]
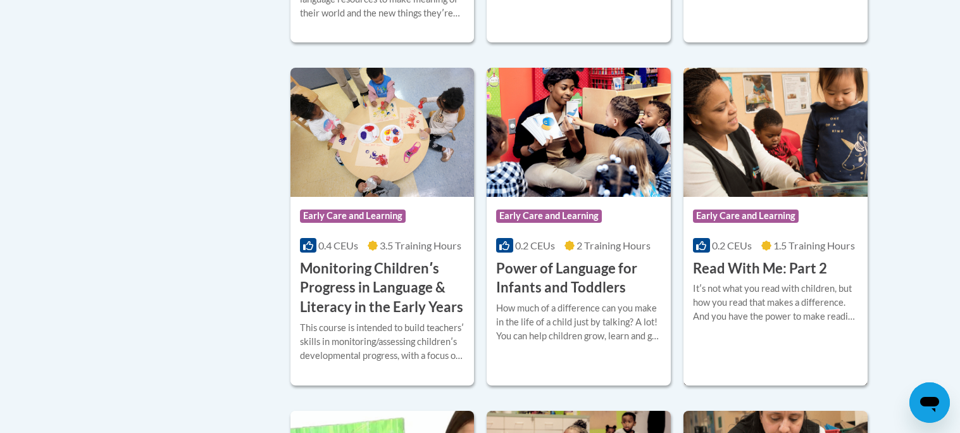
click at [748, 185] on img at bounding box center [775, 132] width 184 height 129
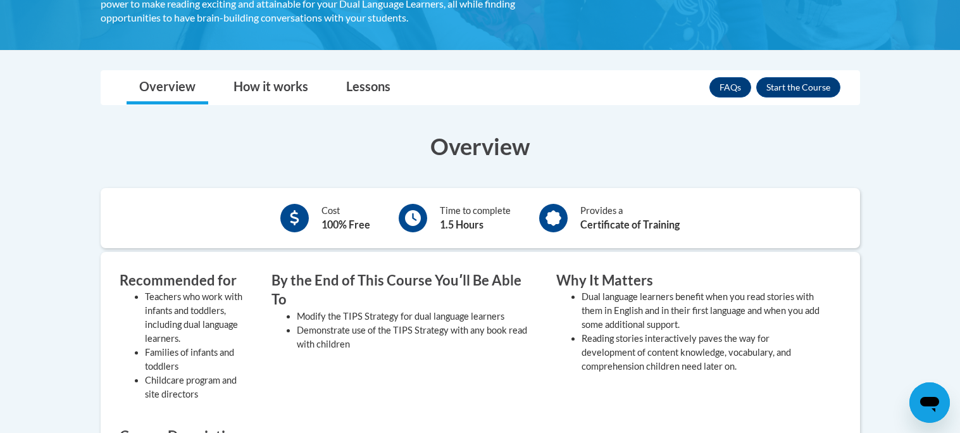
scroll to position [281, 0]
click at [815, 94] on button "Enroll" at bounding box center [798, 88] width 84 height 20
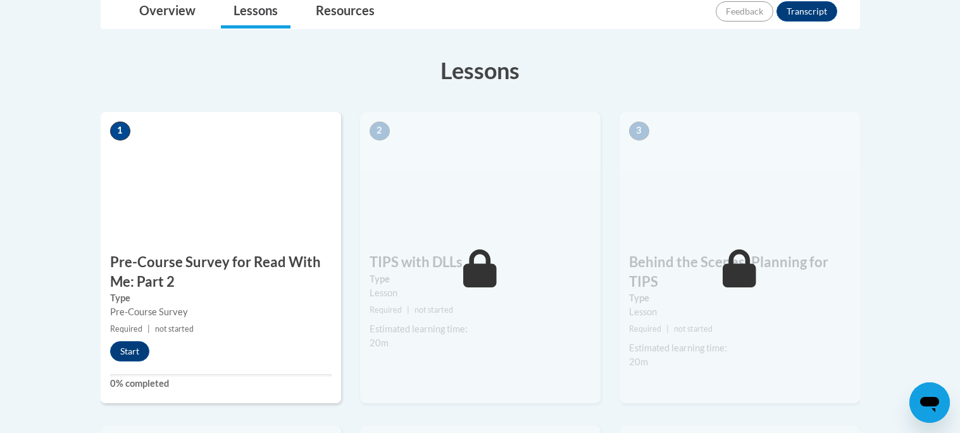
scroll to position [322, 0]
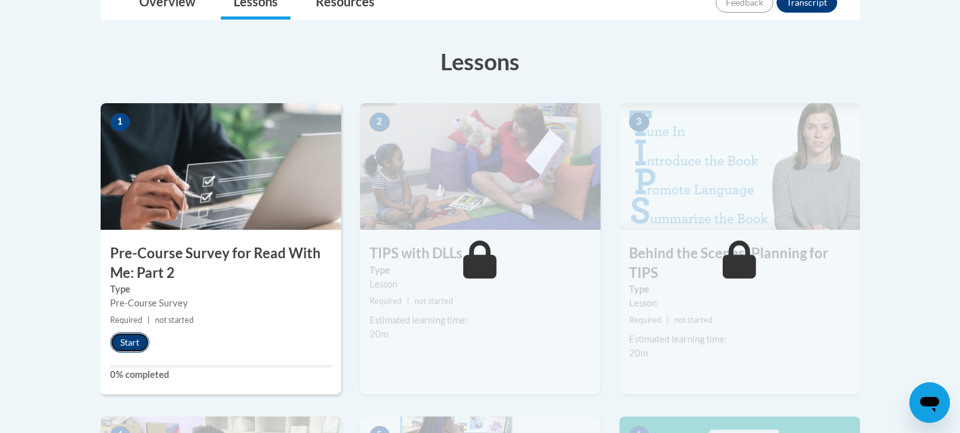
click at [140, 337] on button "Start" at bounding box center [129, 342] width 39 height 20
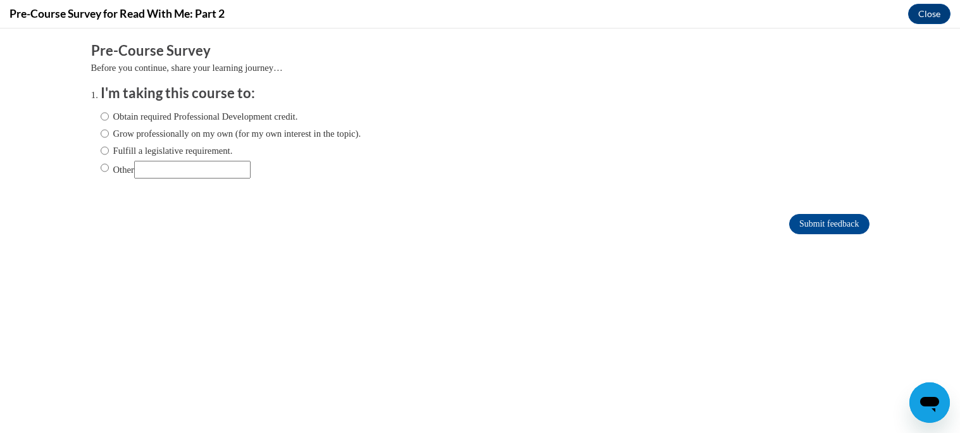
scroll to position [0, 0]
click at [192, 120] on label "Obtain required Professional Development credit." at bounding box center [199, 116] width 197 height 14
click at [109, 120] on input "Obtain required Professional Development credit." at bounding box center [105, 116] width 8 height 14
radio input "true"
click at [840, 226] on input "Submit feedback" at bounding box center [829, 224] width 80 height 20
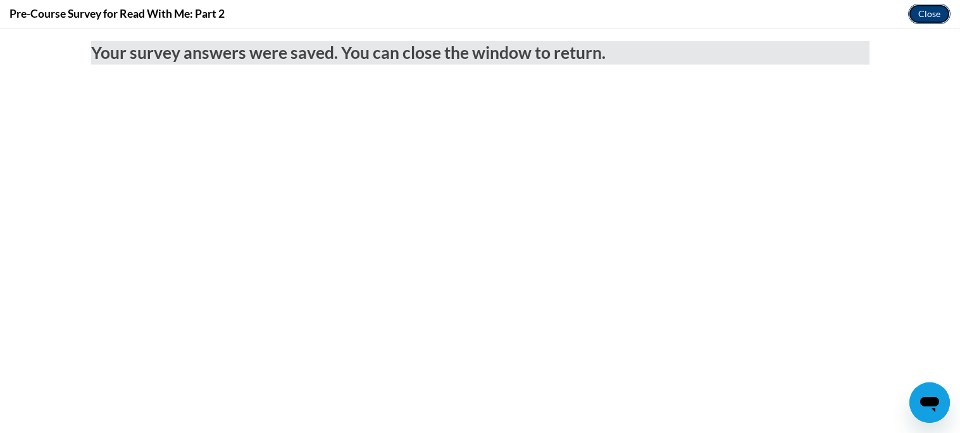
click at [920, 13] on button "Close" at bounding box center [929, 14] width 42 height 20
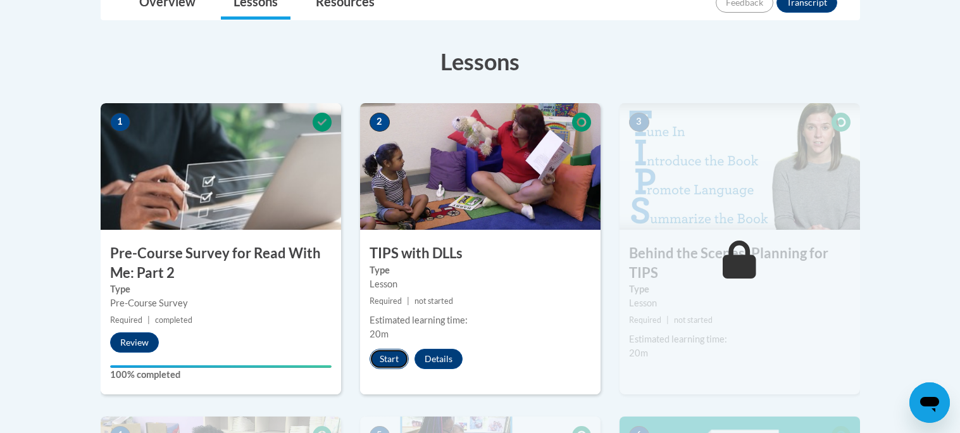
click at [391, 357] on button "Start" at bounding box center [388, 359] width 39 height 20
